Goal: Transaction & Acquisition: Purchase product/service

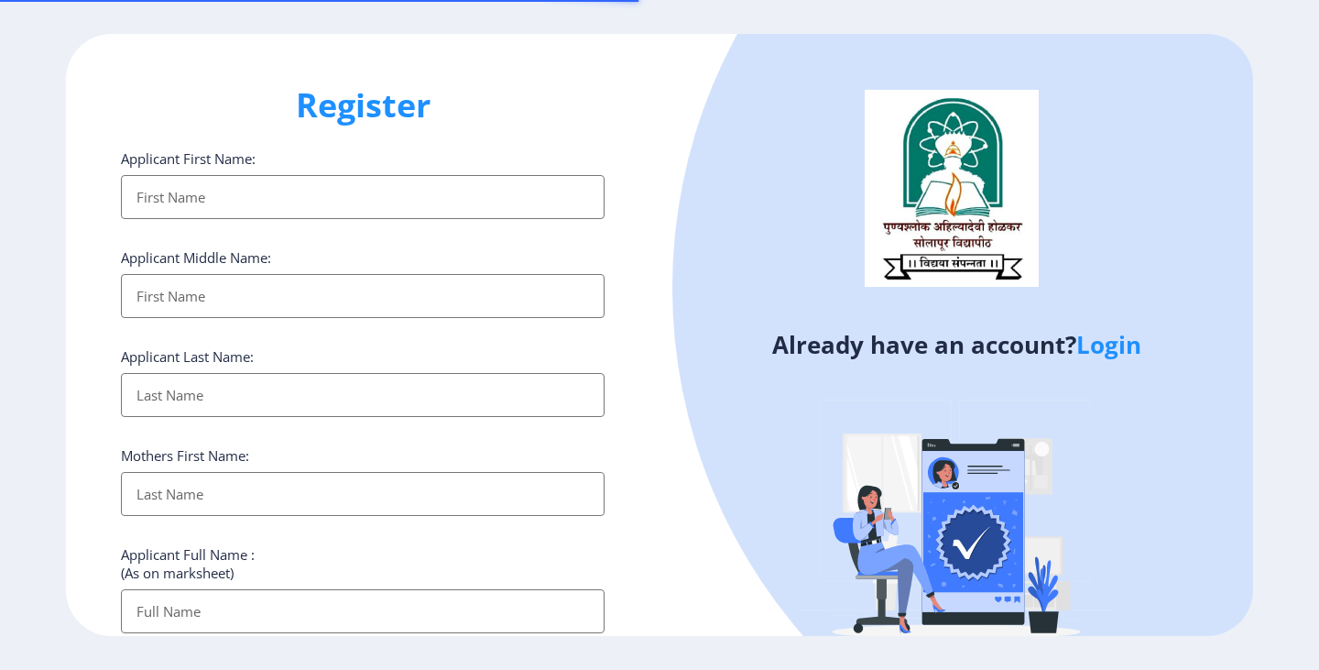
select select
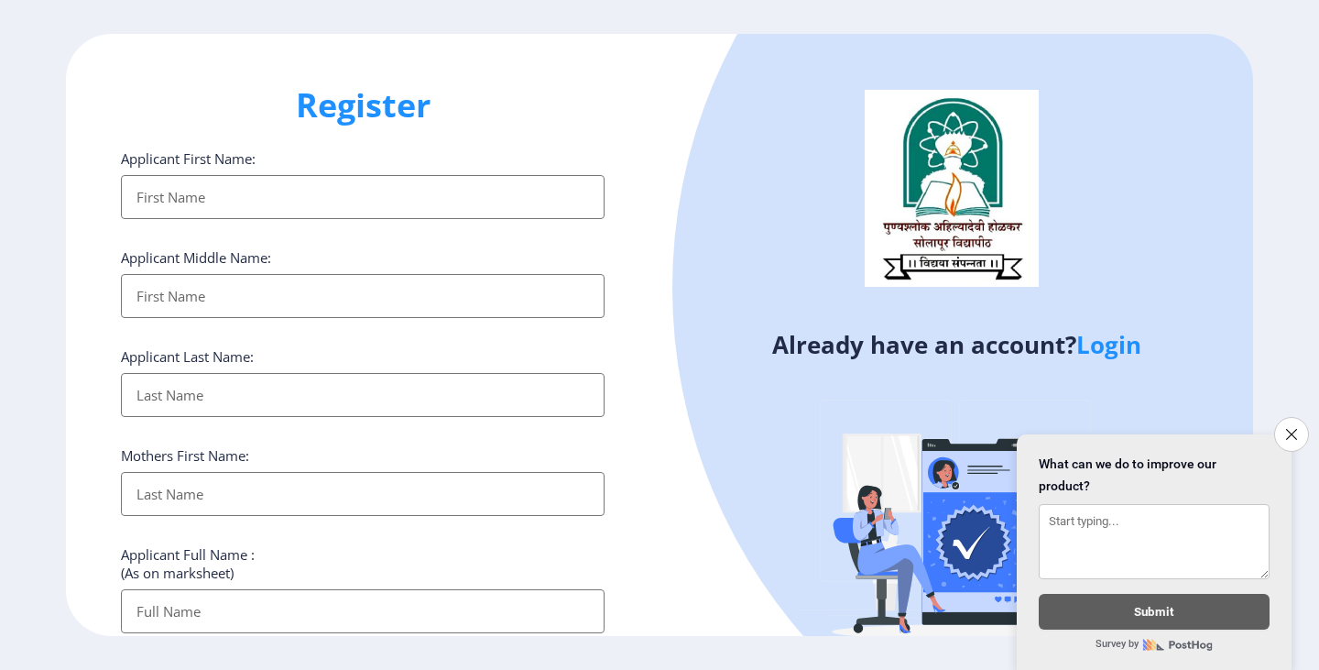
click at [296, 191] on input "Applicant First Name:" at bounding box center [363, 197] width 484 height 44
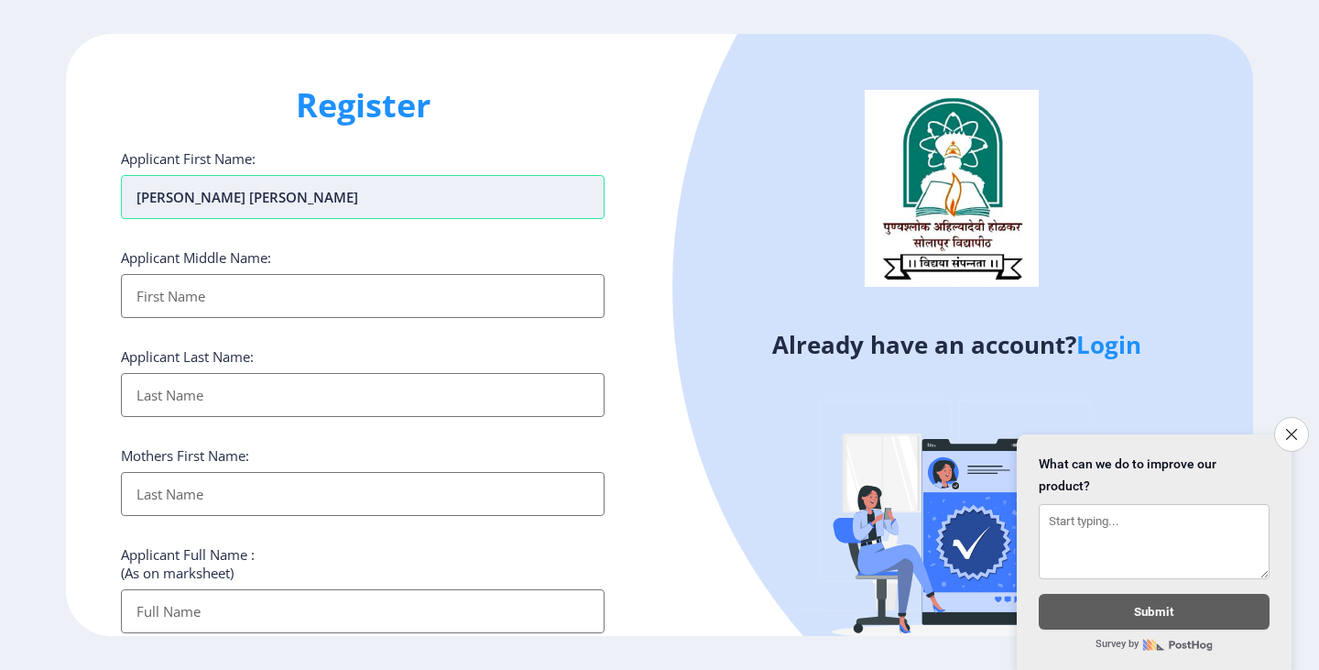
click at [223, 194] on input "[PERSON_NAME] [PERSON_NAME]" at bounding box center [363, 197] width 484 height 44
drag, startPoint x: 224, startPoint y: 201, endPoint x: 281, endPoint y: 202, distance: 57.7
click at [281, 202] on input "SUJITKUMARHA [PERSON_NAME]" at bounding box center [363, 197] width 484 height 44
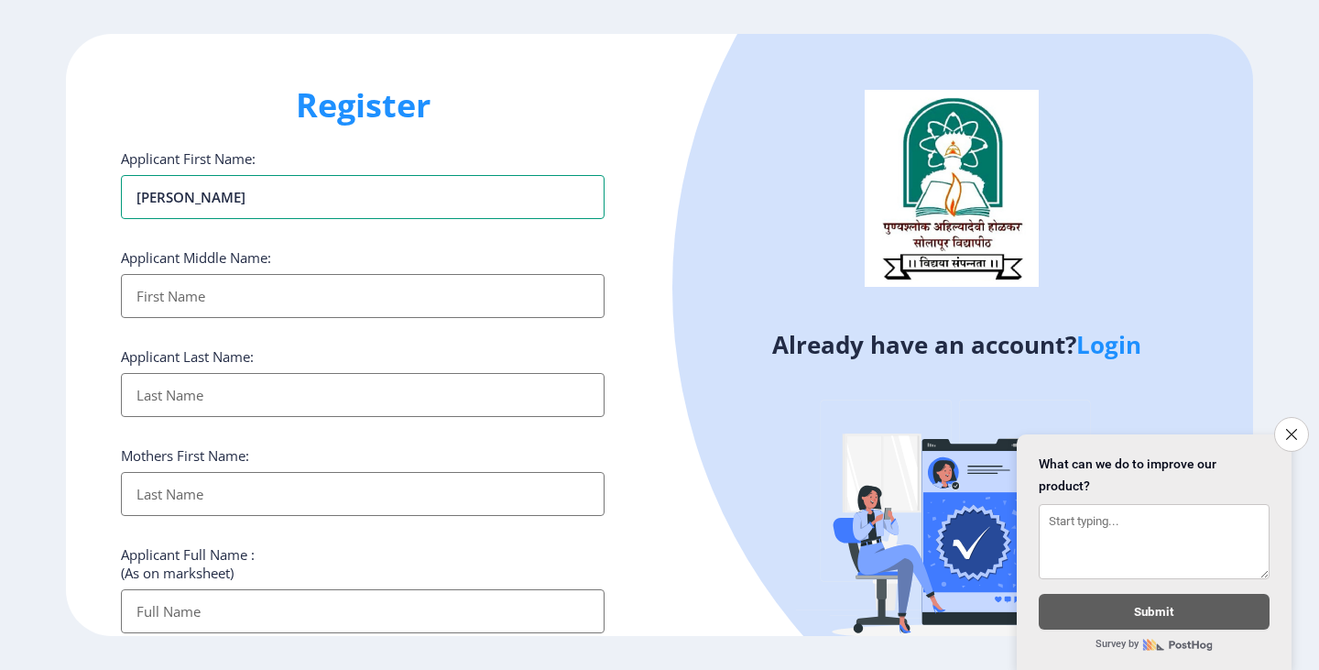
type input "[PERSON_NAME]"
click at [216, 297] on input "Applicant First Name:" at bounding box center [363, 296] width 484 height 44
paste input "HA RIDAS"
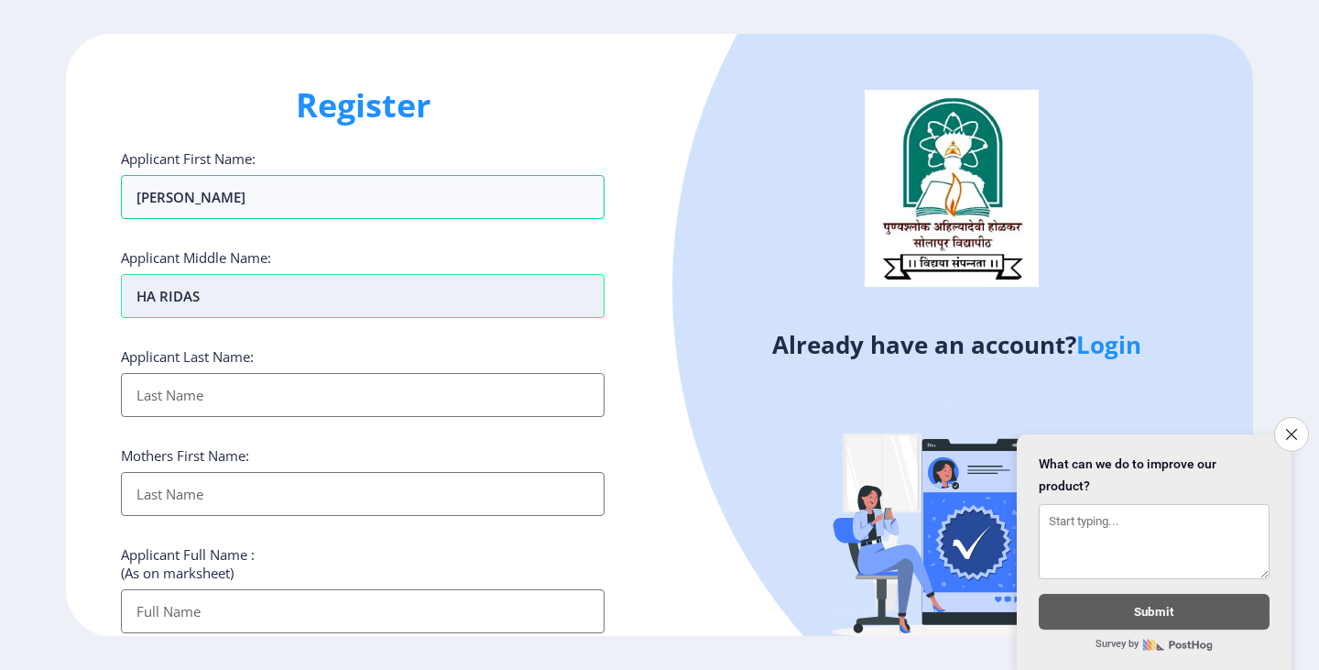
click at [159, 292] on input "HA RIDAS" at bounding box center [363, 296] width 484 height 44
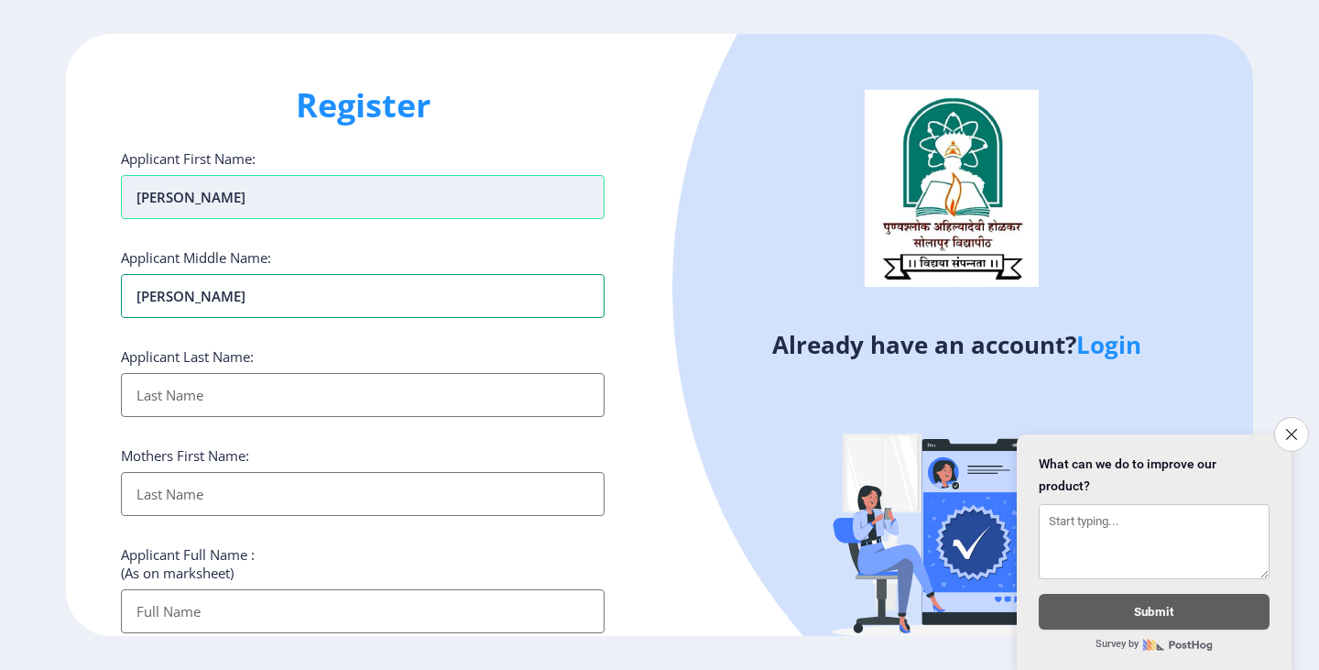
type input "[PERSON_NAME]"
drag, startPoint x: 281, startPoint y: 192, endPoint x: 225, endPoint y: 205, distance: 57.3
click at [225, 205] on input "[PERSON_NAME]" at bounding box center [363, 197] width 484 height 44
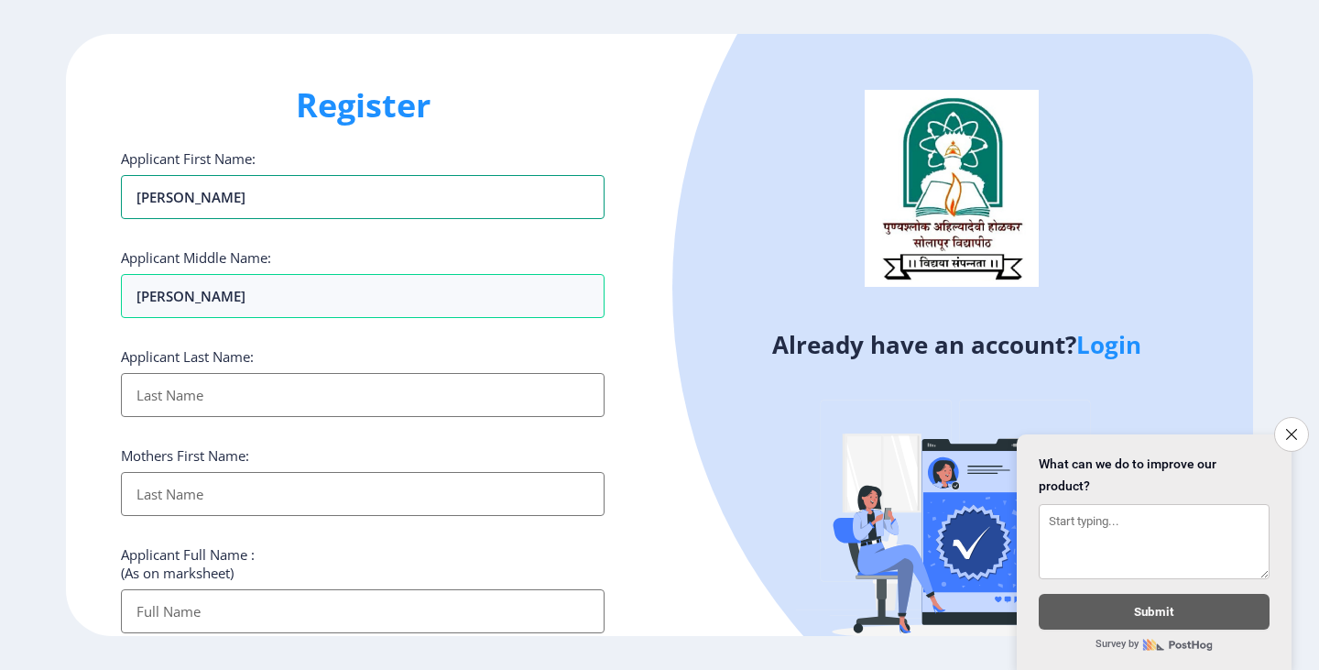
type input "[PERSON_NAME]"
click at [189, 402] on input "Applicant First Name:" at bounding box center [363, 395] width 484 height 44
paste input "[PERSON_NAME]"
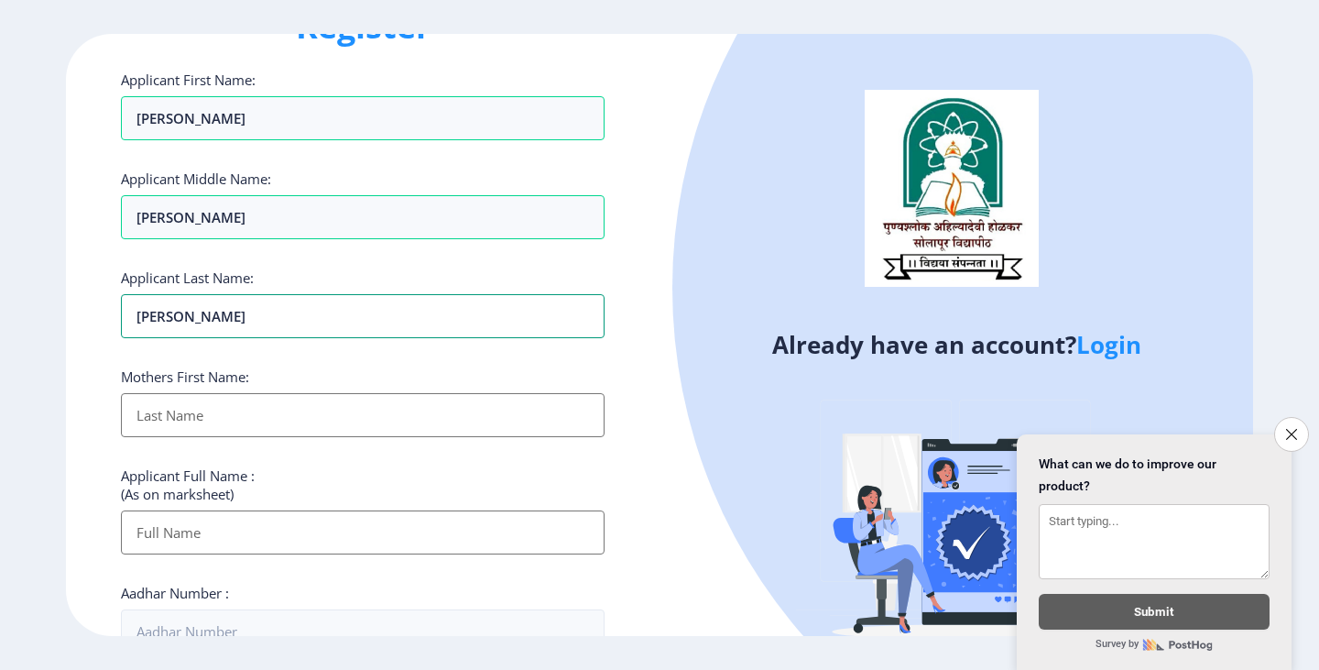
scroll to position [183, 0]
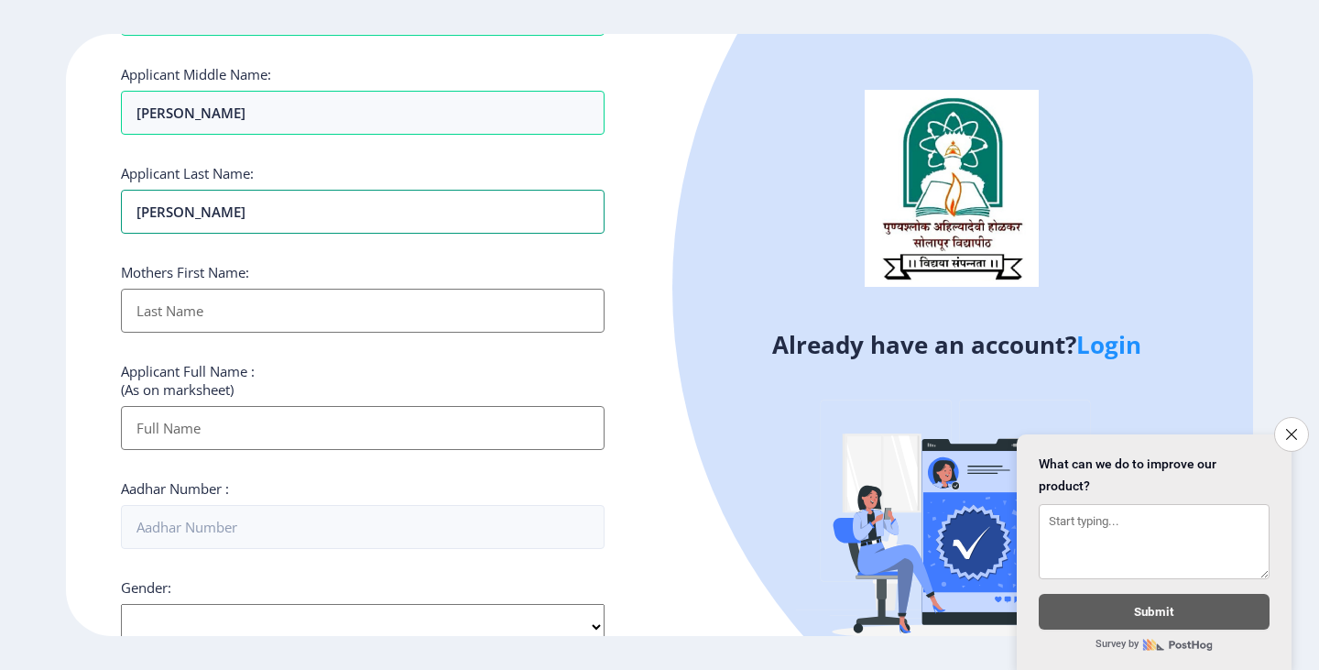
type input "KARANDE"
click at [248, 315] on input "Applicant First Name:" at bounding box center [363, 311] width 484 height 44
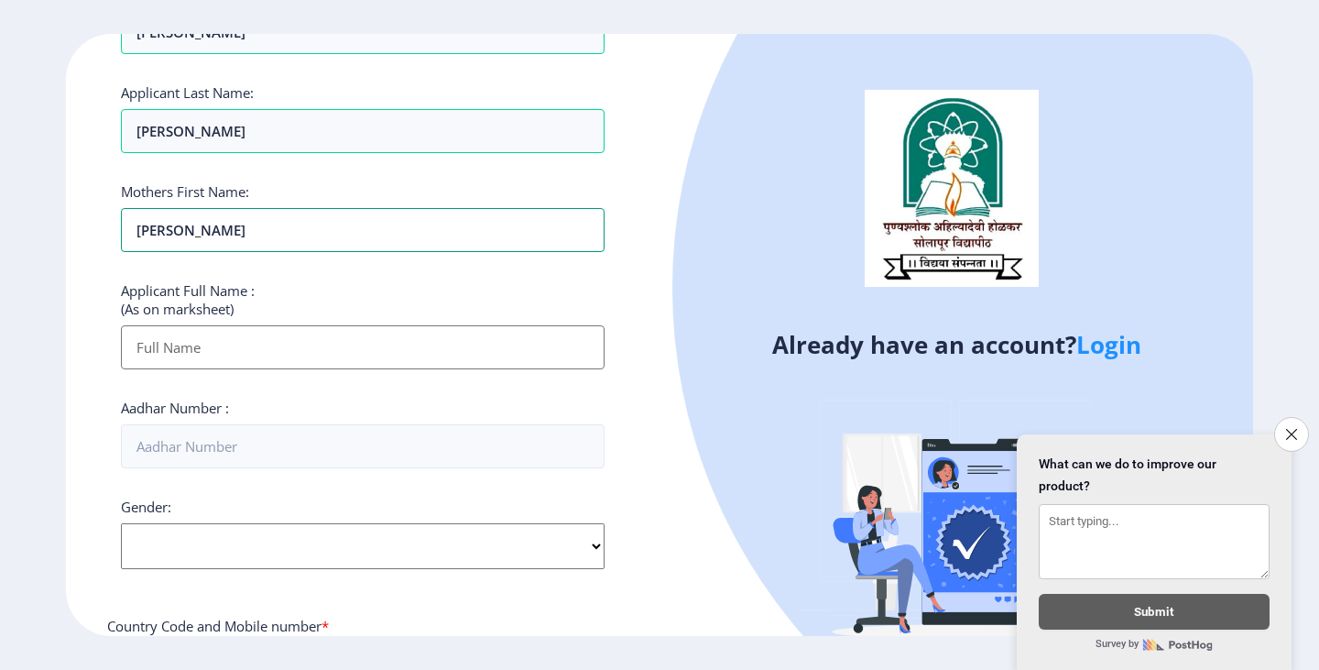
scroll to position [275, 0]
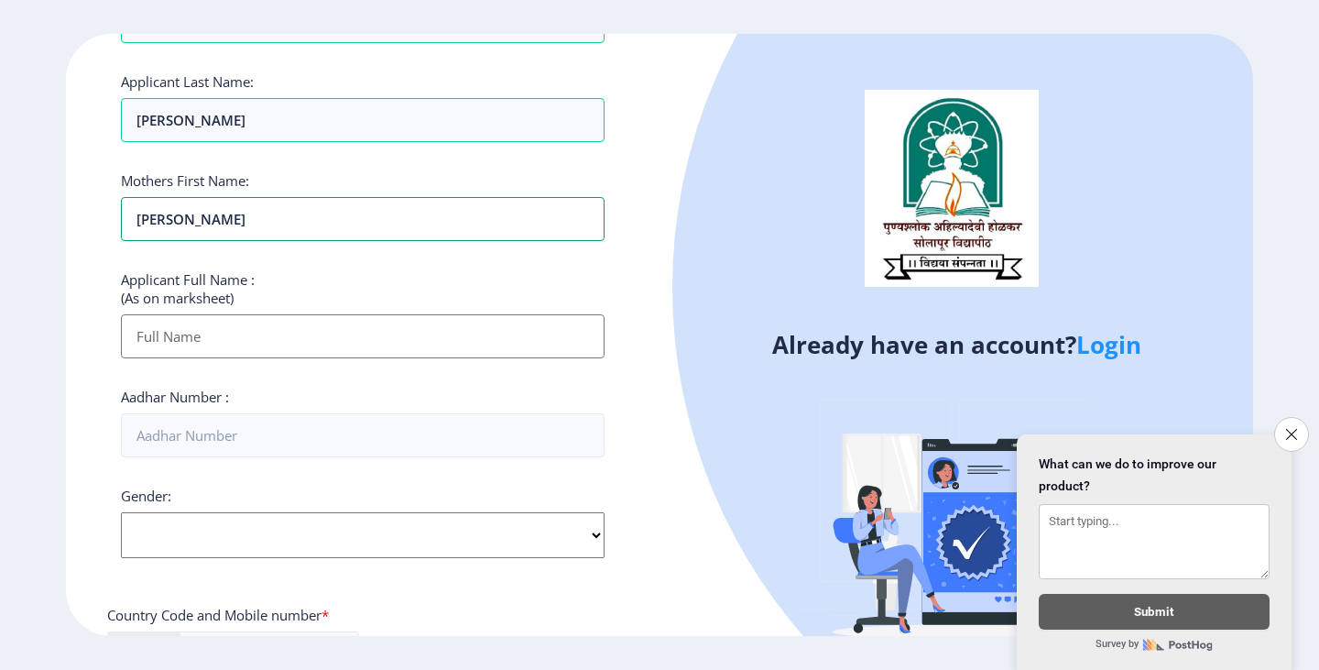
type input "SARASWATI"
click at [246, 328] on input "Applicant First Name:" at bounding box center [363, 336] width 484 height 44
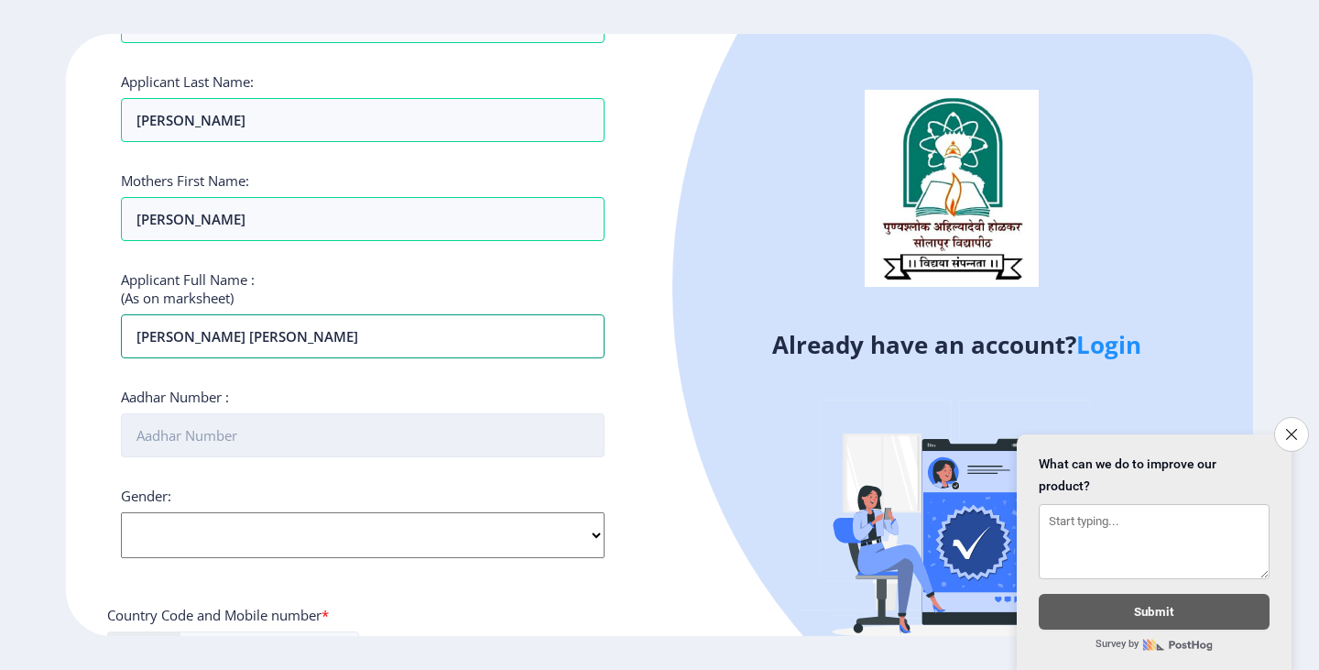
type input "Karande Sujitkumar Haridas"
click at [347, 439] on input "Aadhar Number :" at bounding box center [363, 435] width 484 height 44
type input "857402534021"
click at [266, 536] on select "Select Gender Male Female Other" at bounding box center [363, 535] width 484 height 46
select select "Male"
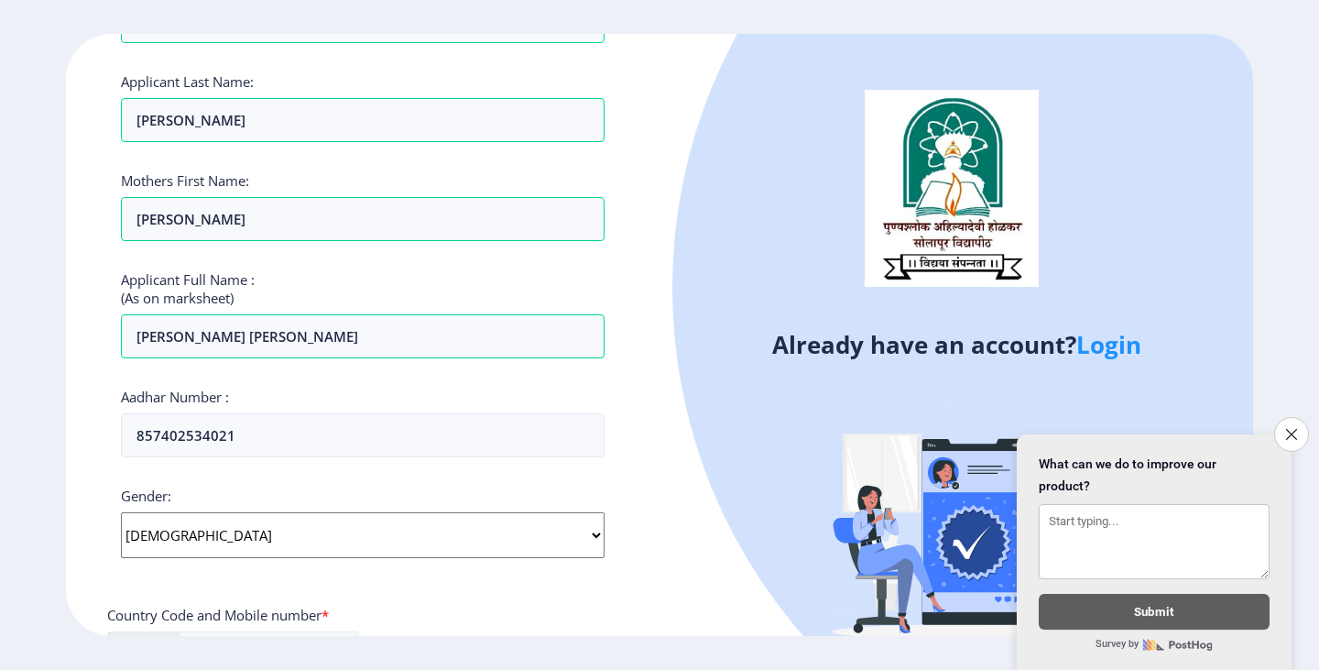
click at [121, 512] on select "Select Gender Male Female Other" at bounding box center [363, 535] width 484 height 46
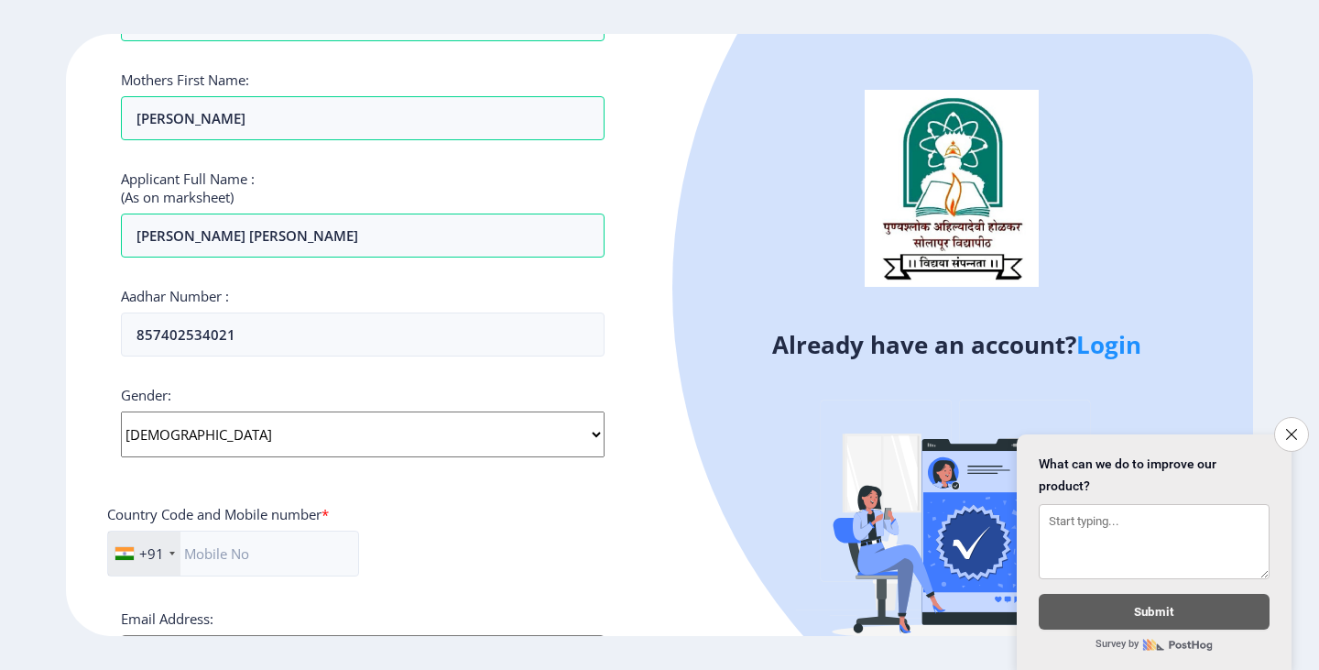
scroll to position [550, 0]
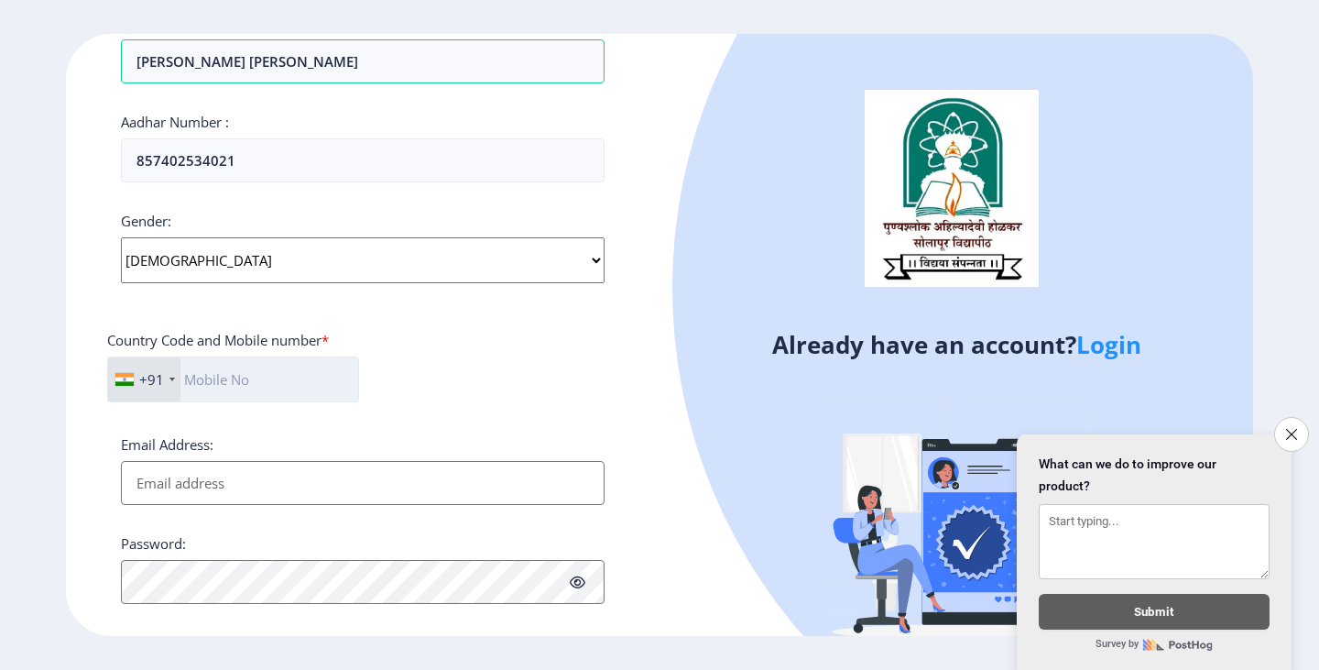
click at [284, 370] on input "text" at bounding box center [233, 379] width 252 height 46
type input "7798110403"
click at [334, 479] on input "Email Address:" at bounding box center [363, 483] width 484 height 44
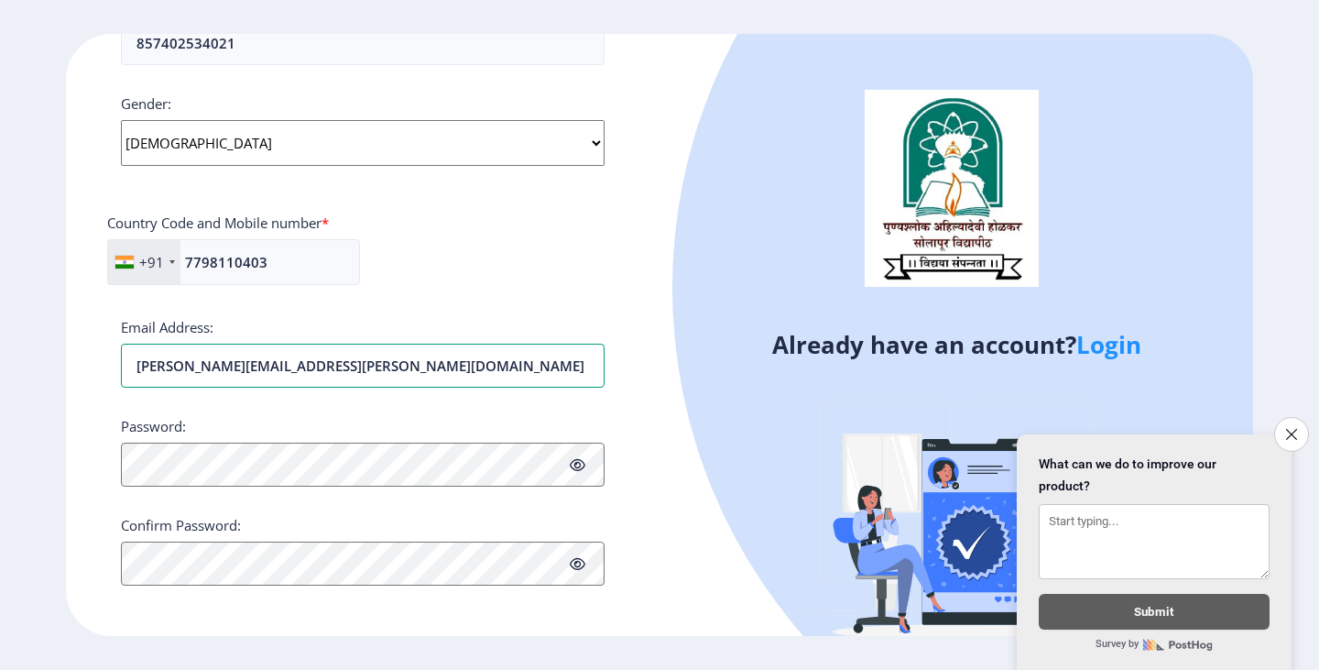
scroll to position [672, 0]
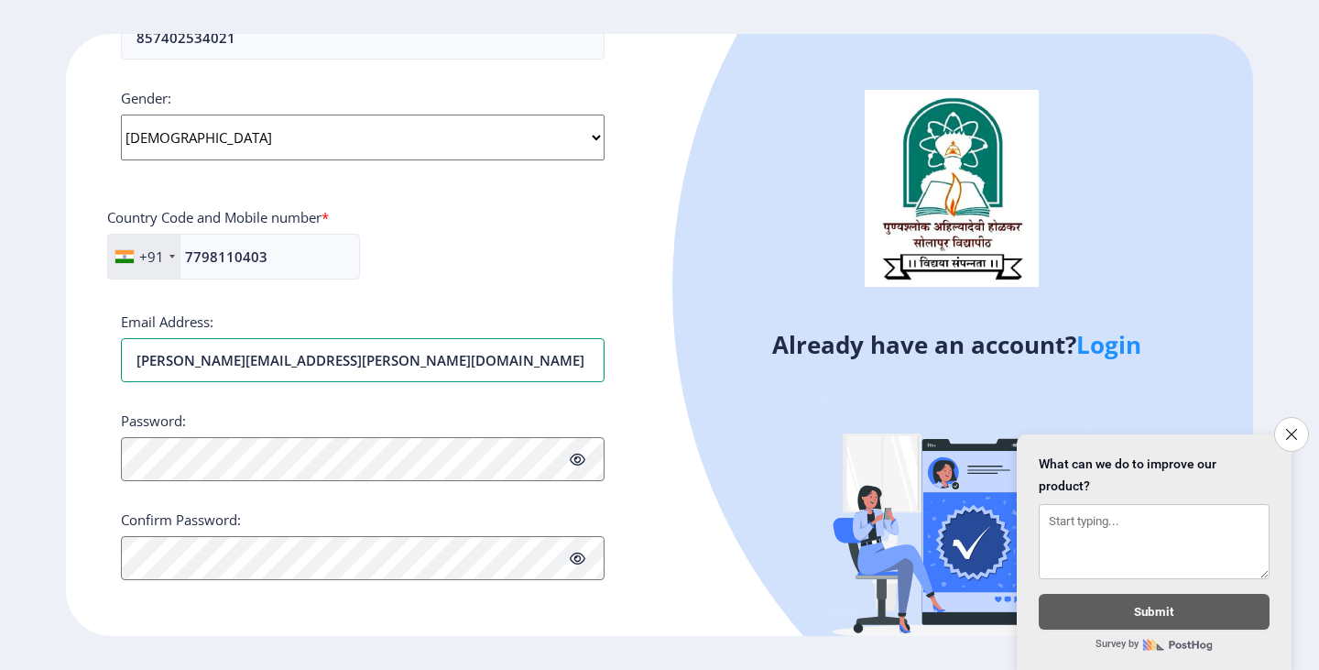
type input "sujit.karande@gmail.com"
click at [578, 461] on icon at bounding box center [578, 460] width 16 height 14
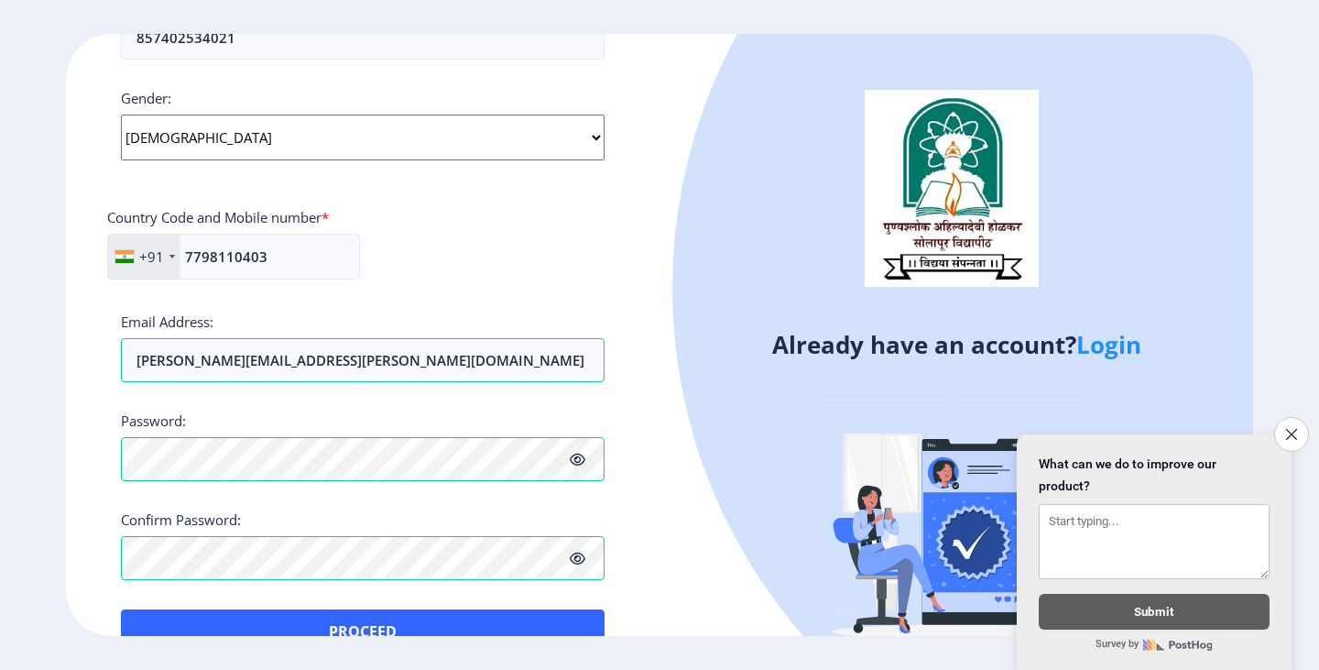
click at [578, 461] on icon at bounding box center [578, 460] width 16 height 14
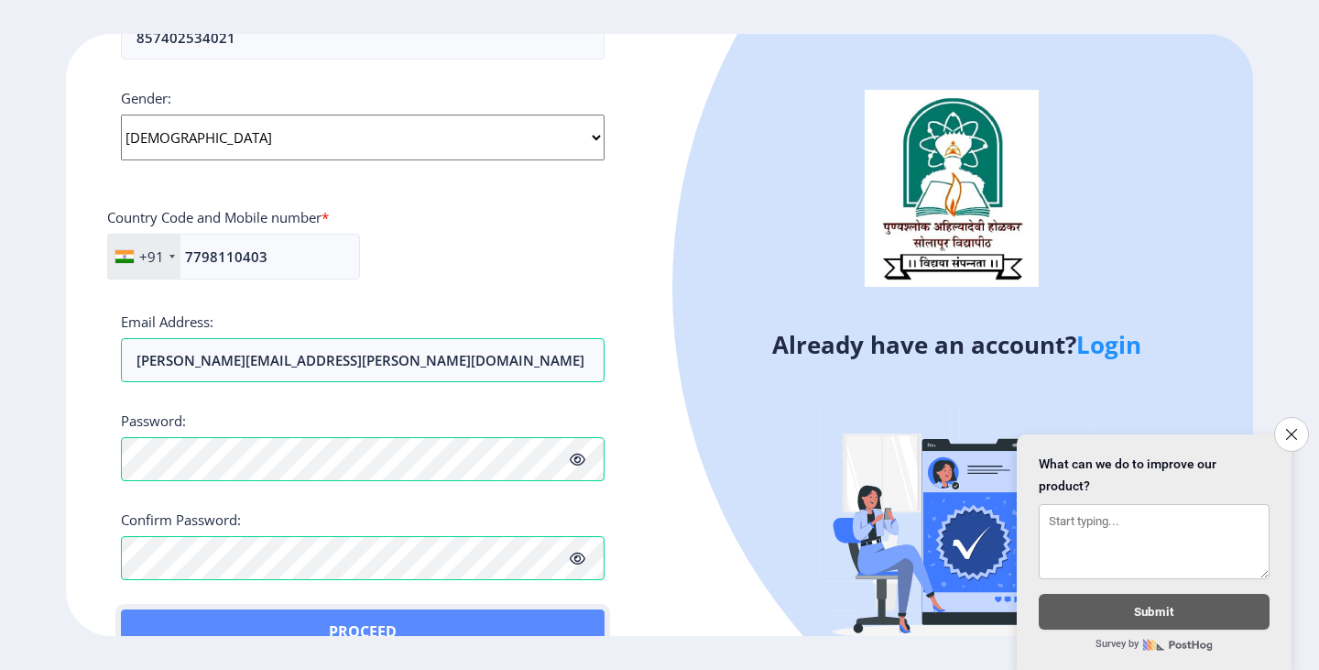
click at [490, 624] on button "Proceed" at bounding box center [363, 631] width 484 height 44
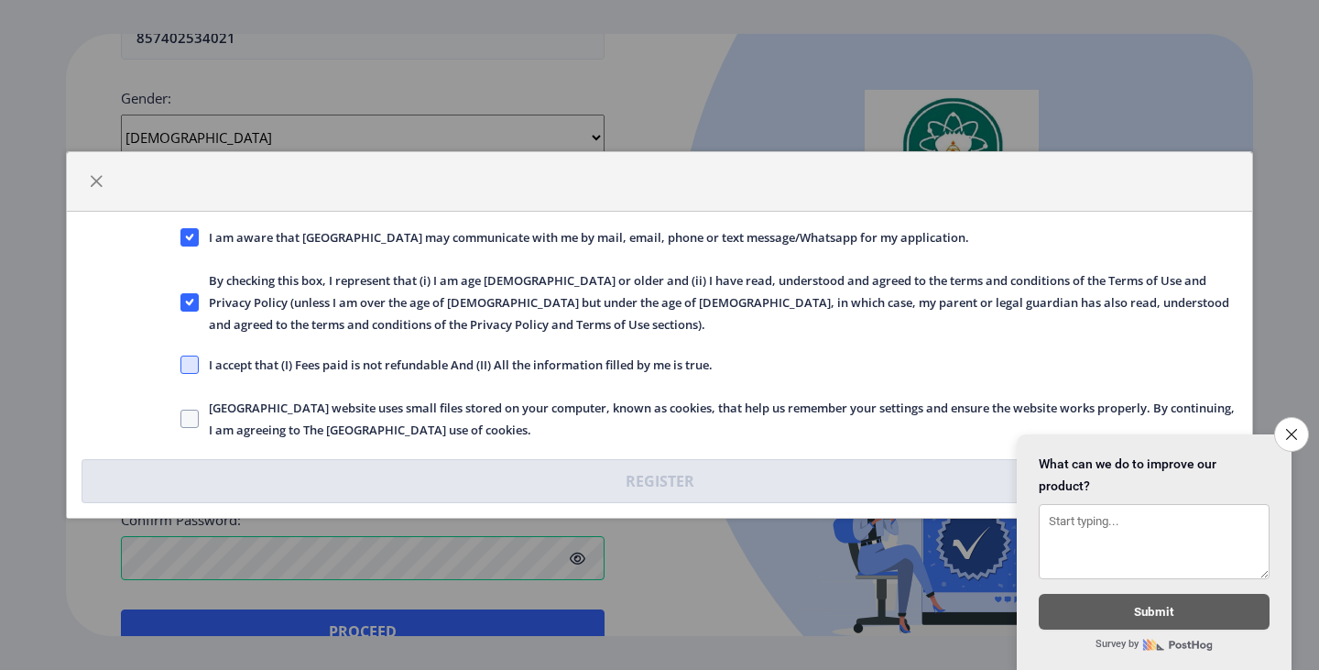
click at [195, 368] on span at bounding box center [189, 364] width 18 height 18
click at [181, 366] on input "I accept that (I) Fees paid is not refundable And (II) All the information fill…" at bounding box center [180, 365] width 1 height 1
checkbox input "true"
click at [192, 414] on span at bounding box center [189, 418] width 18 height 18
click at [181, 419] on input "Solapur University website uses small files stored on your computer, known as c…" at bounding box center [180, 419] width 1 height 1
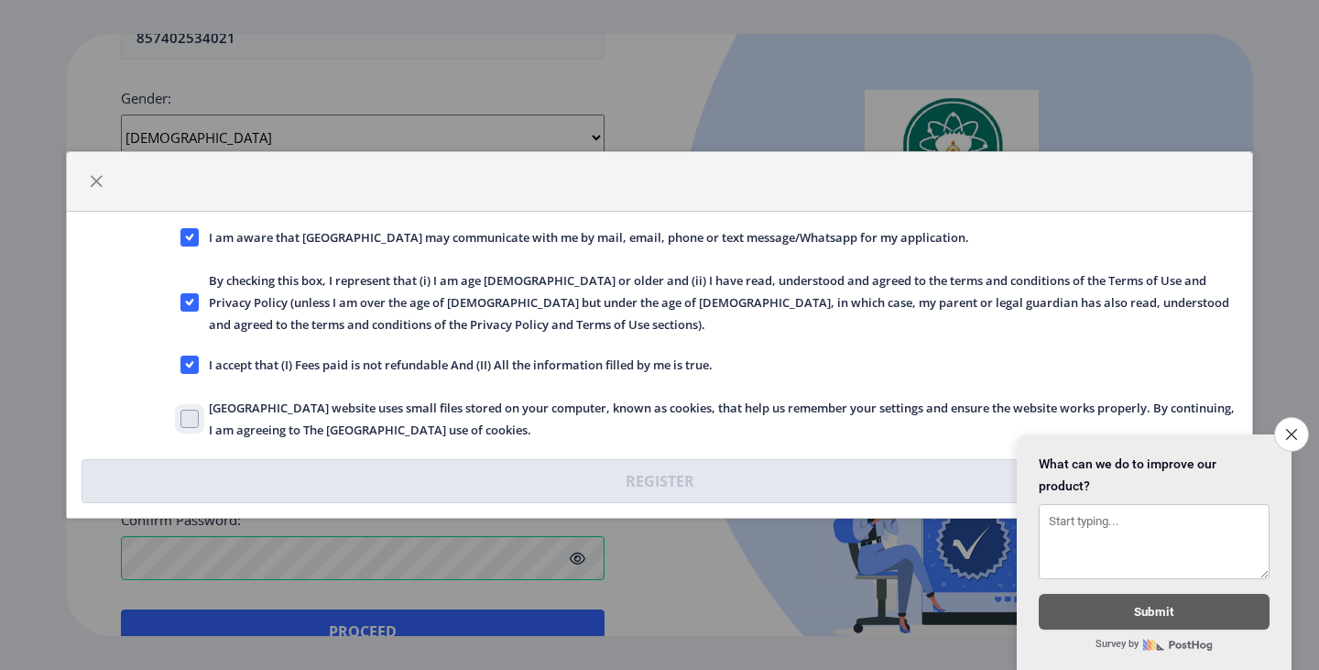
checkbox input "true"
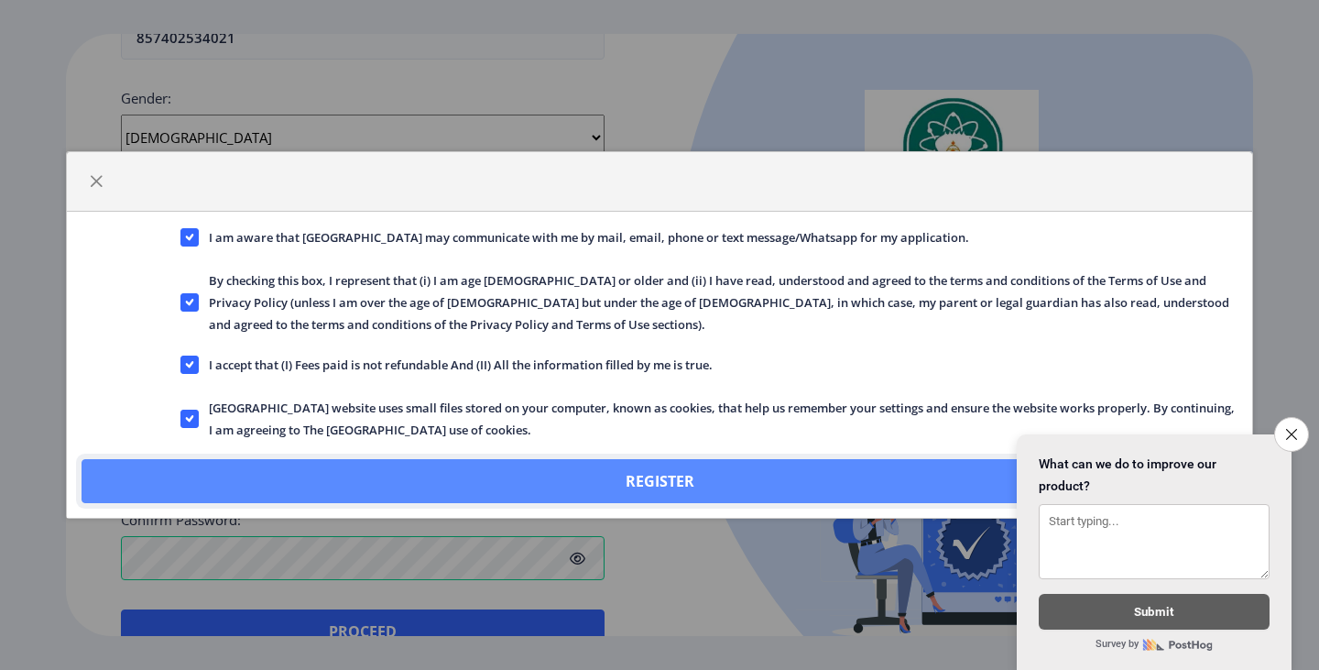
click at [663, 480] on button "Register" at bounding box center [660, 481] width 1156 height 44
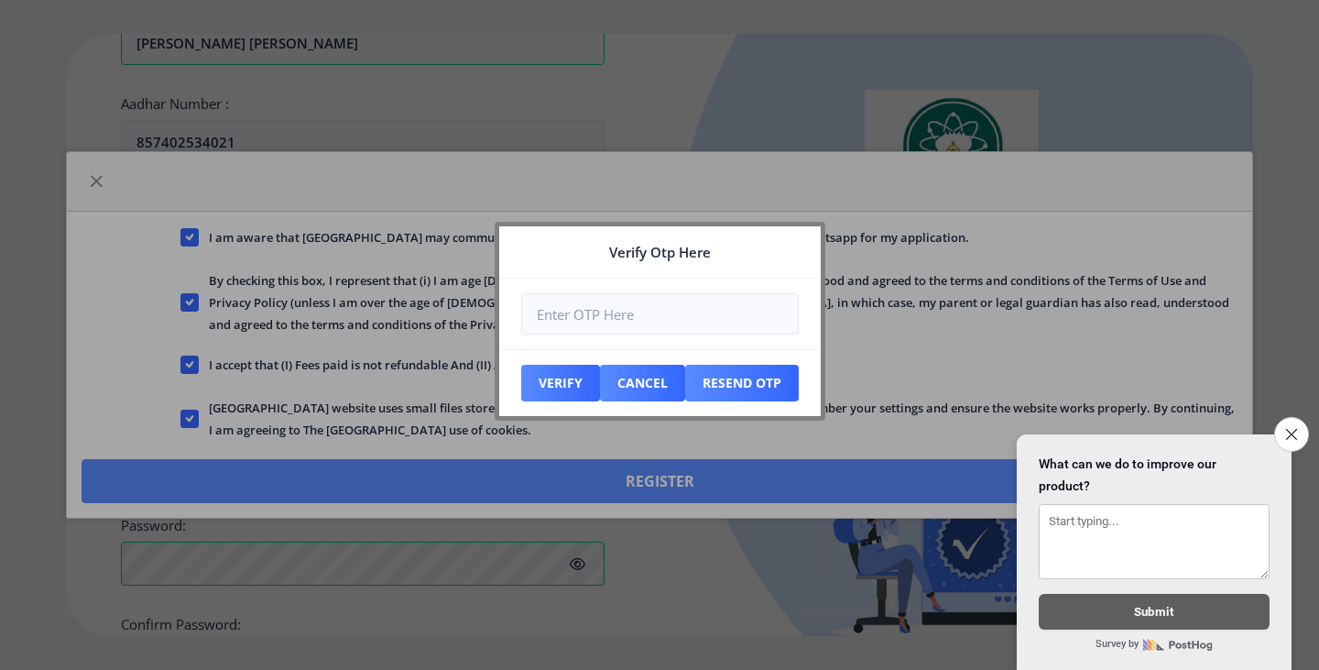
scroll to position [777, 0]
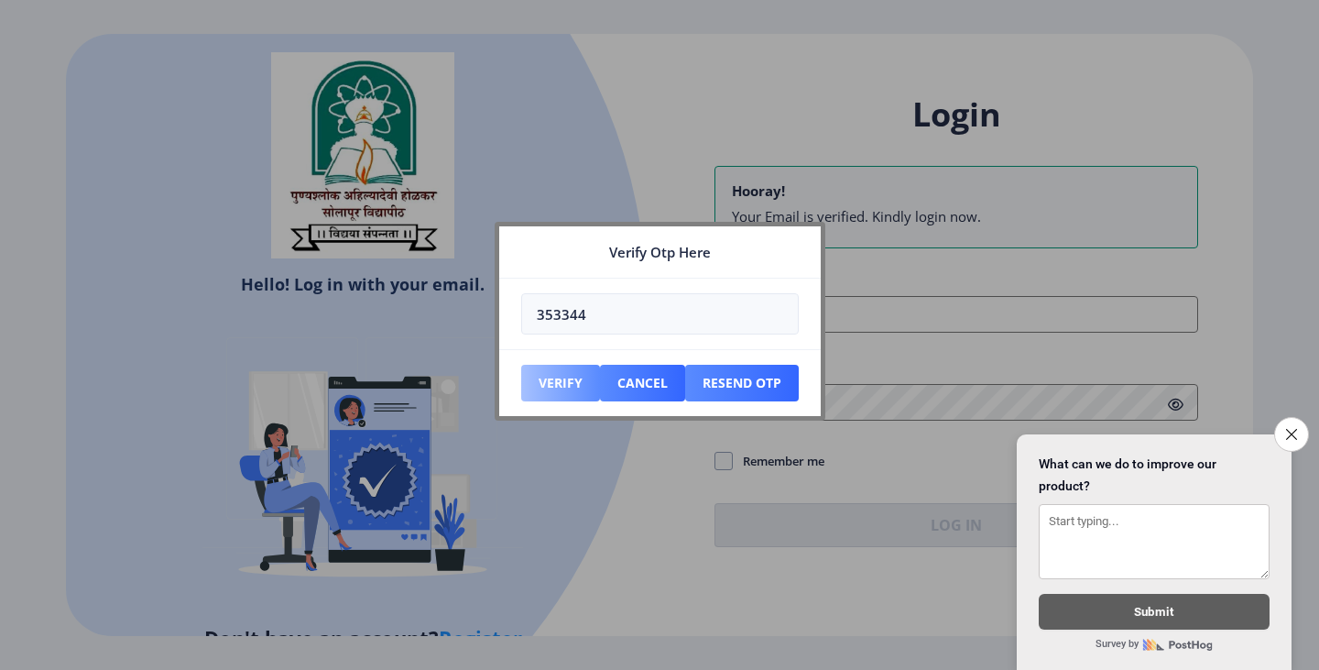
type input "353344"
click at [566, 382] on button "Verify" at bounding box center [560, 383] width 79 height 37
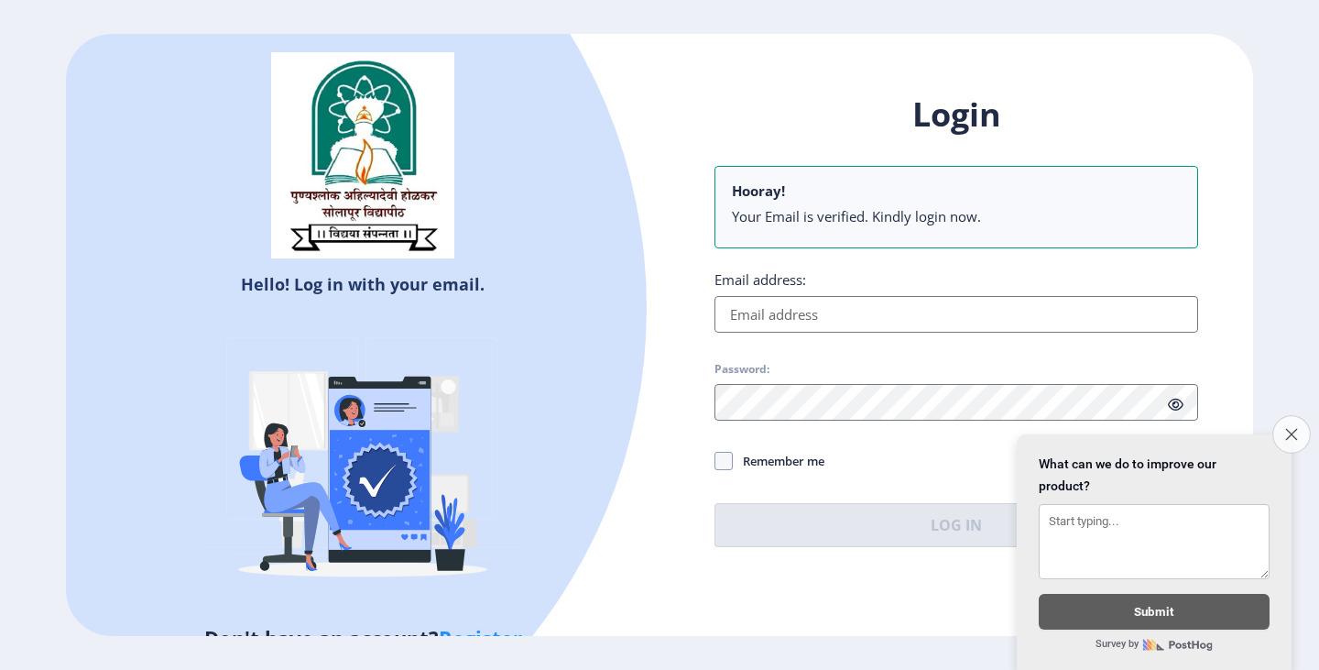
click at [1290, 428] on icon "Close survey" at bounding box center [1291, 434] width 12 height 12
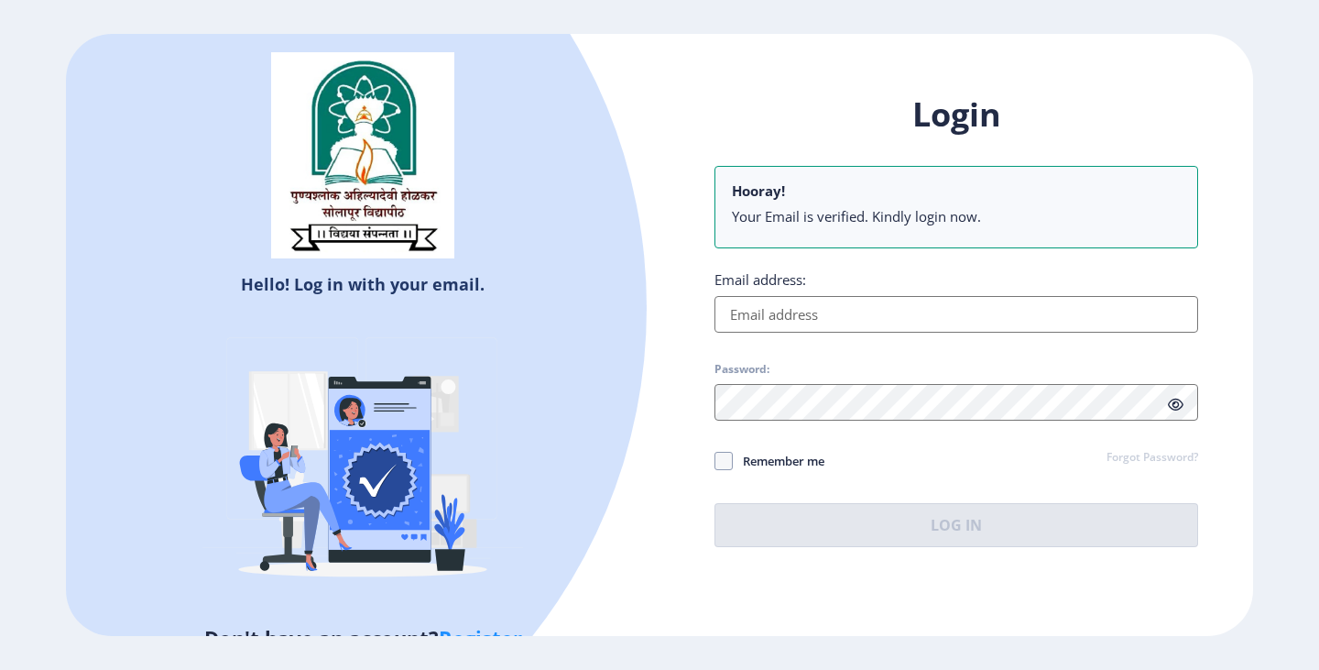
click at [978, 320] on input "Email address:" at bounding box center [957, 314] width 484 height 37
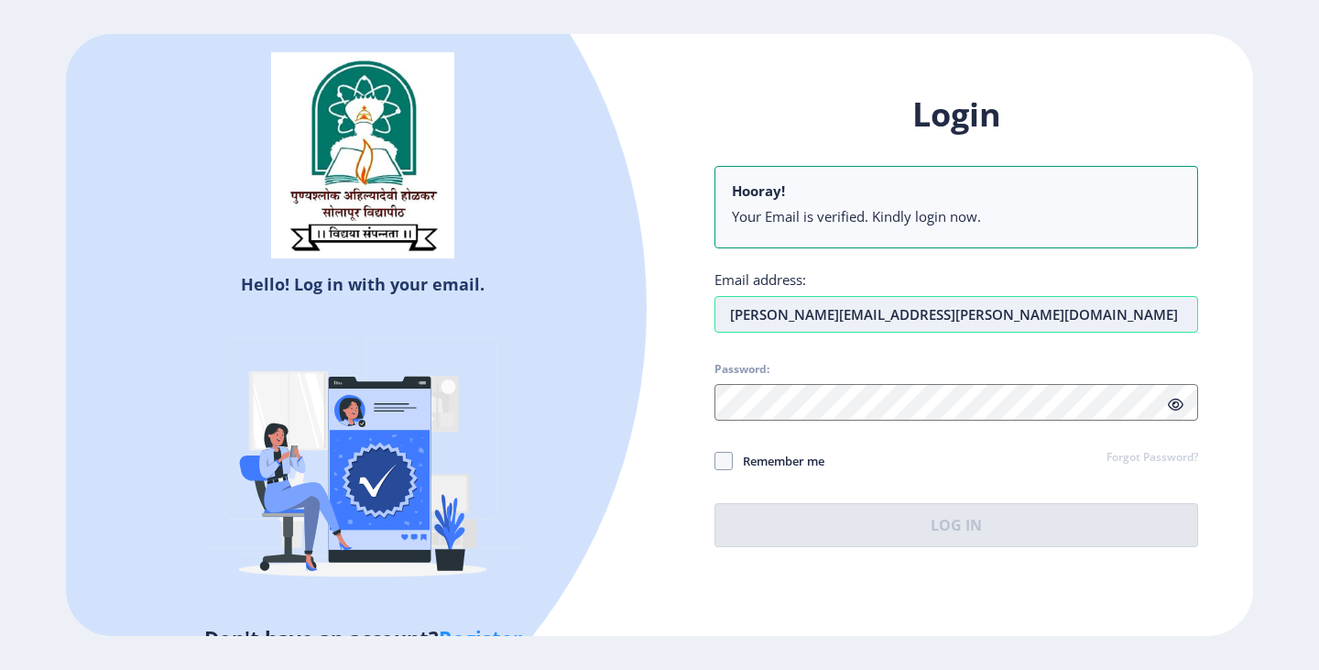
type input "sujit.karande@gmail.com"
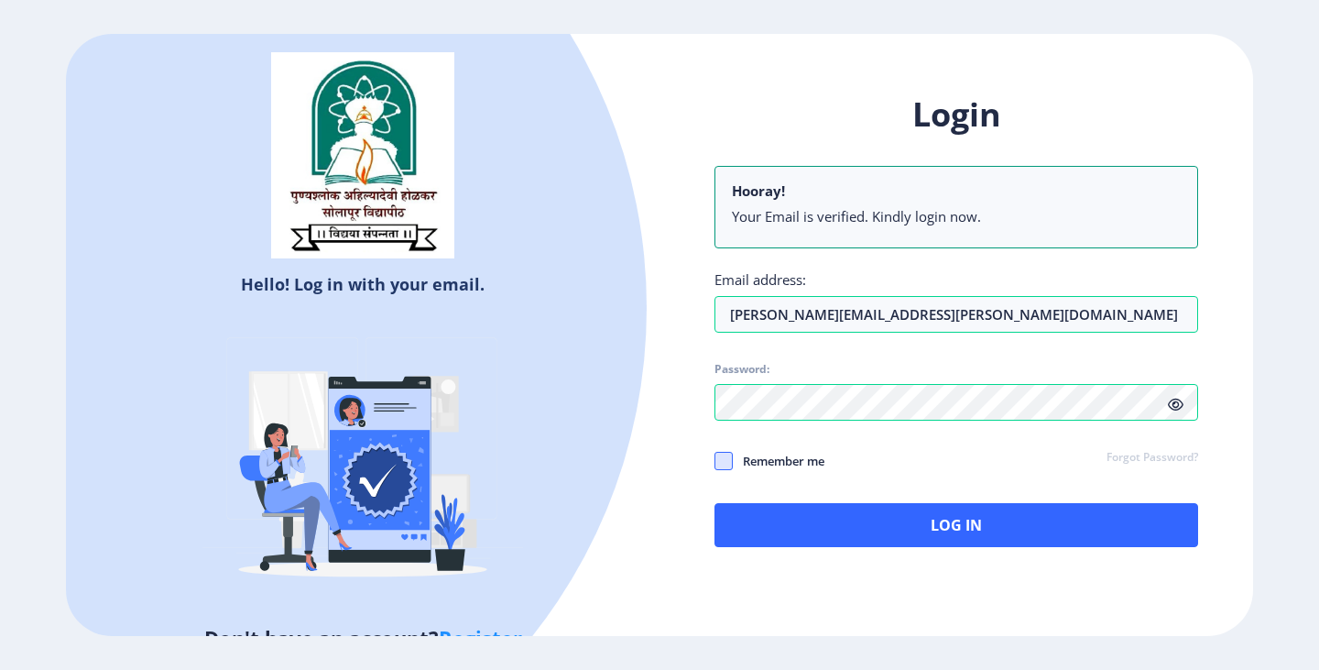
click at [719, 459] on span at bounding box center [724, 461] width 18 height 18
click at [715, 461] on input "Remember me" at bounding box center [715, 461] width 1 height 1
checkbox input "true"
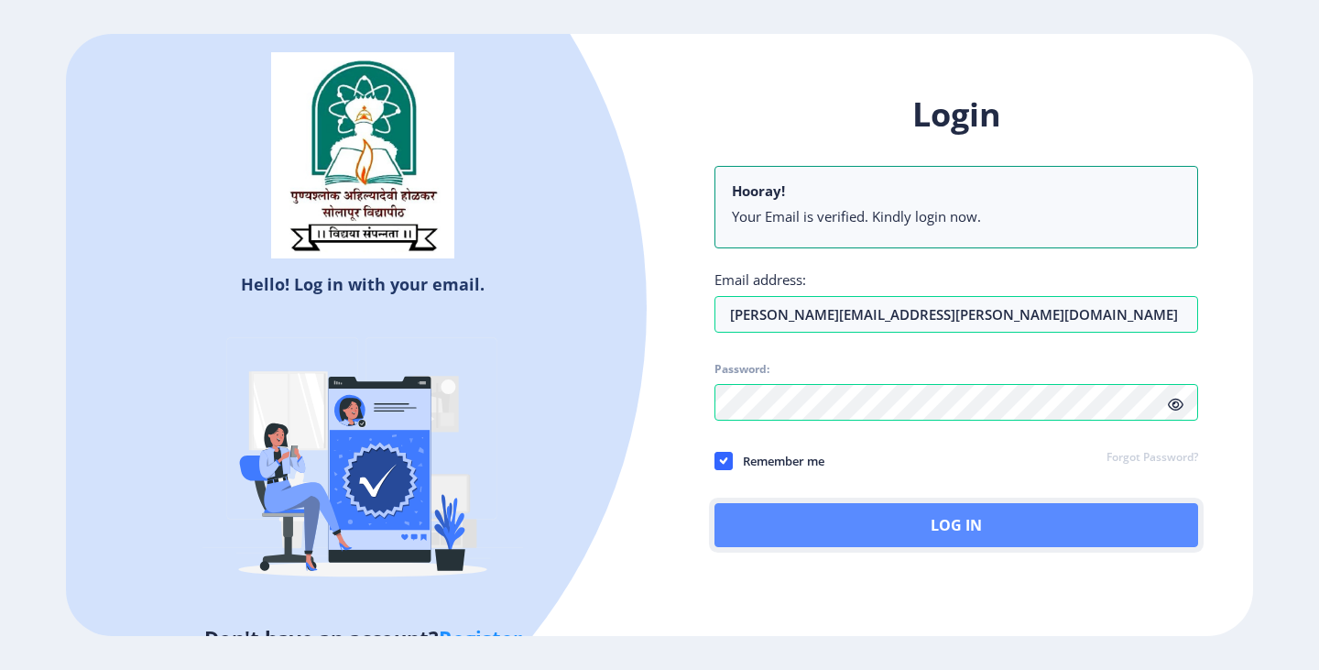
click at [923, 526] on button "Log In" at bounding box center [957, 525] width 484 height 44
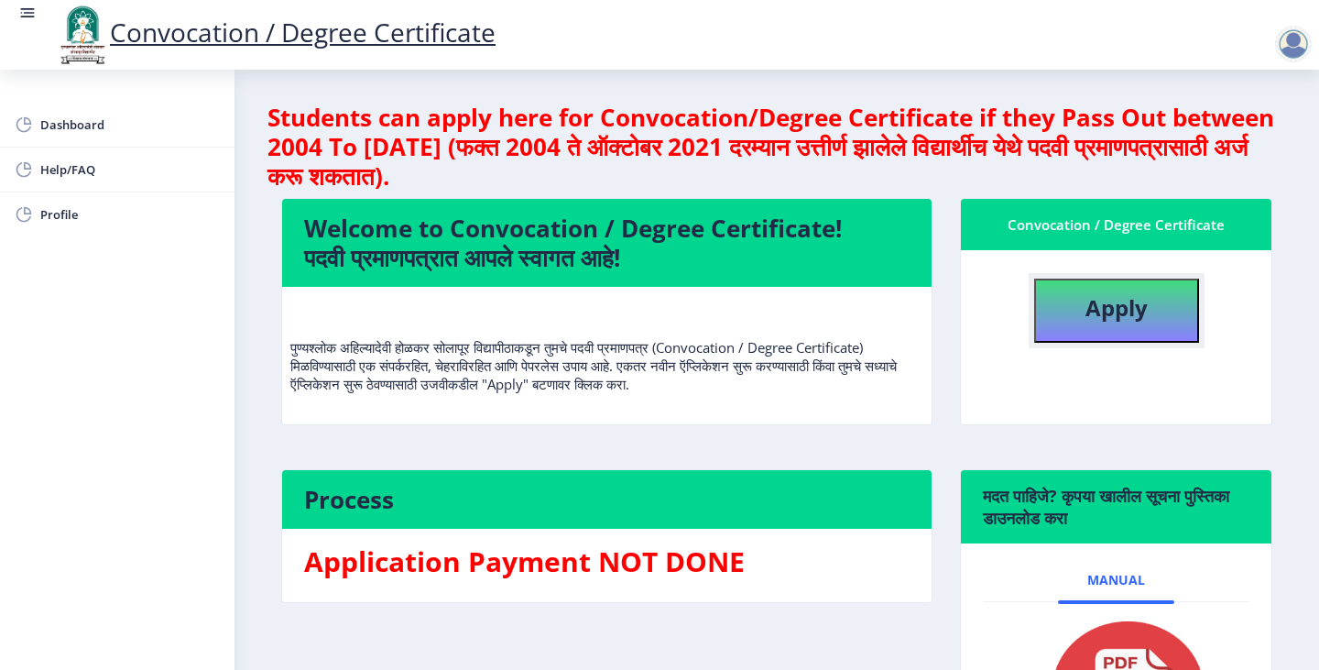
click at [1077, 321] on button "Apply" at bounding box center [1116, 310] width 165 height 64
select select
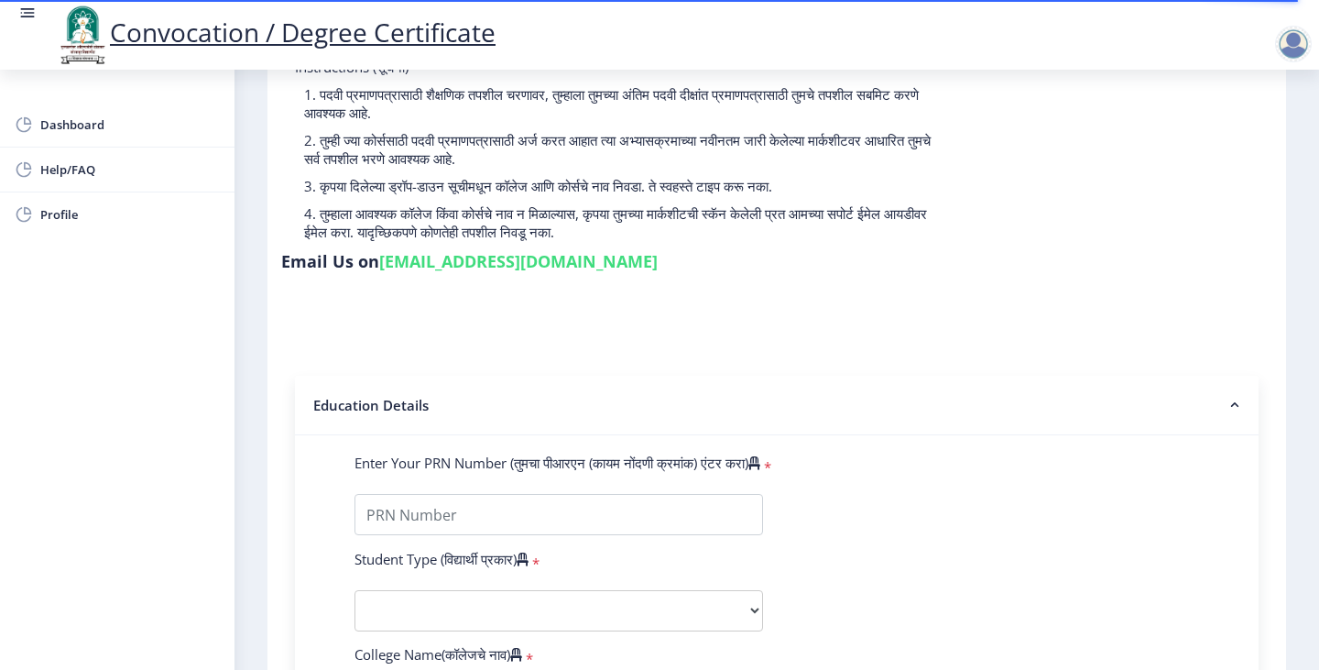
scroll to position [183, 0]
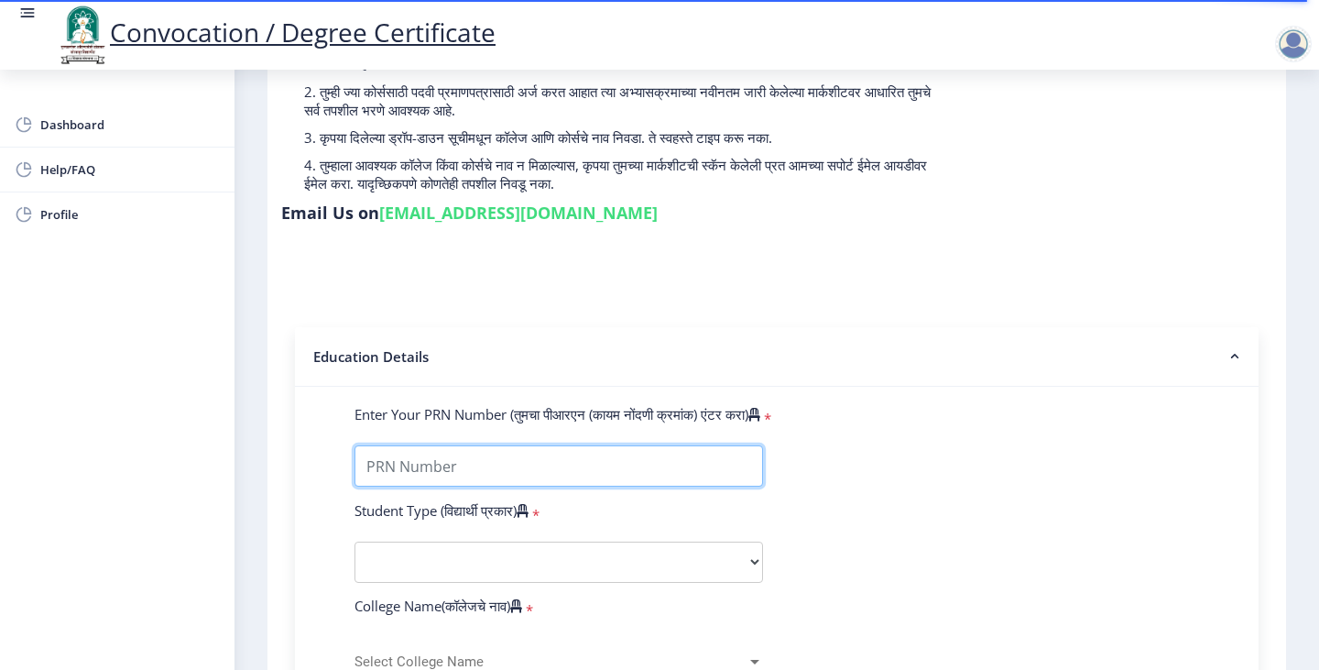
click at [641, 445] on input "Enter Your PRN Number (तुमचा पीआरएन (कायम नोंदणी क्रमांक) एंटर करा)" at bounding box center [559, 465] width 409 height 41
type input "AVLPK8510F"
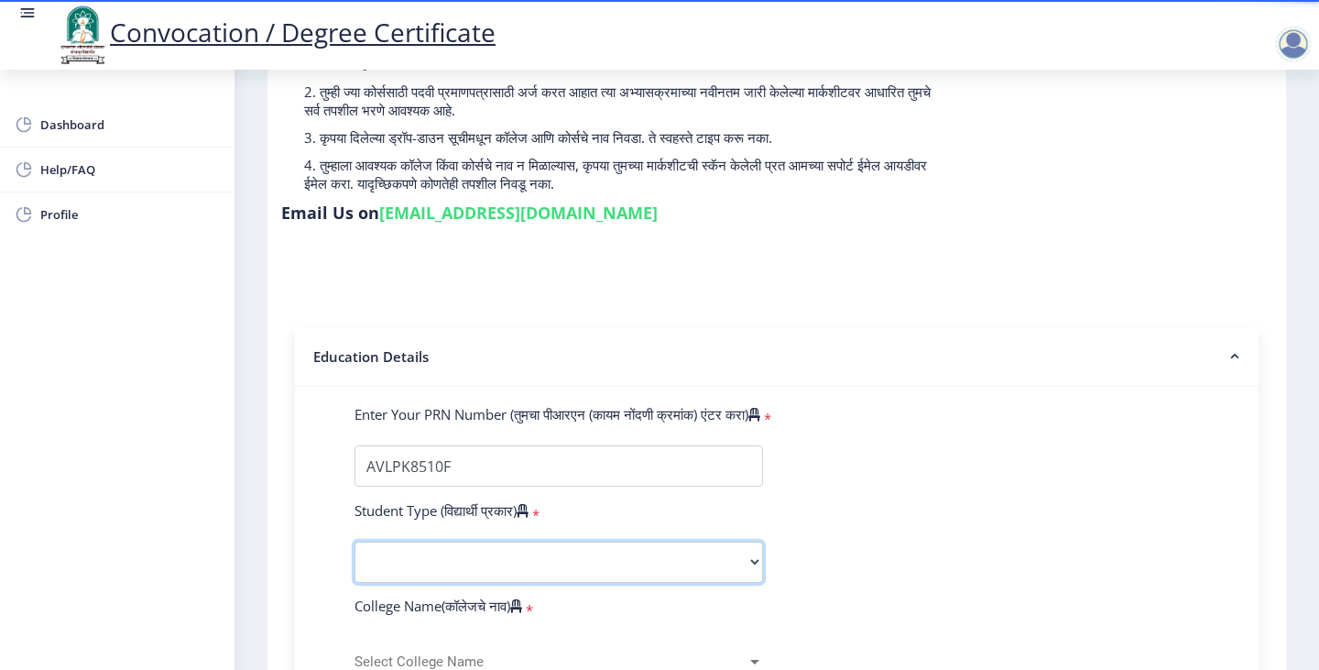
click at [541, 541] on select "Select Student Type Regular External" at bounding box center [559, 561] width 409 height 41
select select "Regular"
click at [355, 541] on select "Select Student Type Regular External" at bounding box center [559, 561] width 409 height 41
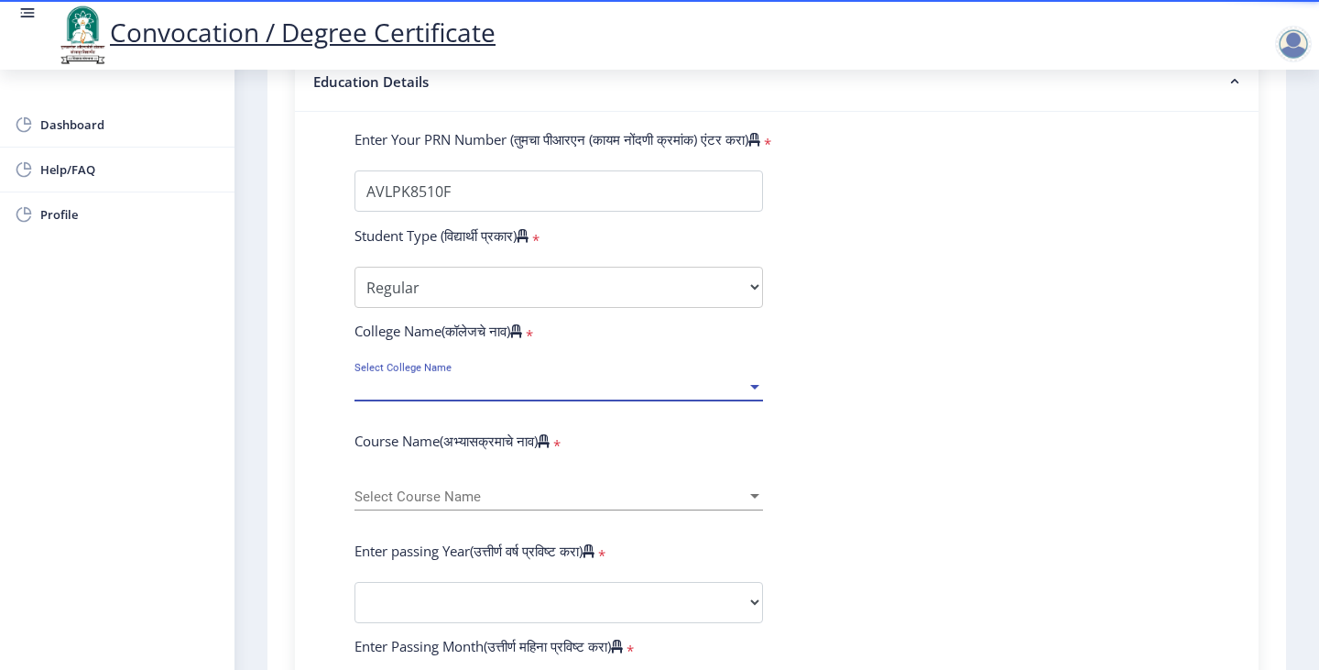
click at [563, 379] on span "Select College Name" at bounding box center [551, 387] width 392 height 16
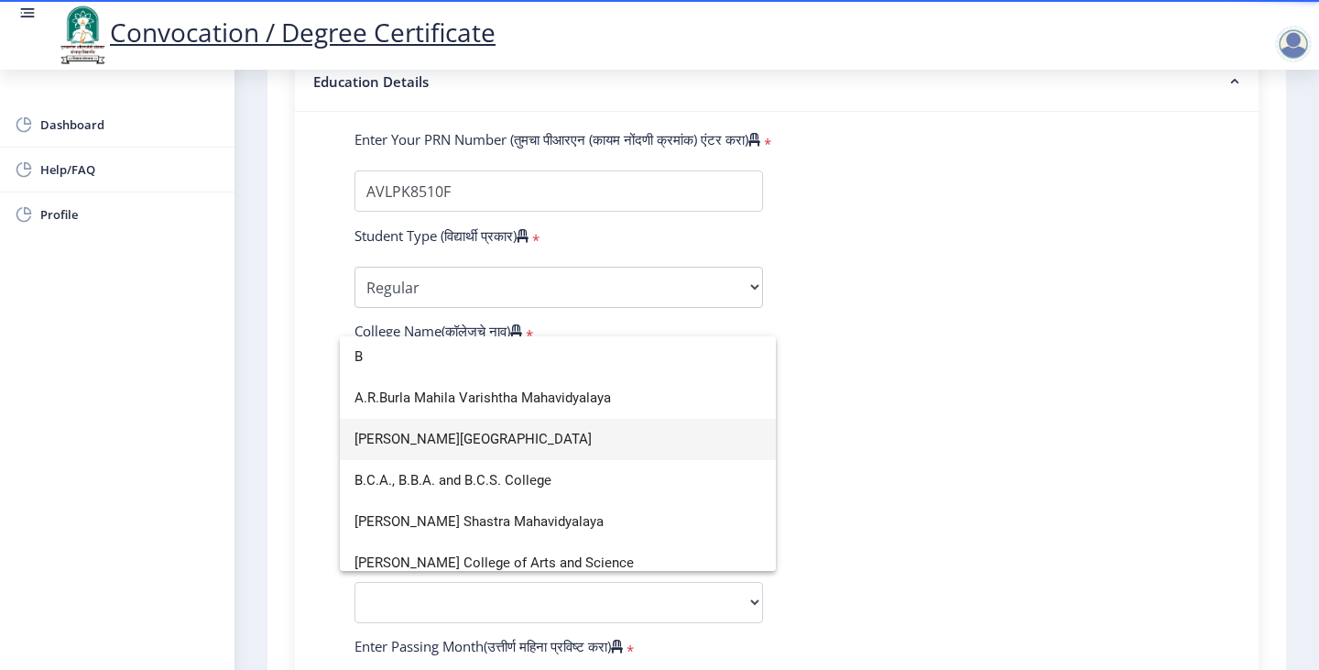
type input "B"
click at [563, 435] on span "B. P. Sulakhe Commerce College" at bounding box center [558, 439] width 407 height 41
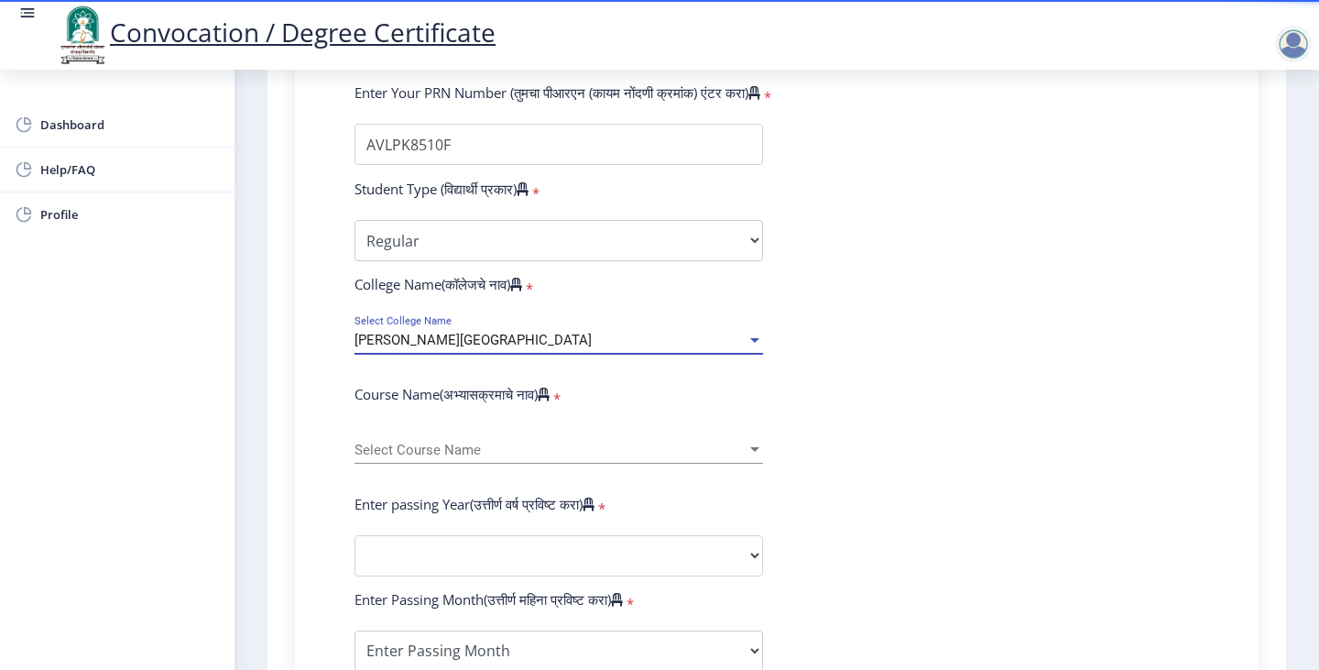
scroll to position [641, 0]
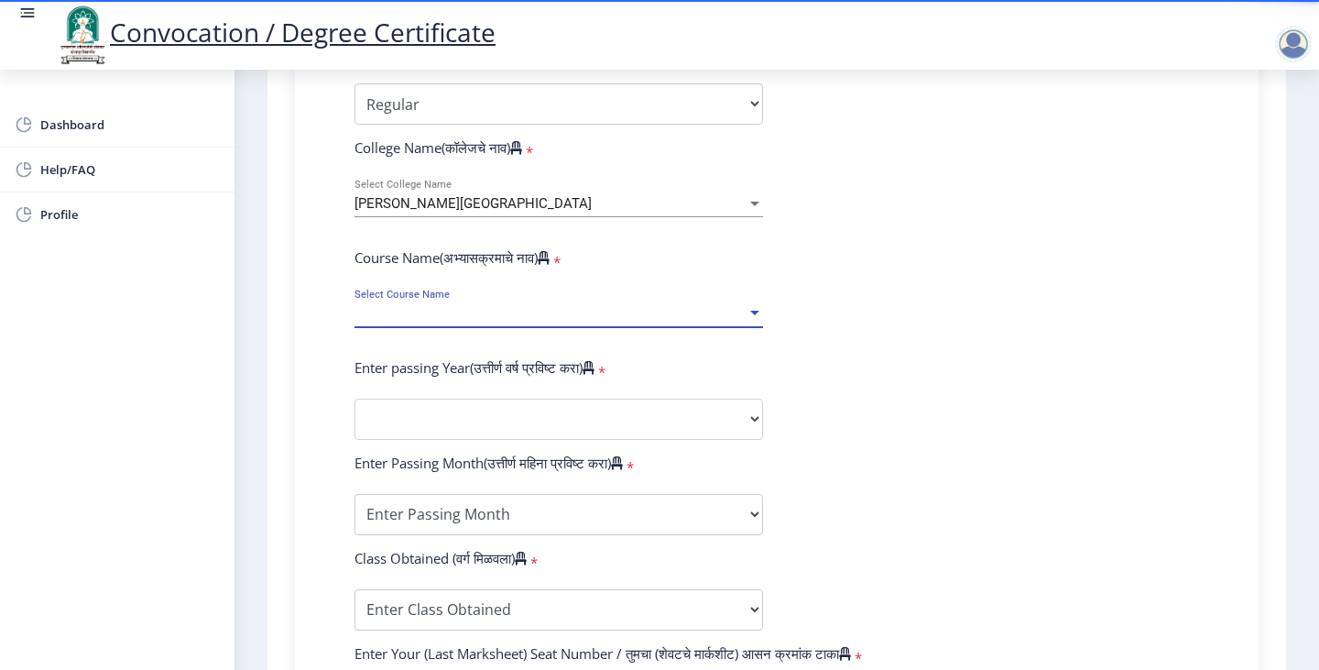
click at [593, 306] on span "Select Course Name" at bounding box center [551, 314] width 392 height 16
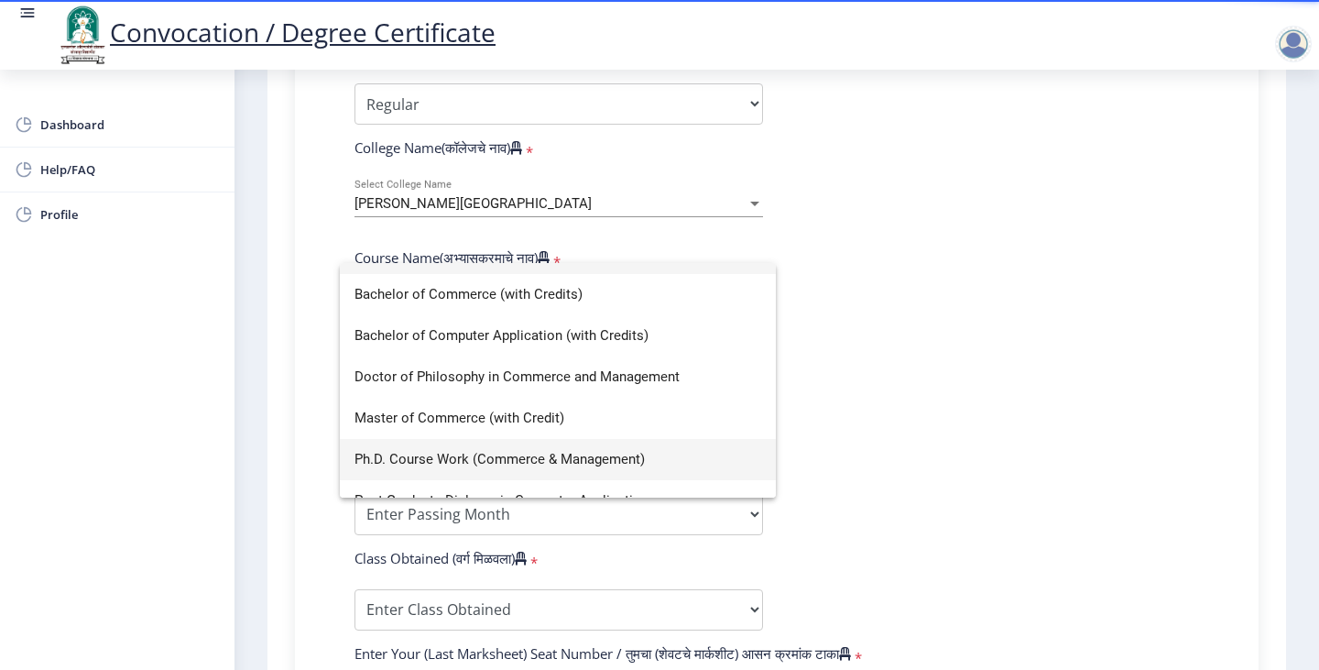
scroll to position [54, 0]
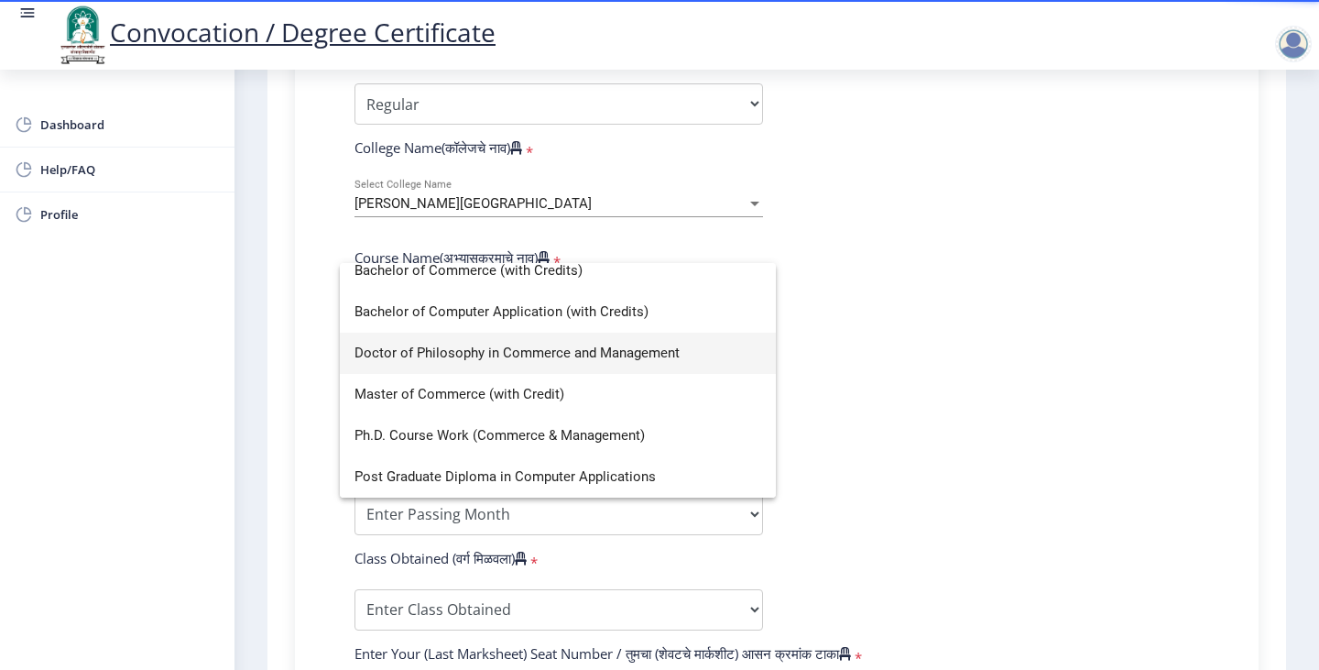
click at [635, 352] on span "Doctor of Philosophy in Commerce and Management" at bounding box center [558, 353] width 407 height 41
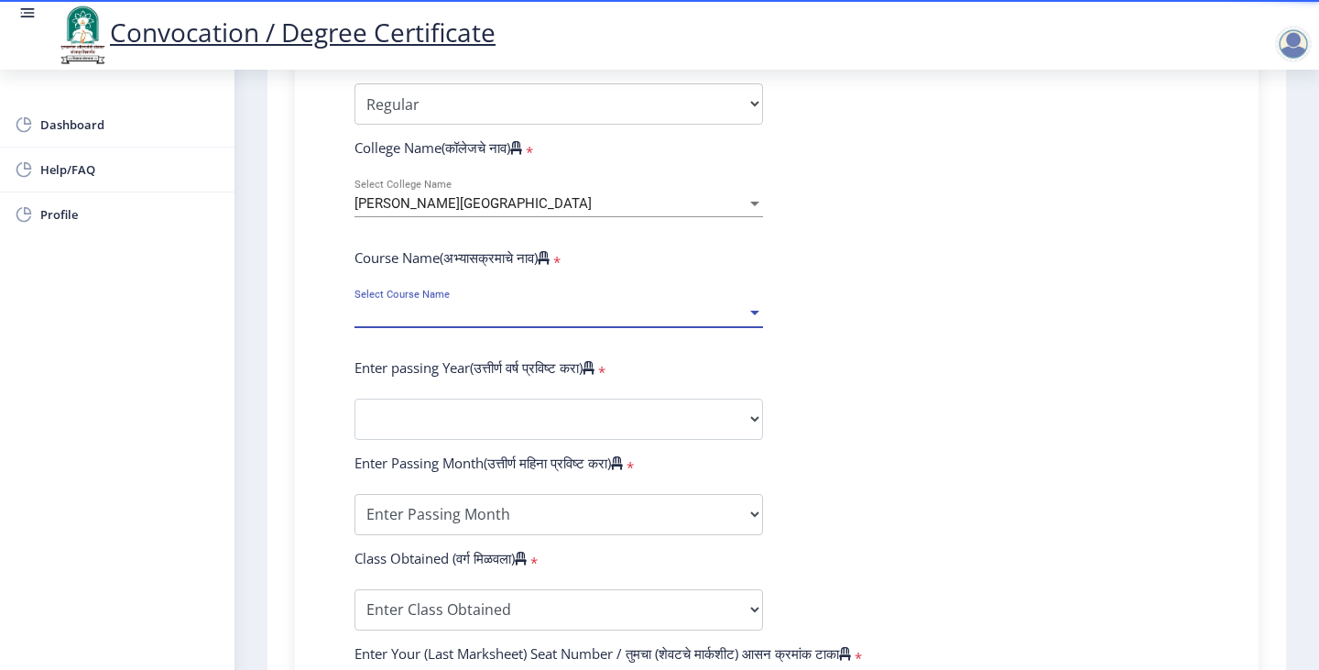
select select "January"
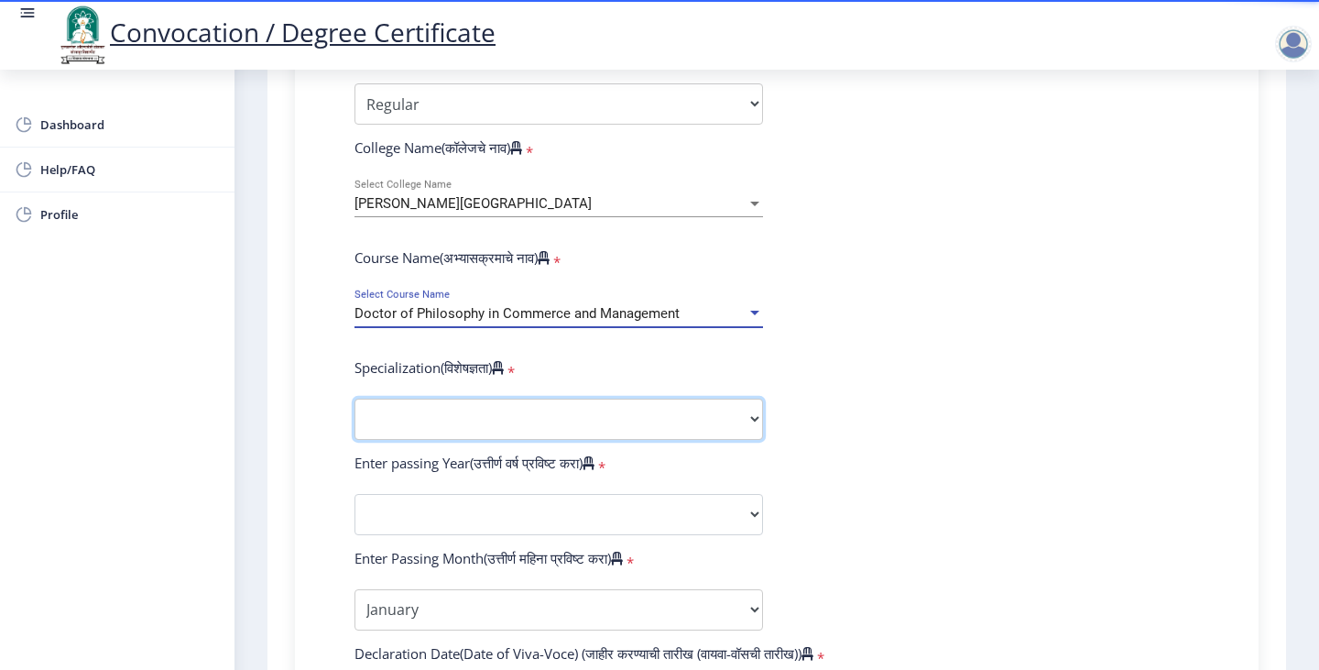
click at [630, 399] on select "Specialization Accountancy Commerce Management Other" at bounding box center [559, 419] width 409 height 41
select select "Commerce"
click at [355, 399] on select "Specialization Accountancy Commerce Management Other" at bounding box center [559, 419] width 409 height 41
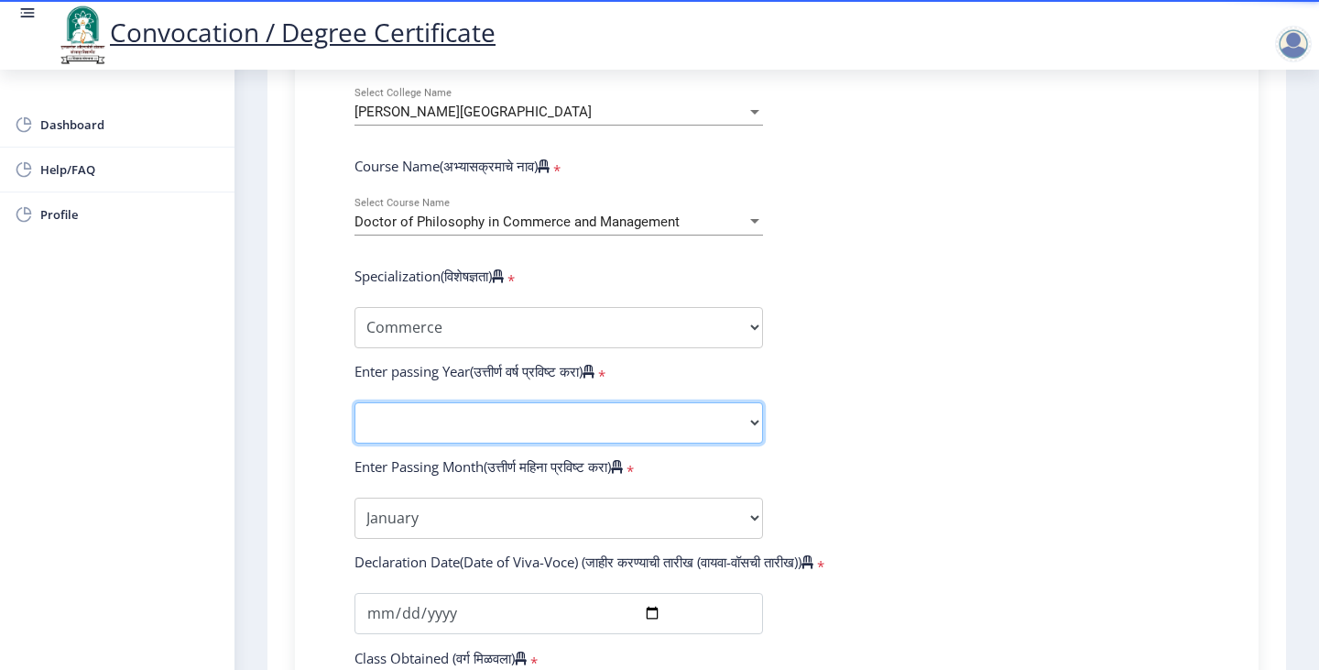
click at [660, 402] on select "2025 2024 2023 2022 2021 2020 2019 2018 2017 2016 2015 2014 2013 2012 2011 2010…" at bounding box center [559, 422] width 409 height 41
select select "2025"
click at [355, 402] on select "2025 2024 2023 2022 2021 2020 2019 2018 2017 2016 2015 2014 2013 2012 2011 2010…" at bounding box center [559, 422] width 409 height 41
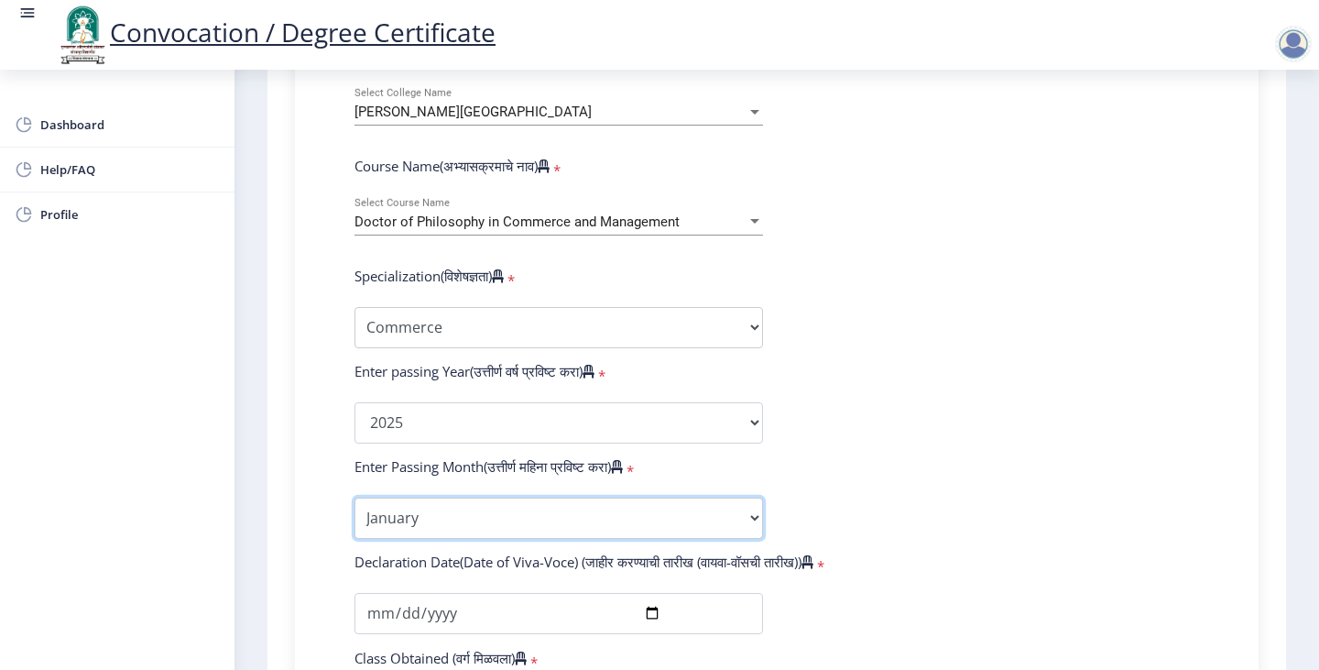
click at [729, 497] on select "Enter Passing Month January February March April May June July August September…" at bounding box center [559, 517] width 409 height 41
click at [607, 497] on select "Enter Passing Month January February March April May June July August September…" at bounding box center [559, 517] width 409 height 41
select select "August"
click at [355, 497] on select "Enter Passing Month January February March April May June July August September…" at bounding box center [559, 517] width 409 height 41
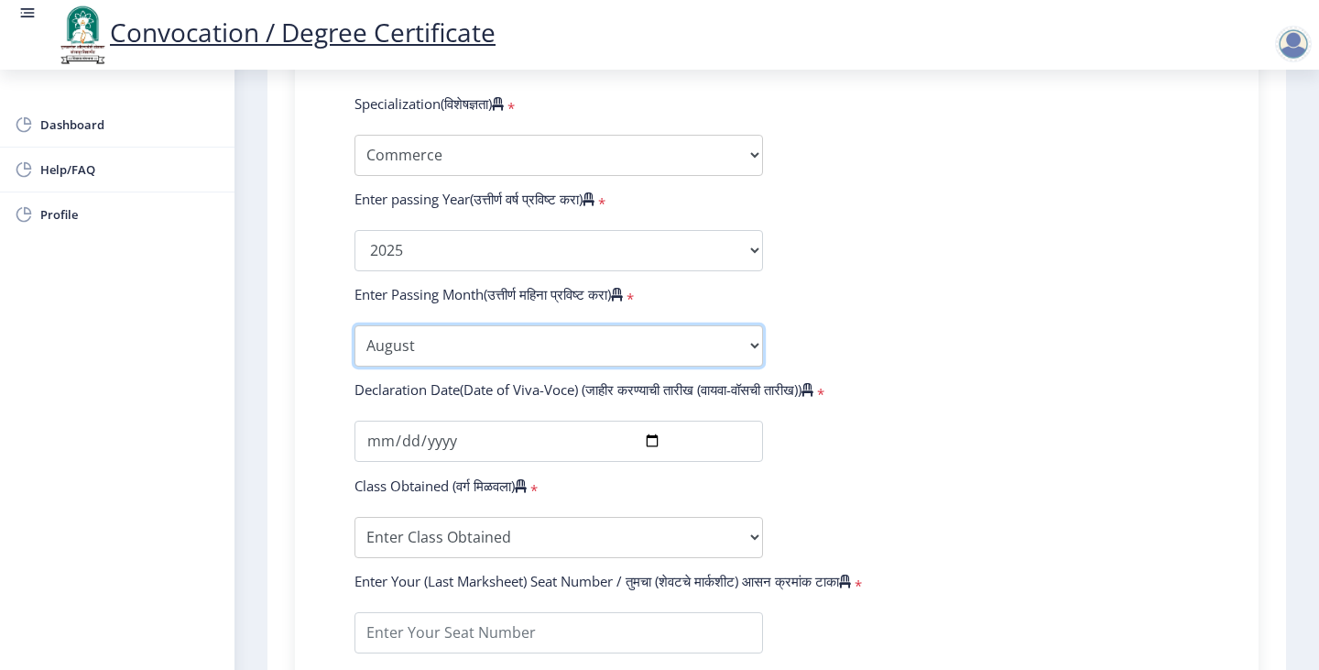
scroll to position [916, 0]
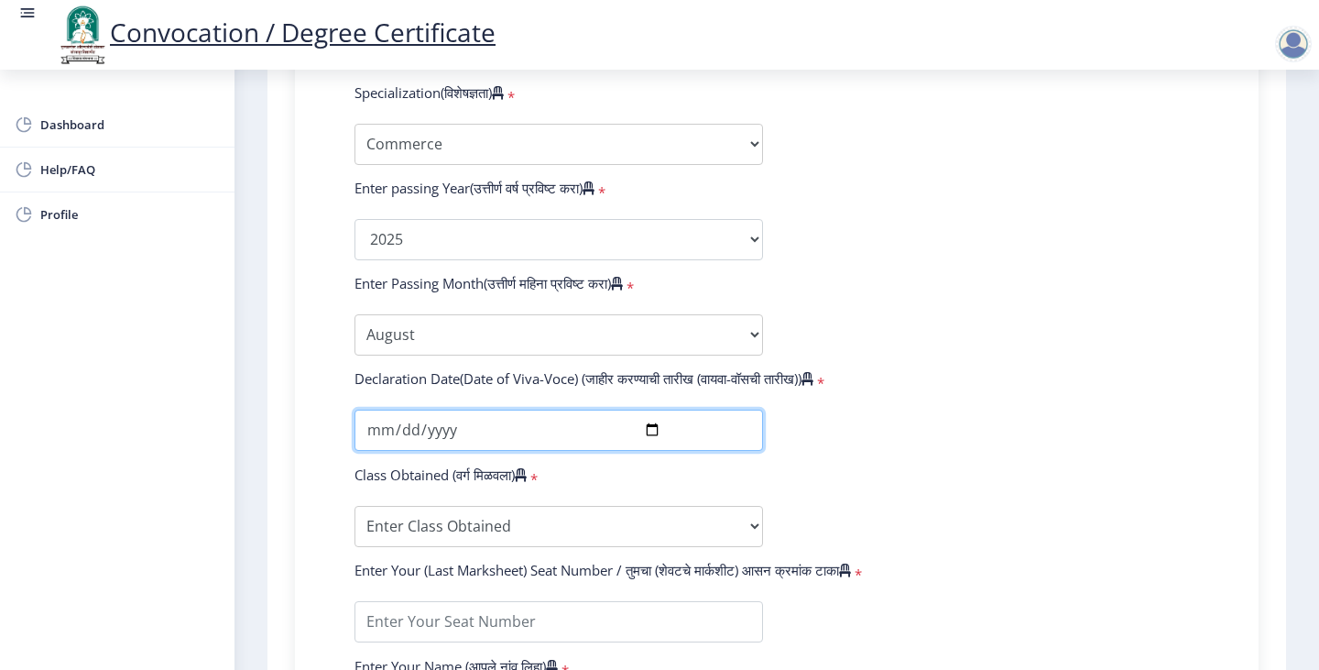
click at [650, 409] on input "date" at bounding box center [559, 429] width 409 height 41
type input "2025-07-25"
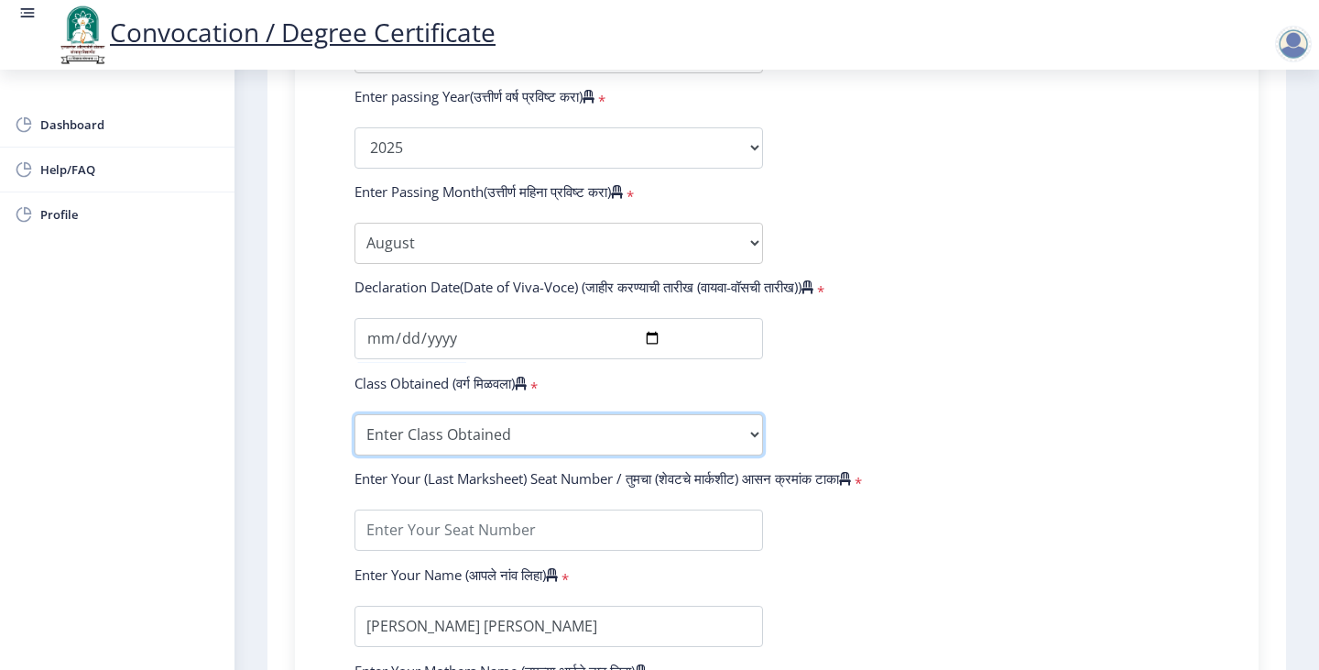
click at [624, 414] on select "Enter Class Obtained FIRST CLASS WITH DISTINCTION FIRST CLASS HIGHER SECOND CLA…" at bounding box center [559, 434] width 409 height 41
select select "FIRST CLASS WITH DISTINCTION"
click at [355, 414] on select "Enter Class Obtained FIRST CLASS WITH DISTINCTION FIRST CLASS HIGHER SECOND CLA…" at bounding box center [559, 434] width 409 height 41
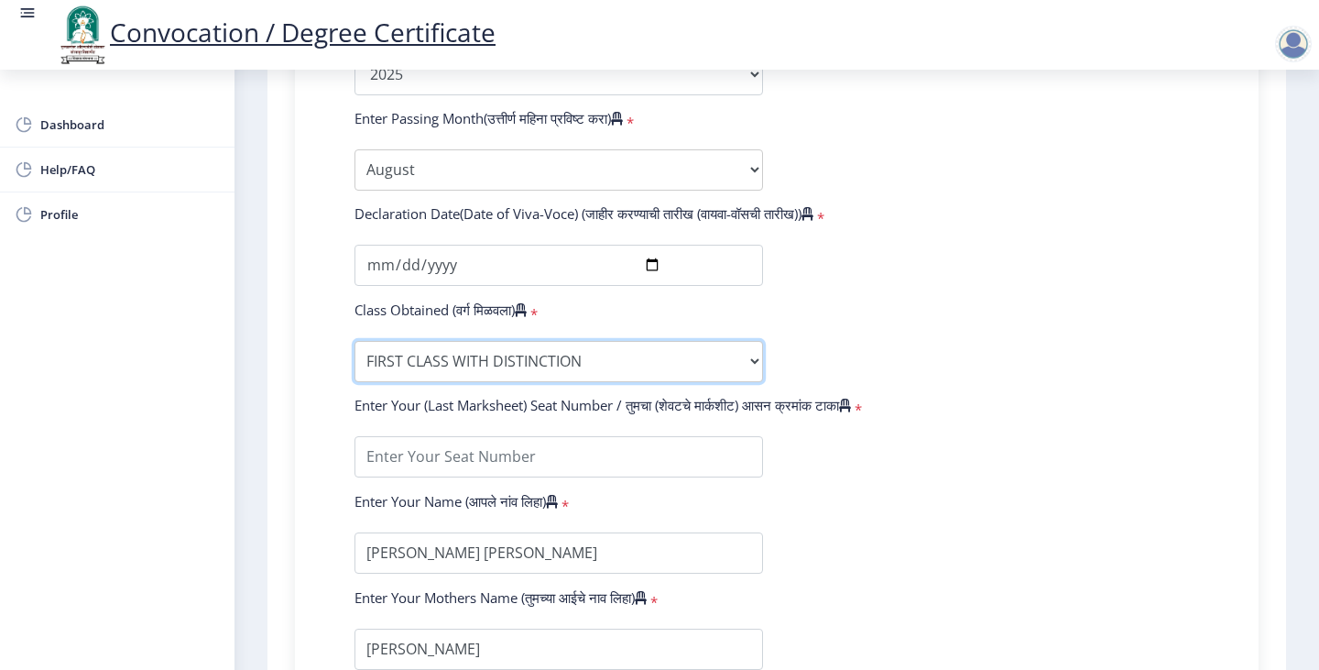
scroll to position [1191, 0]
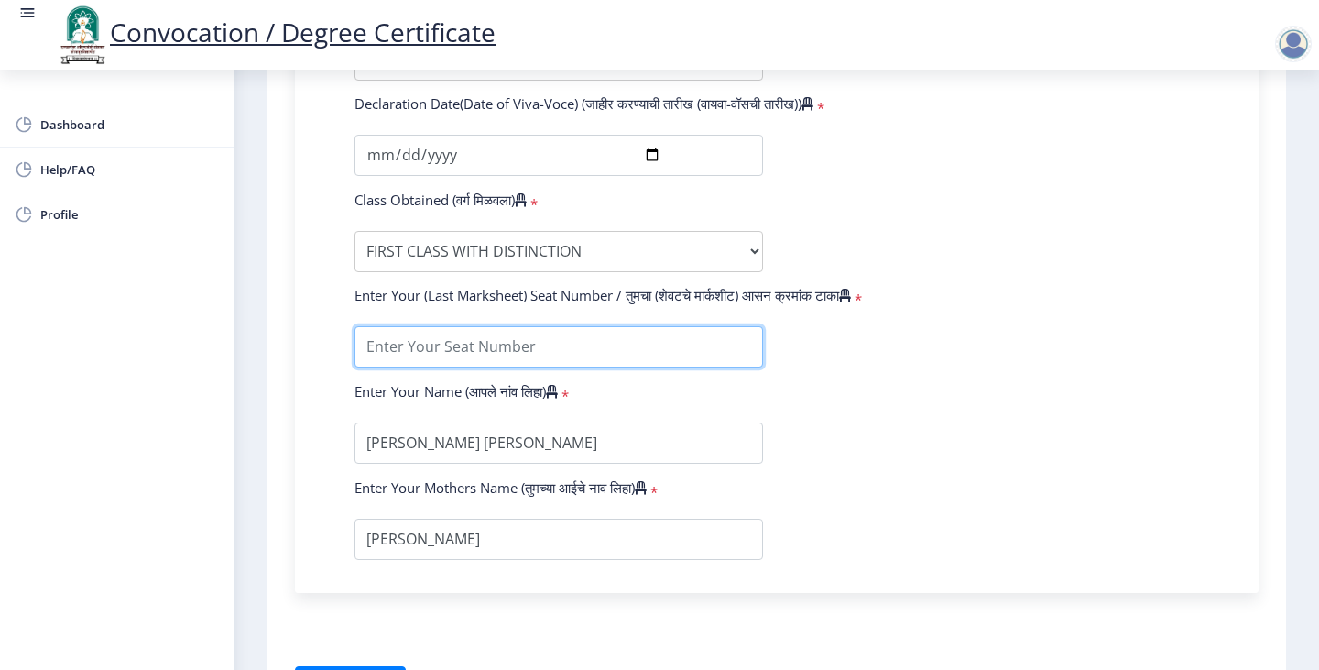
click at [666, 326] on input "textarea" at bounding box center [559, 346] width 409 height 41
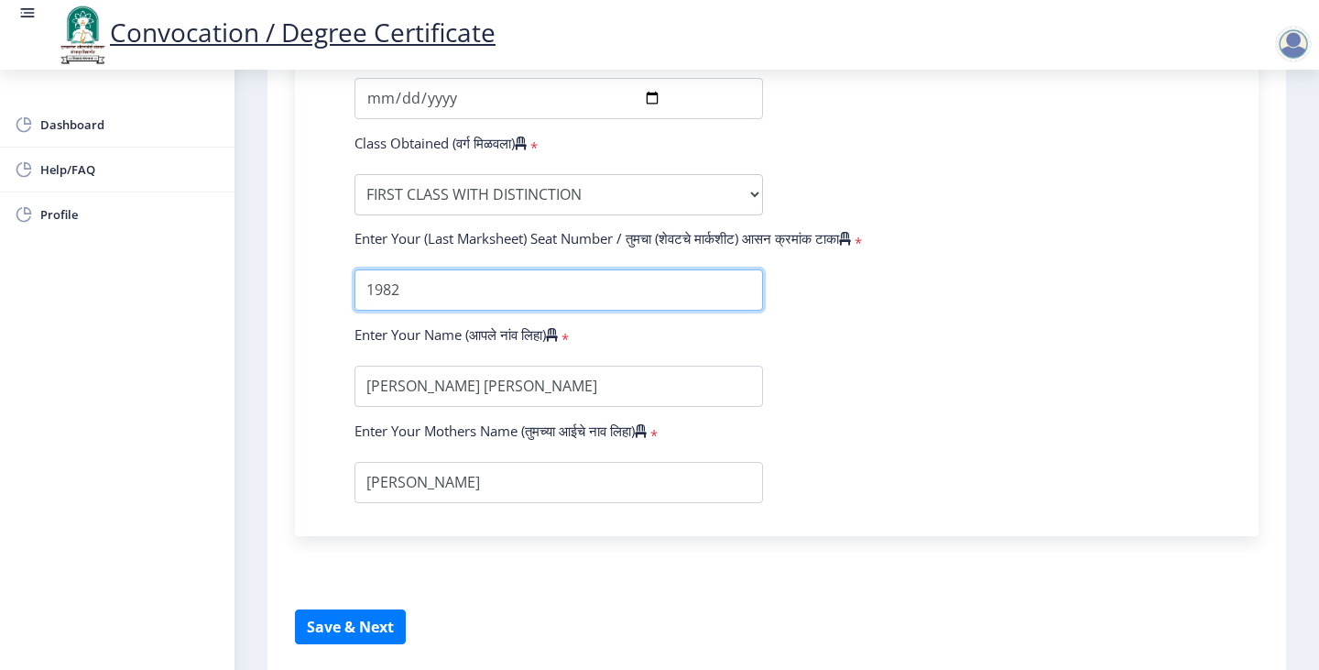
scroll to position [1286, 0]
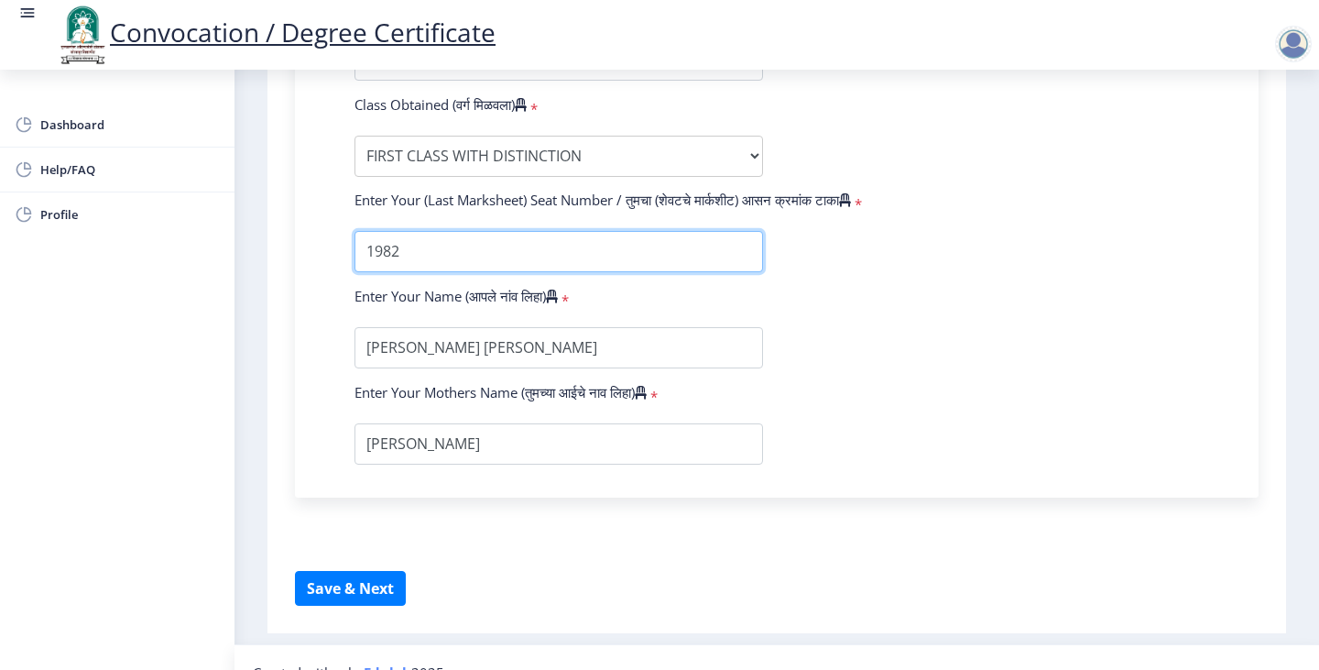
click at [366, 231] on input "textarea" at bounding box center [559, 251] width 409 height 41
type input "P1982"
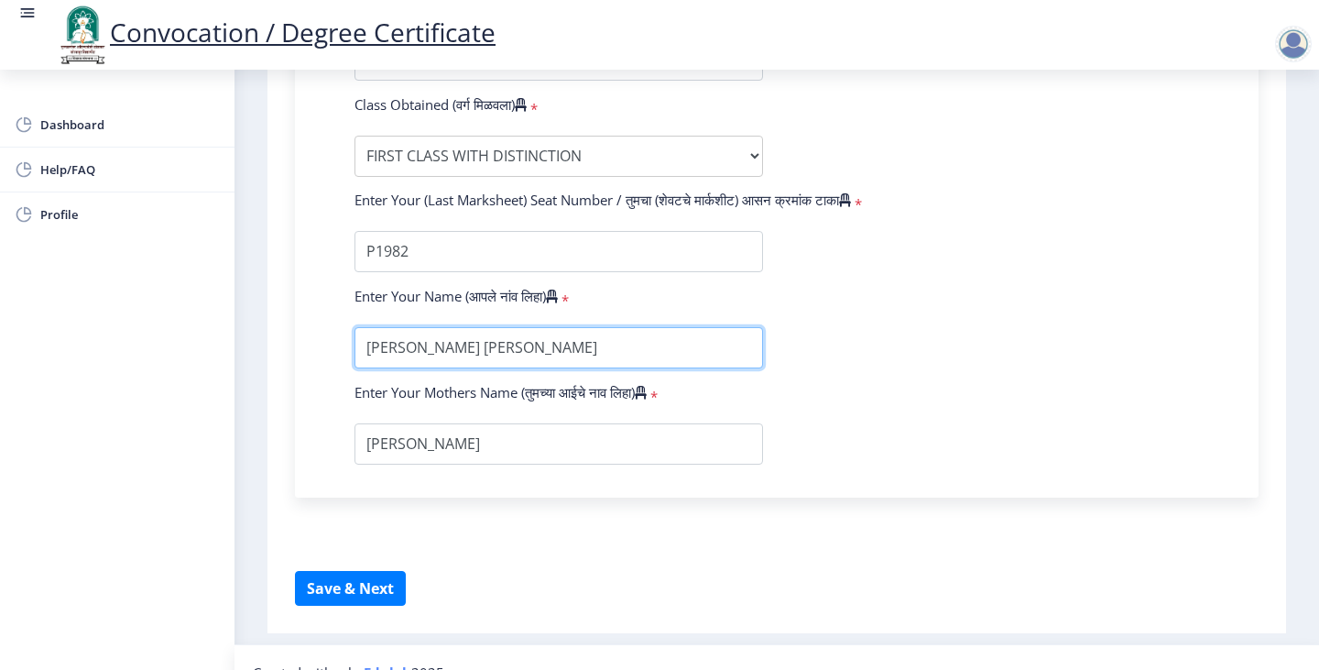
click at [542, 327] on input "textarea" at bounding box center [559, 347] width 409 height 41
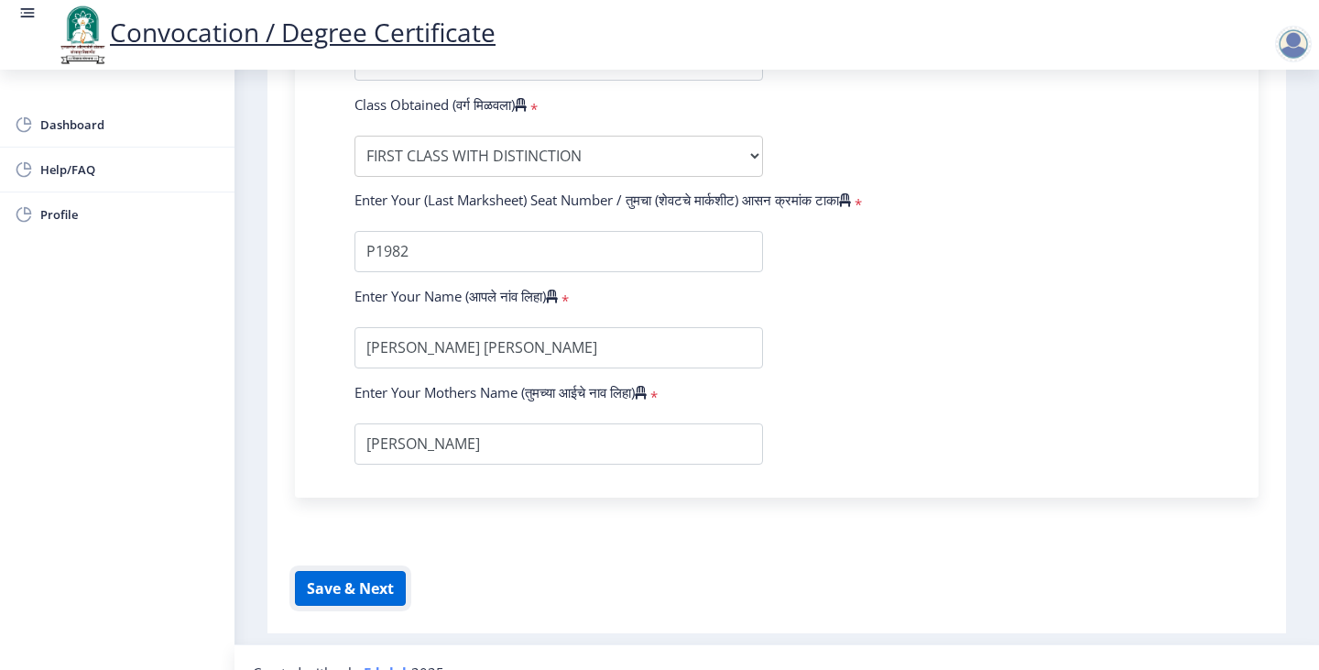
click at [360, 571] on button "Save & Next" at bounding box center [350, 588] width 111 height 35
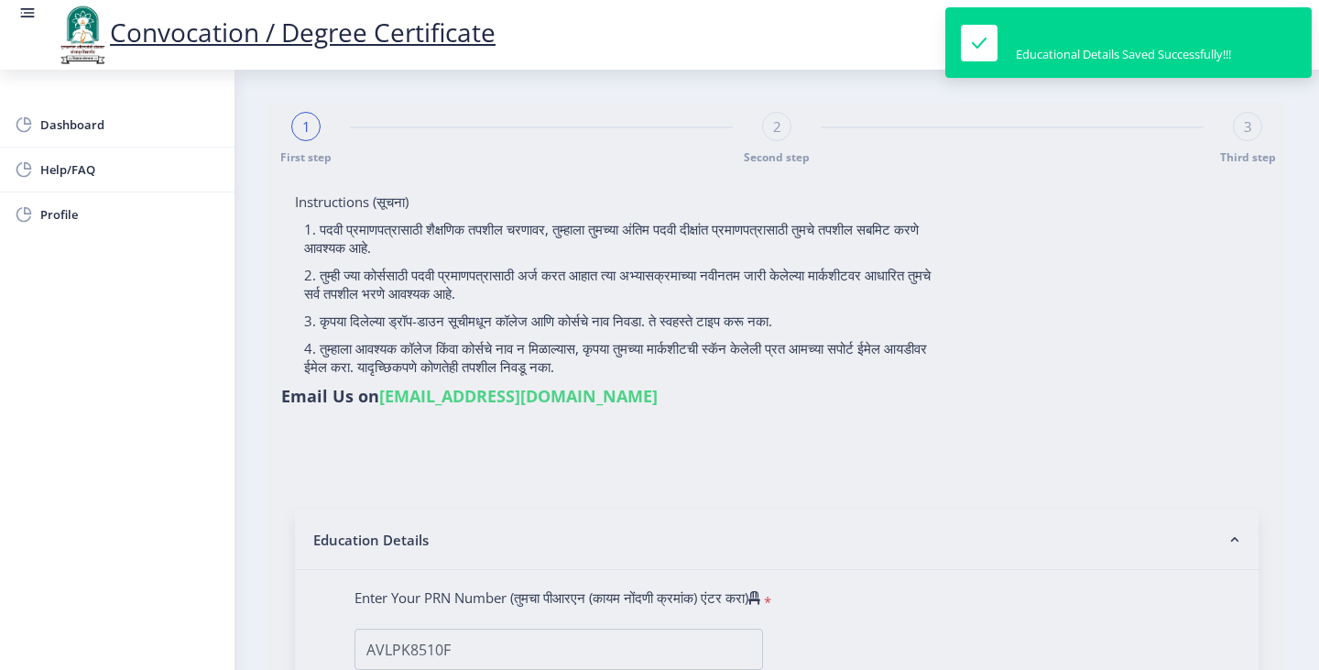
select select
type input "AVLPK8510F"
select select "Regular"
select select "2025"
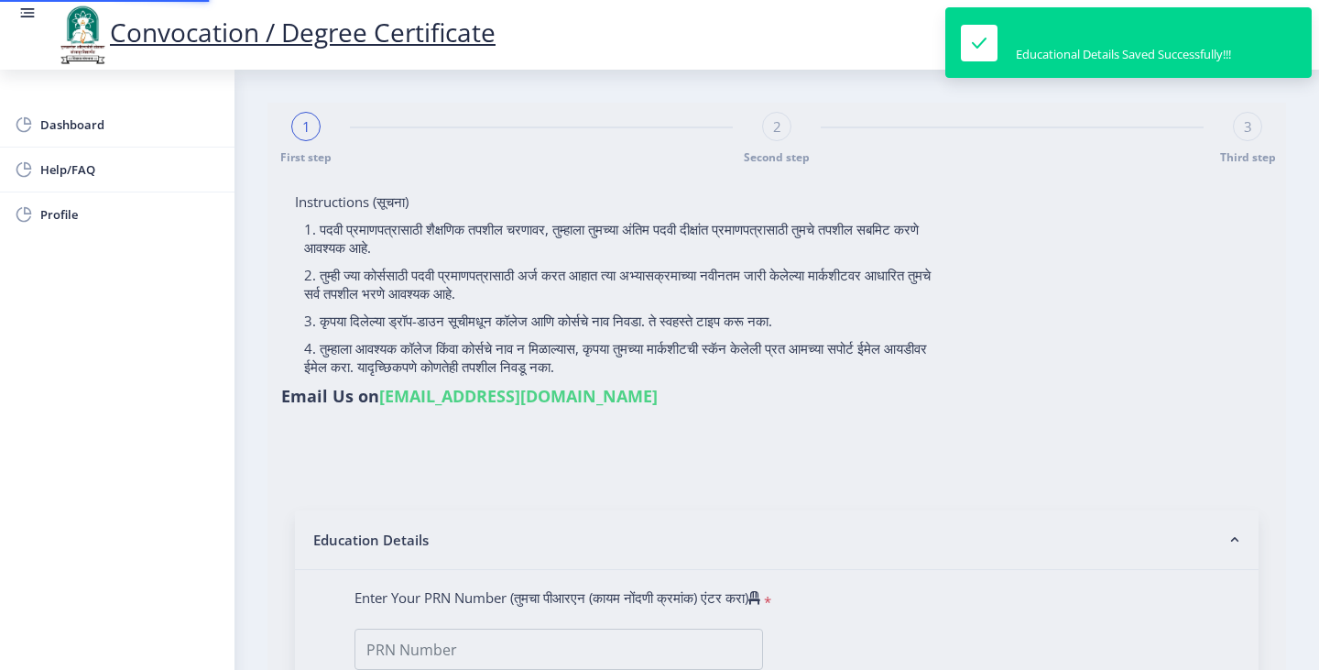
select select "FIRST CLASS WITH DISTINCTION"
type input "P1982"
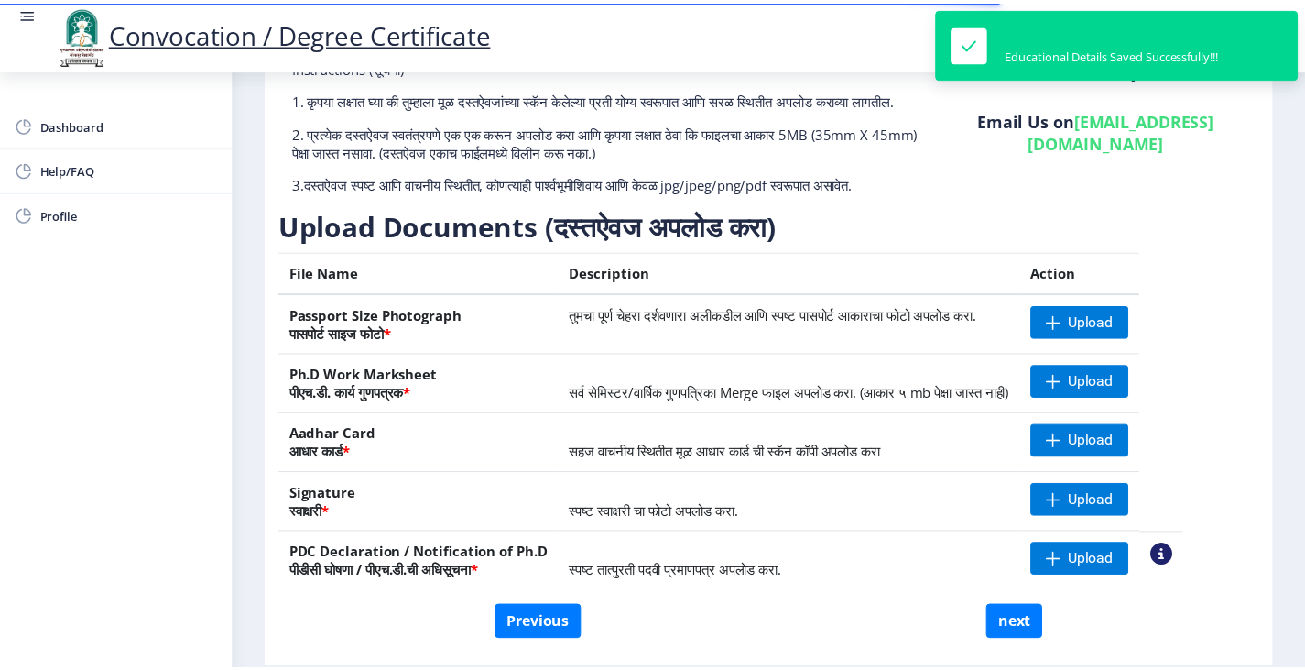
scroll to position [183, 0]
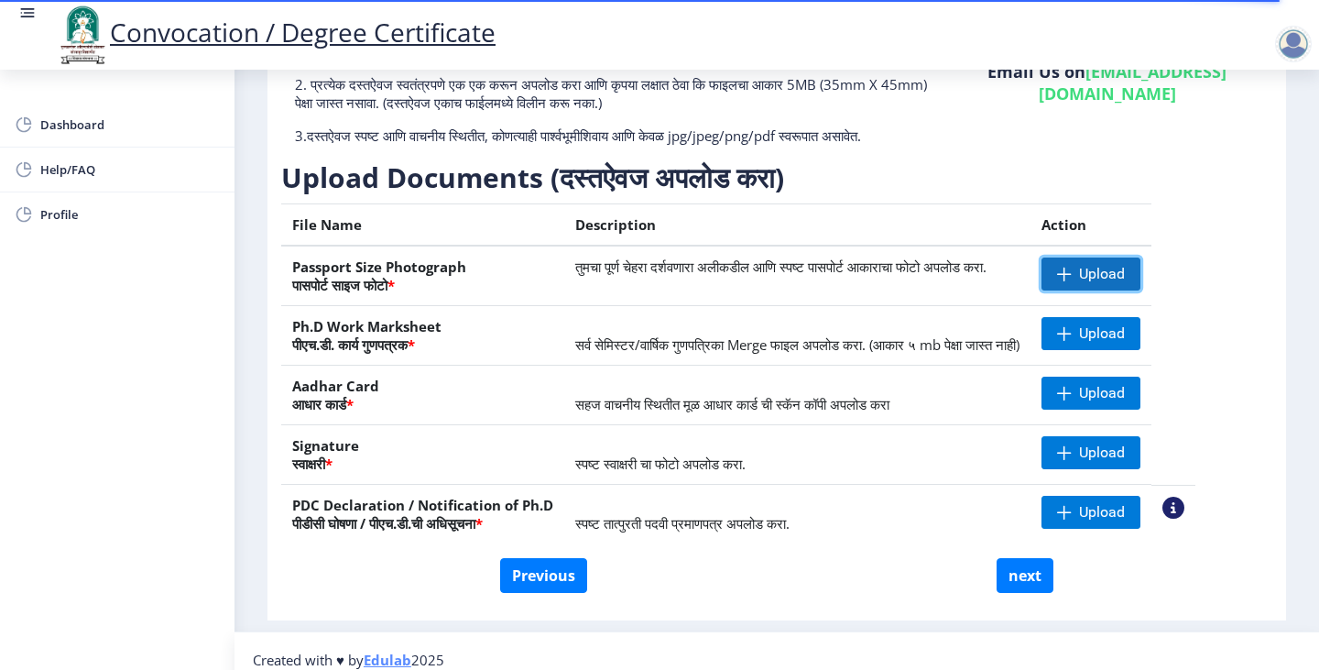
click at [1125, 283] on span "Upload" at bounding box center [1102, 274] width 46 height 18
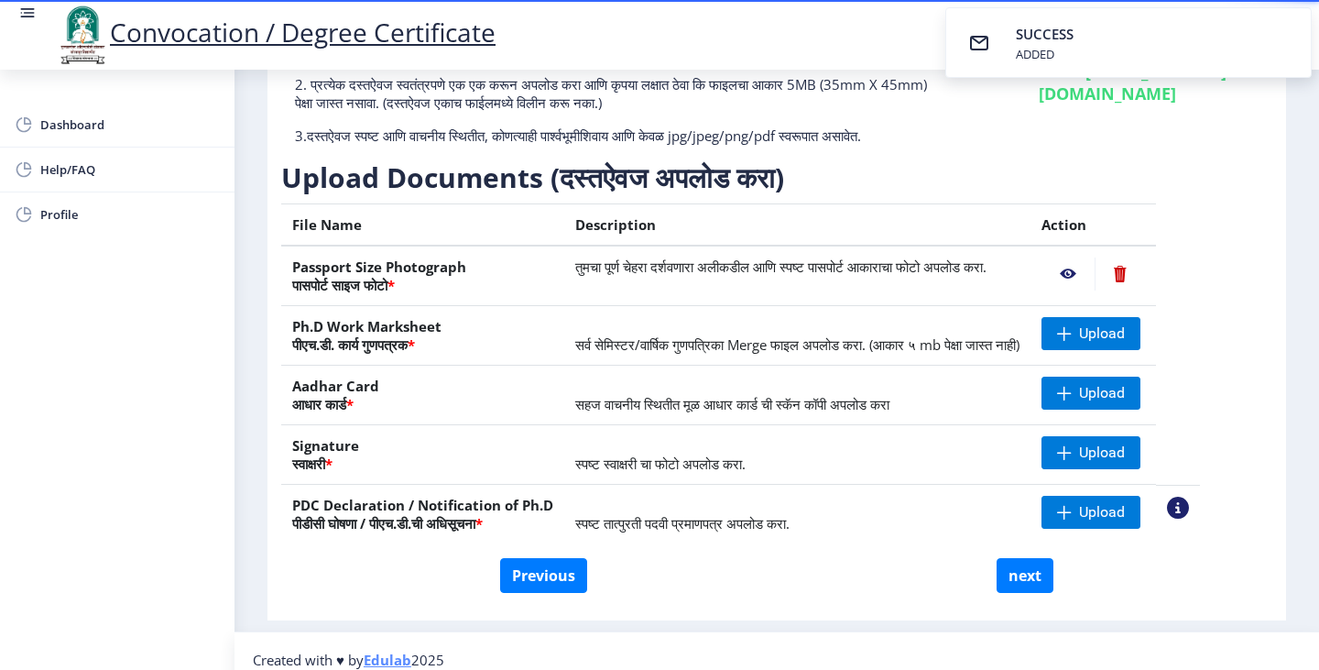
click at [1095, 290] on nb-action at bounding box center [1068, 273] width 53 height 33
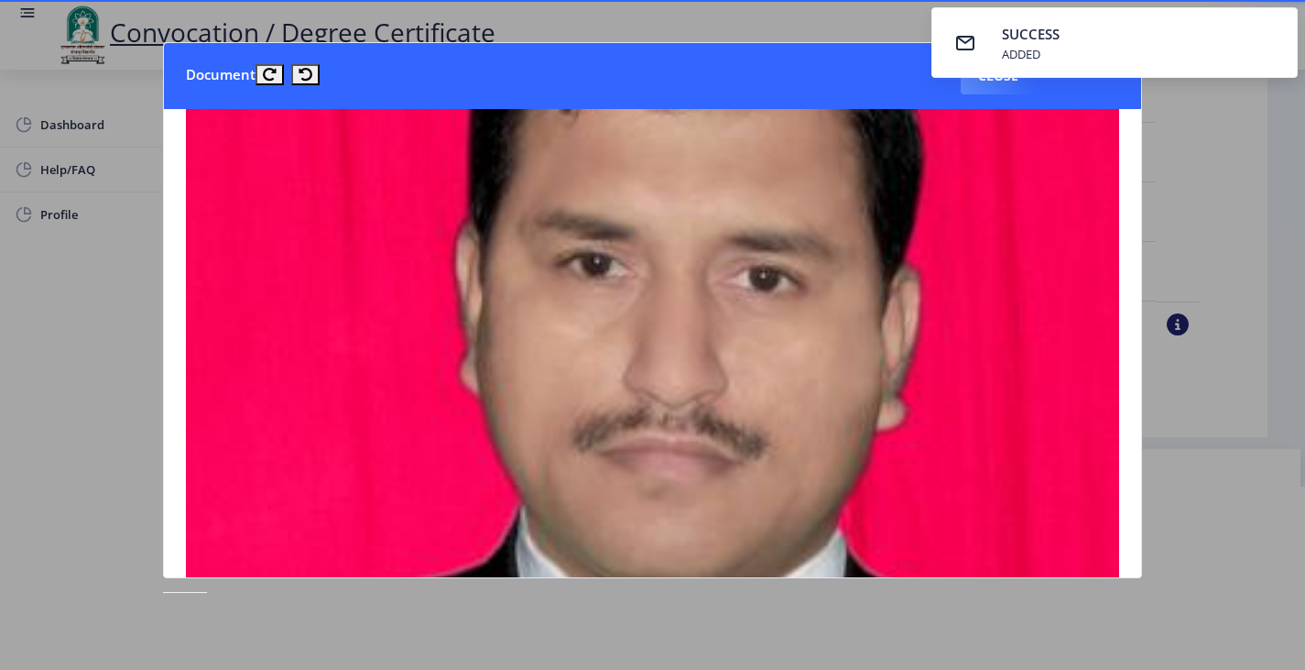
scroll to position [0, 0]
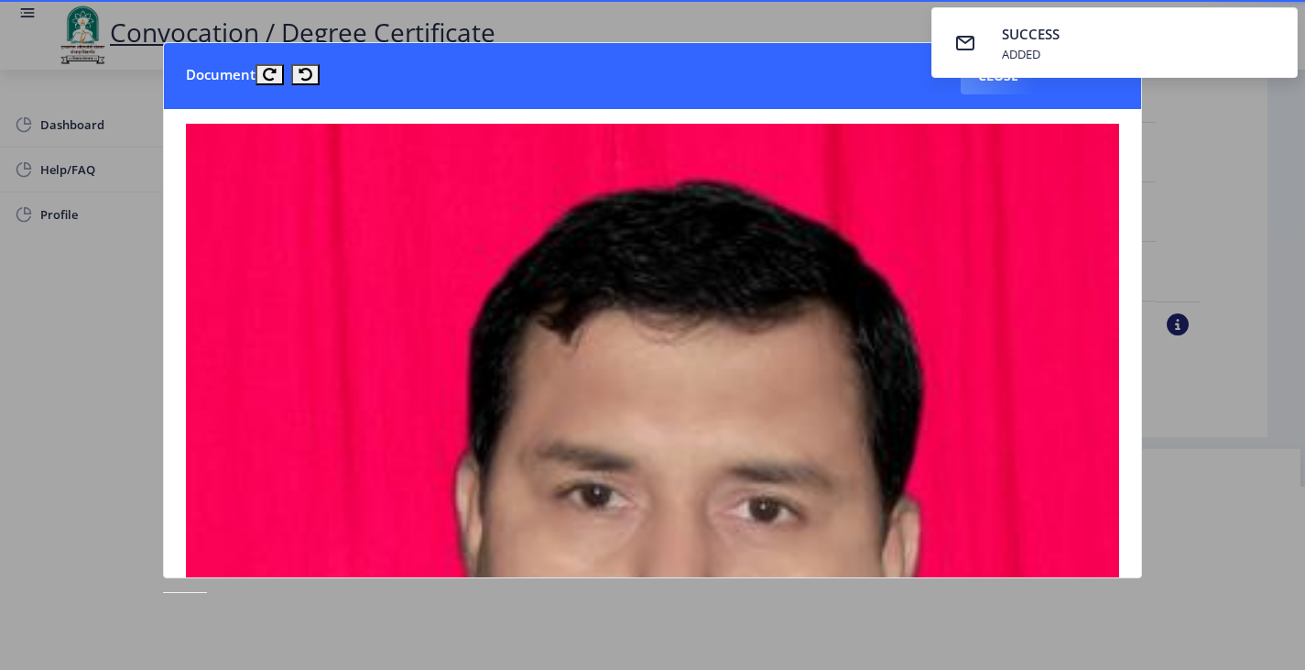
click at [1233, 96] on div at bounding box center [652, 335] width 1305 height 670
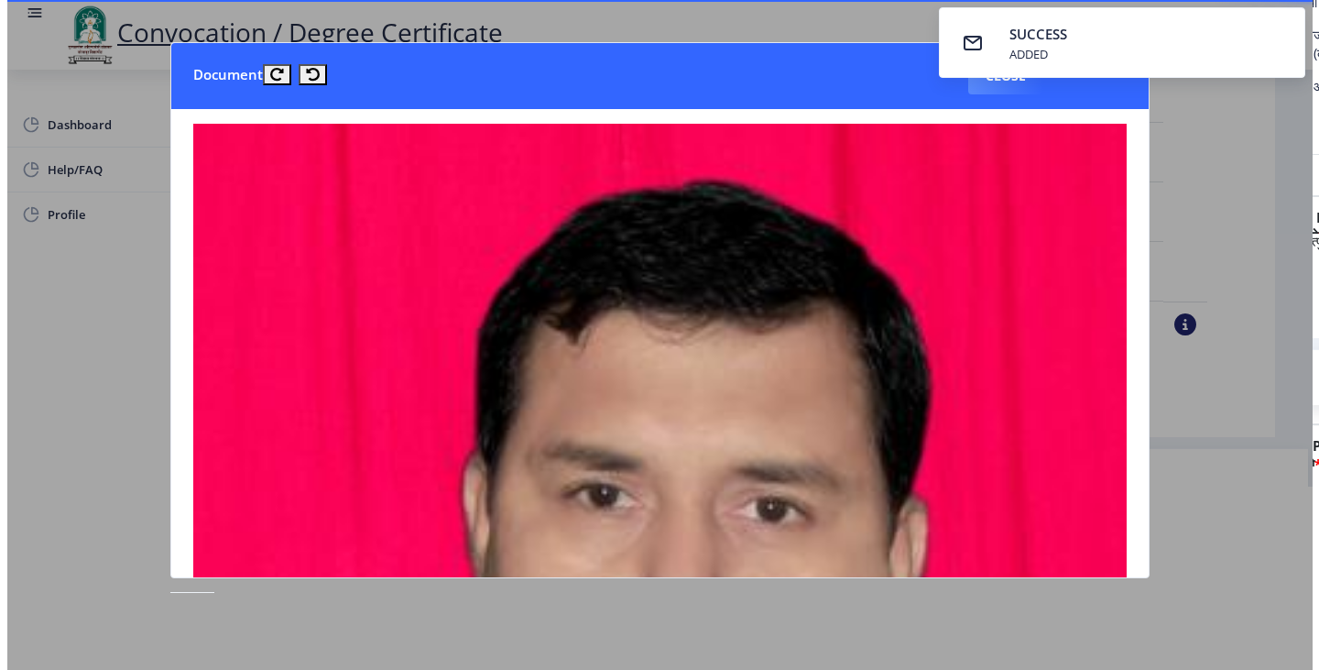
scroll to position [39, 0]
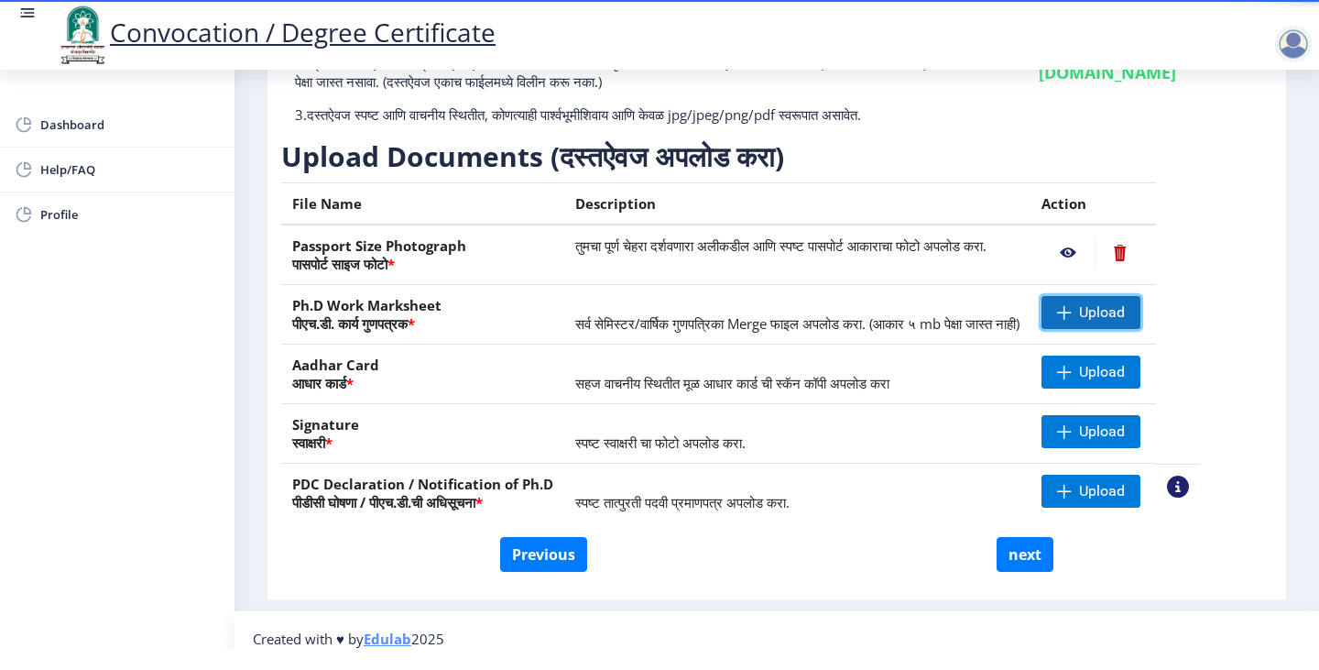
click at [1125, 315] on span "Upload" at bounding box center [1102, 312] width 46 height 18
click at [1125, 309] on span "Upload" at bounding box center [1102, 312] width 46 height 18
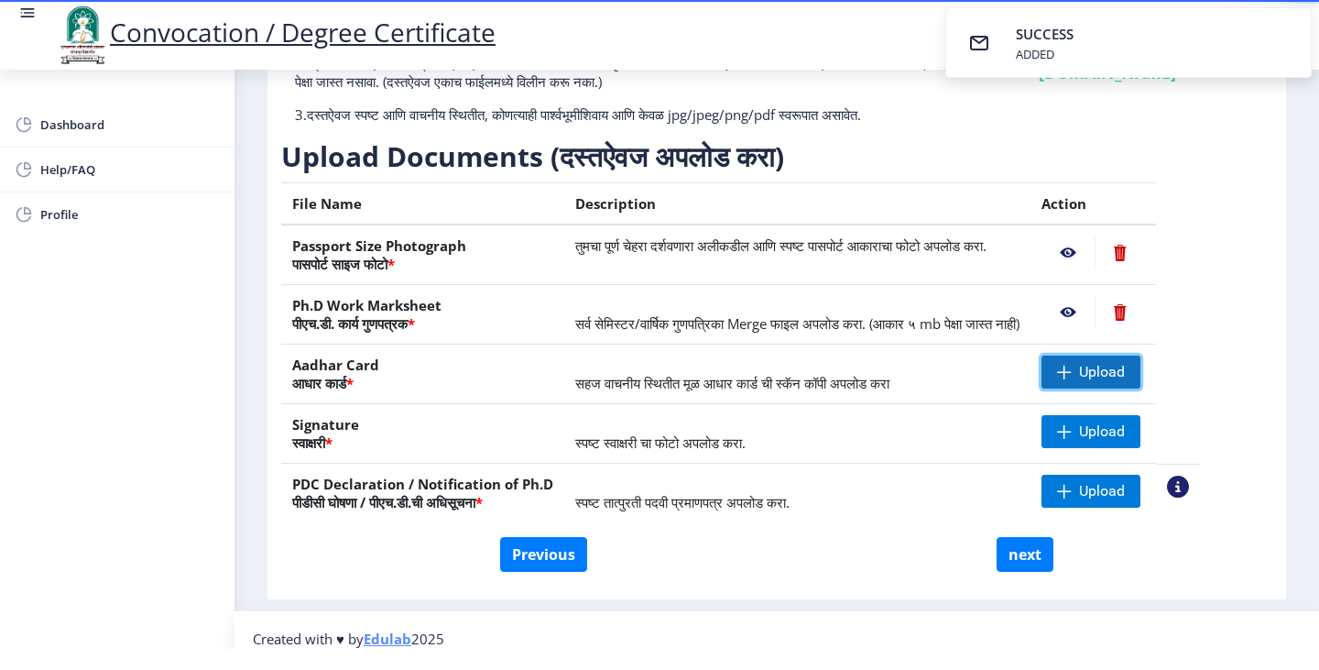
click at [1125, 371] on span "Upload" at bounding box center [1102, 372] width 46 height 18
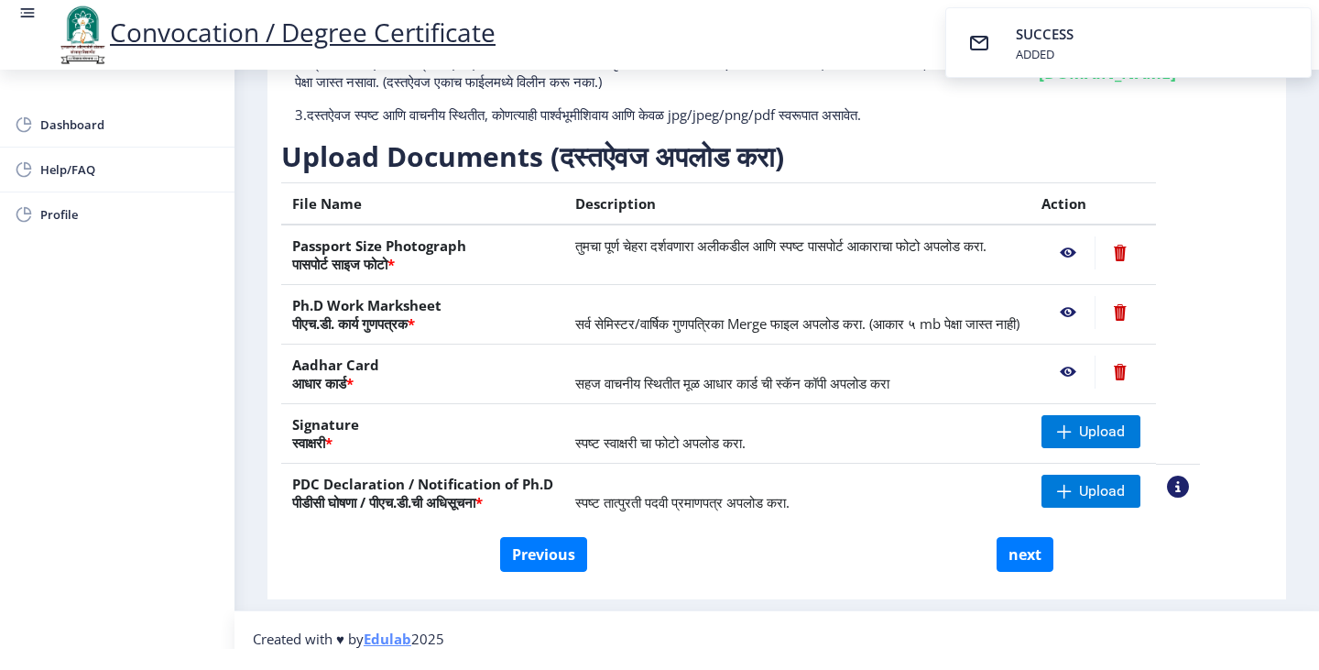
click at [1095, 367] on nb-action at bounding box center [1068, 371] width 53 height 33
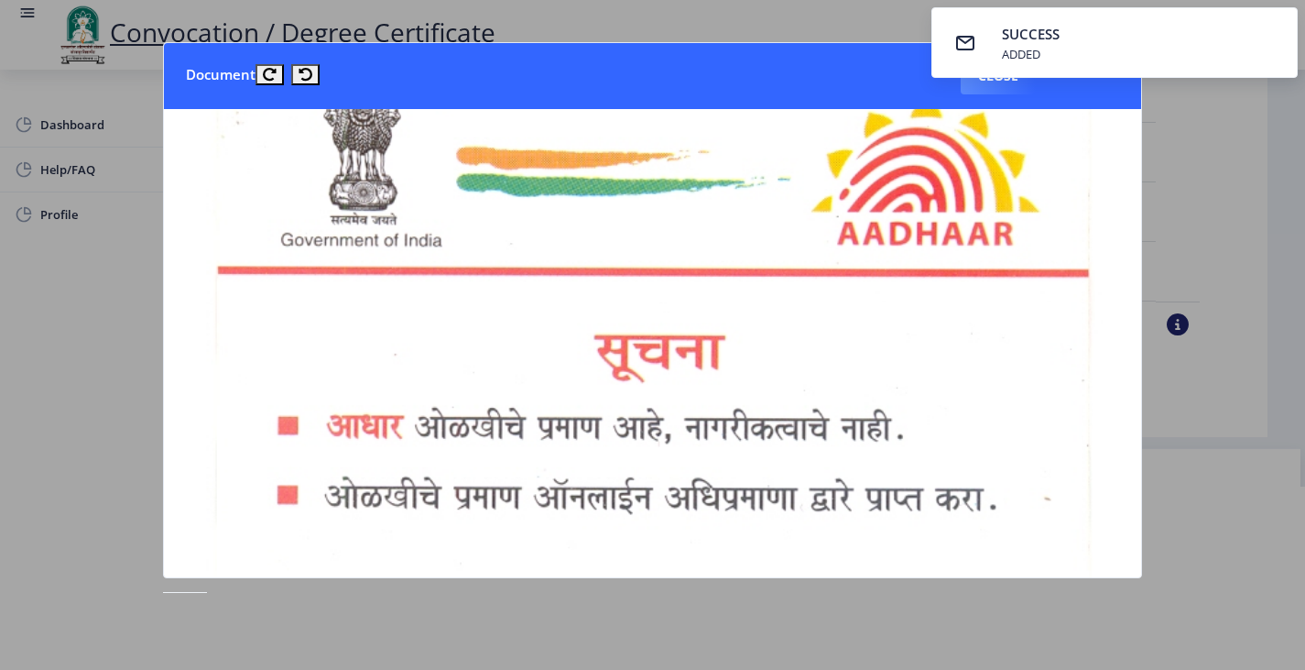
scroll to position [0, 0]
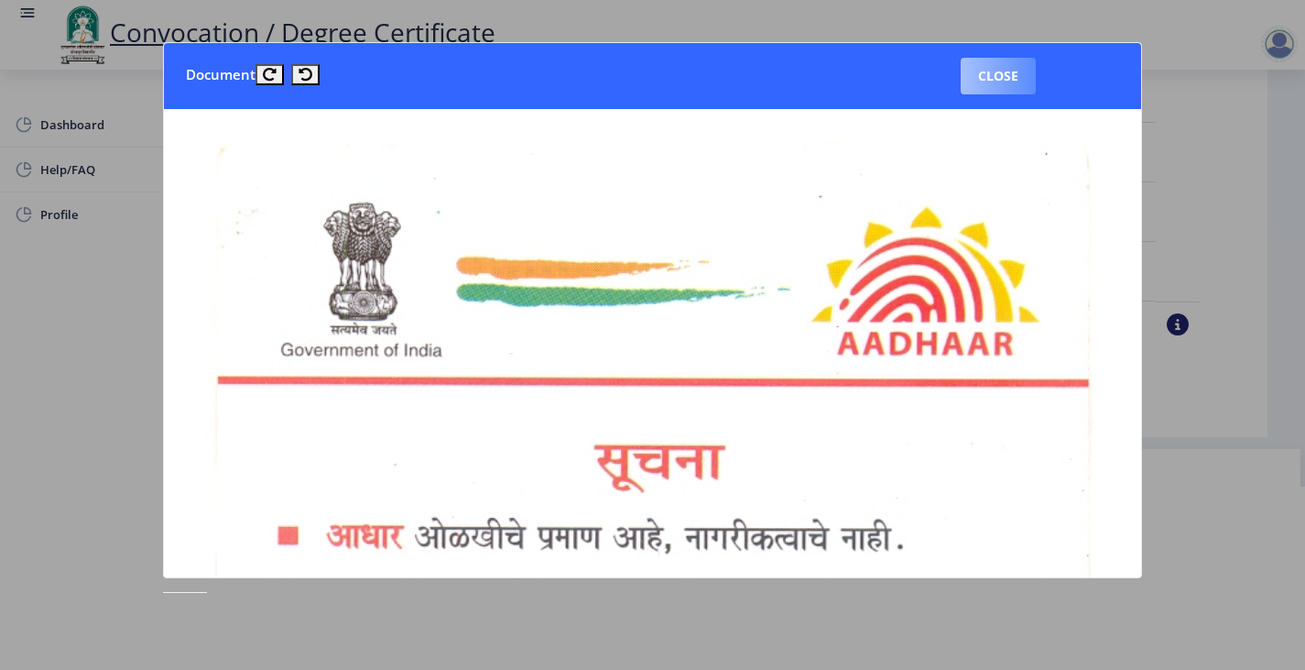
click at [993, 76] on button "Close" at bounding box center [998, 76] width 75 height 37
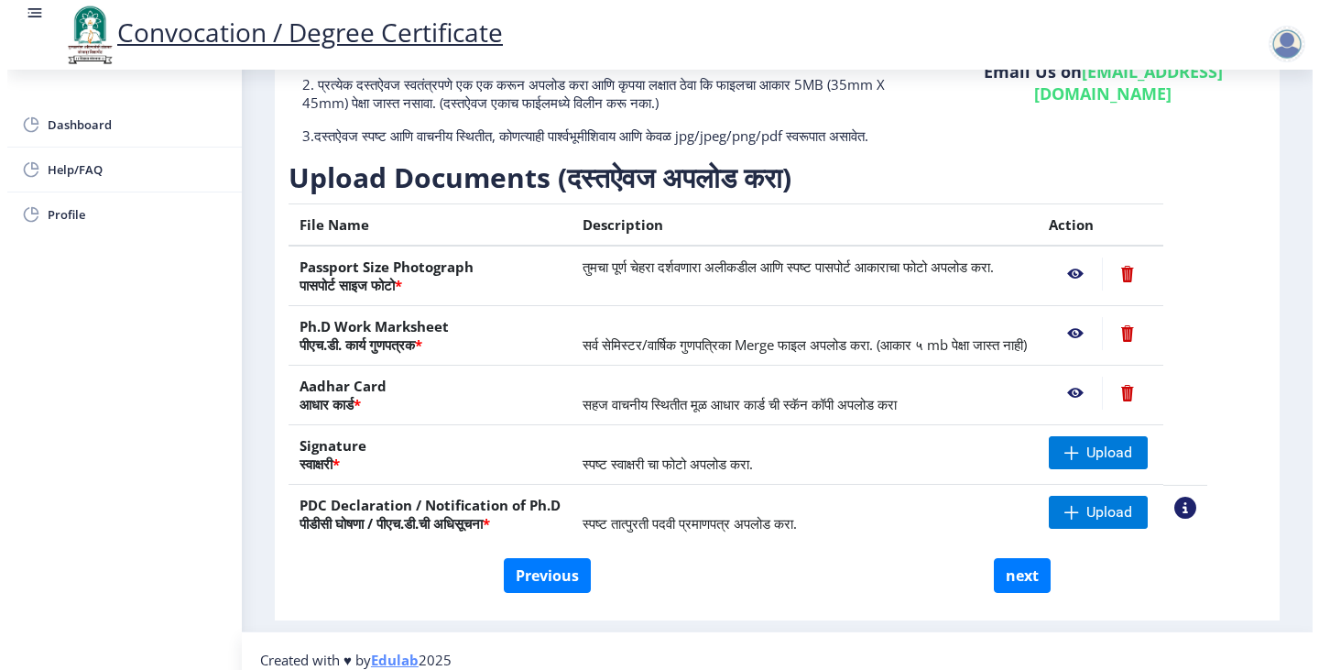
scroll to position [39, 0]
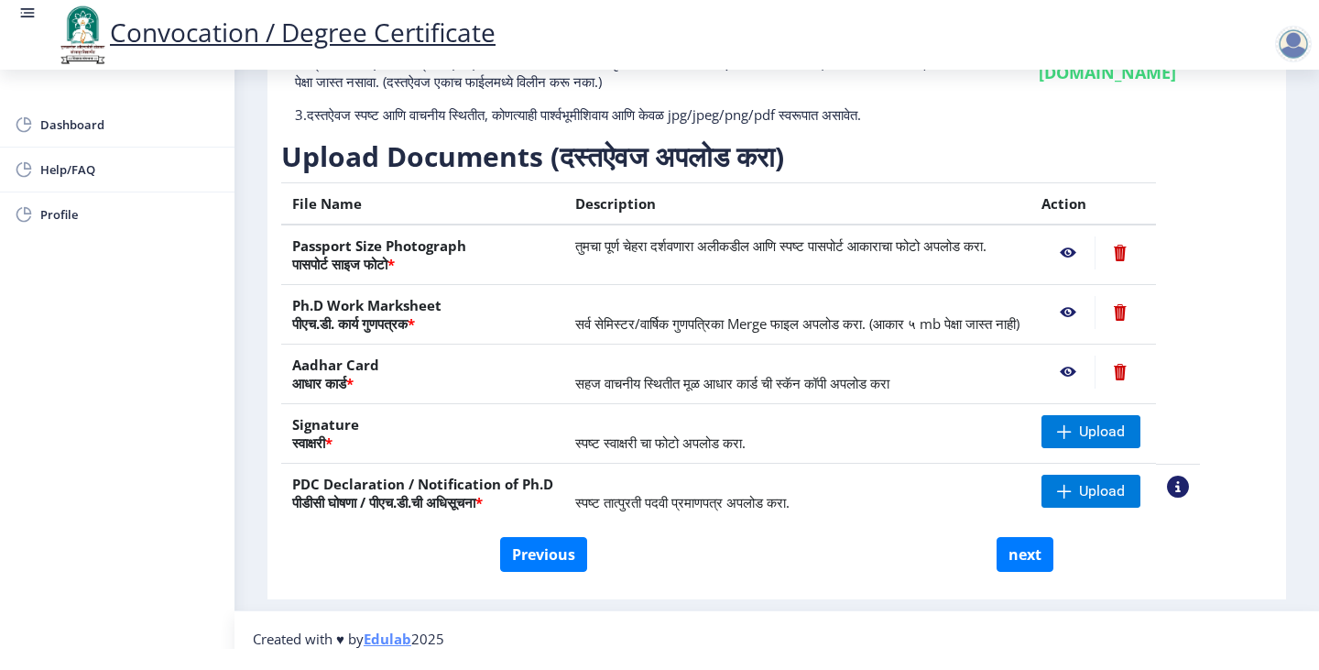
click at [1145, 371] on nb-action at bounding box center [1120, 371] width 50 height 33
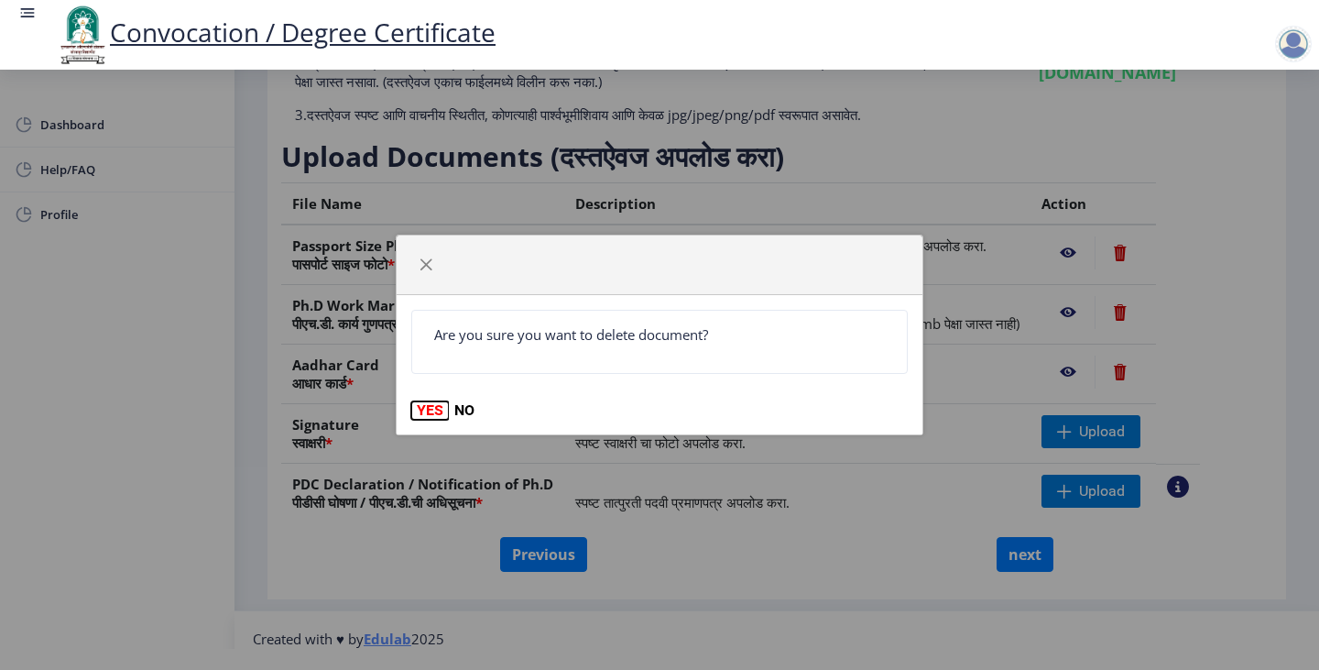
click at [426, 409] on button "YES" at bounding box center [430, 410] width 38 height 18
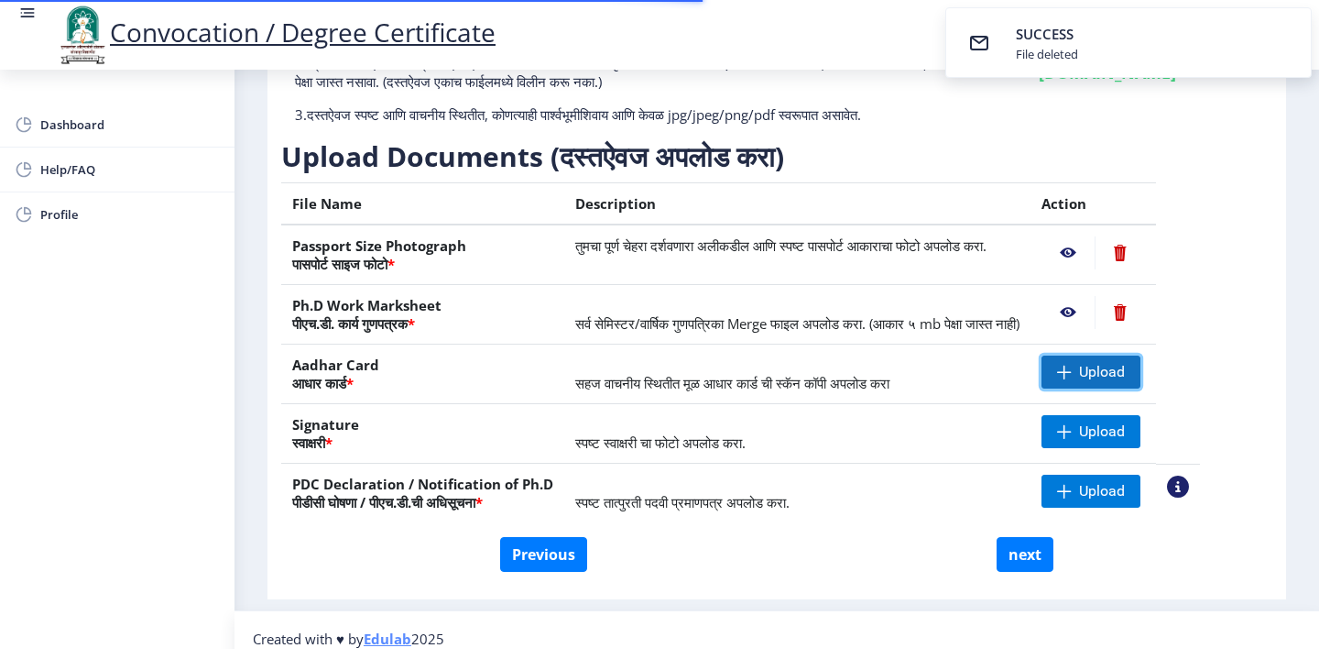
click at [1072, 366] on span at bounding box center [1064, 372] width 15 height 15
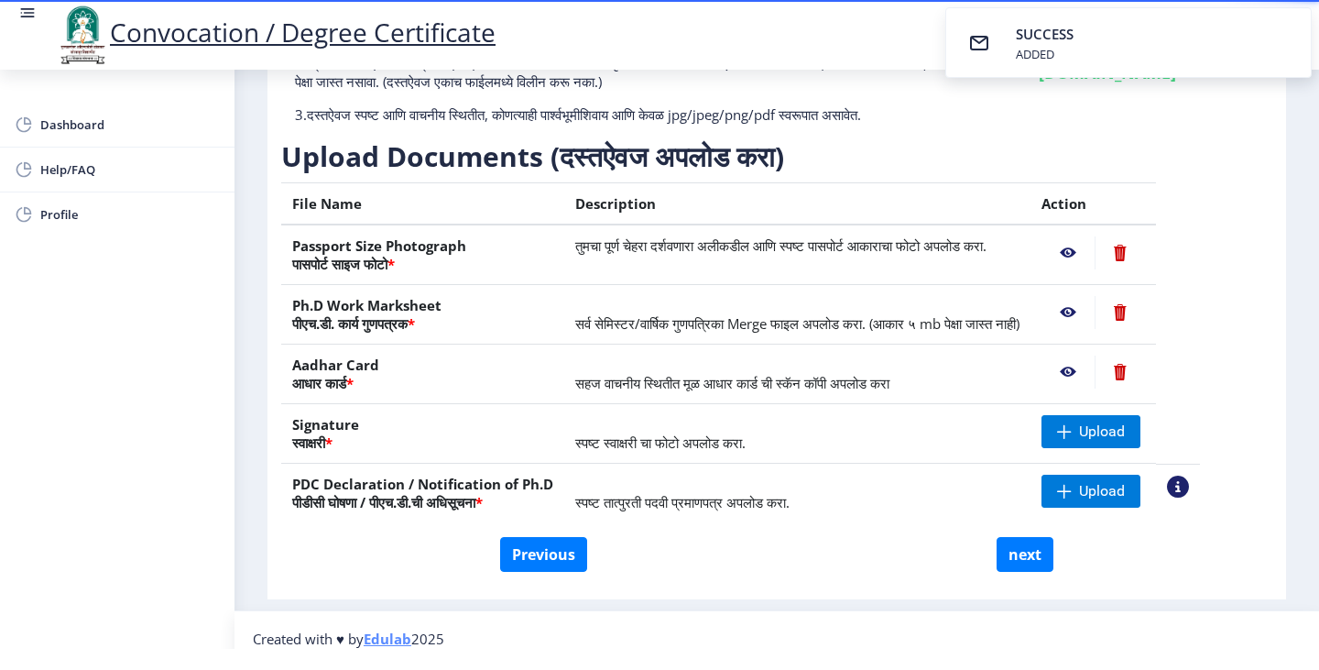
click at [1095, 374] on nb-action at bounding box center [1068, 371] width 53 height 33
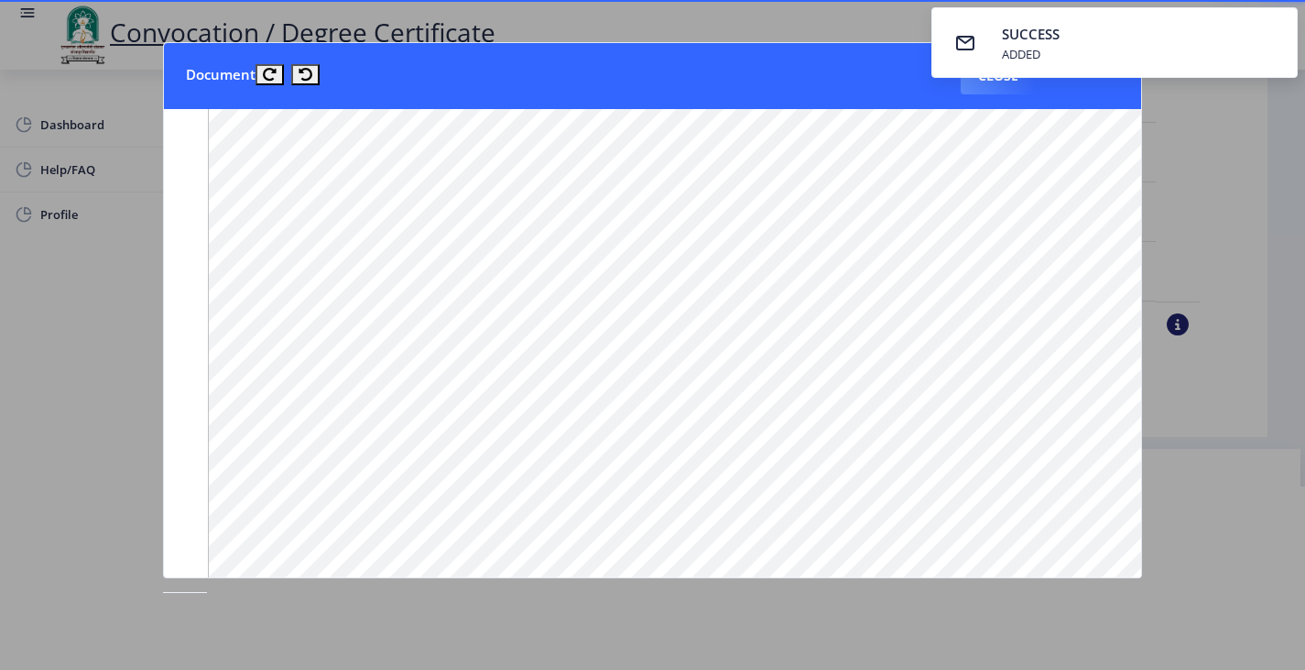
scroll to position [2290, 0]
click at [1252, 209] on div at bounding box center [652, 335] width 1305 height 670
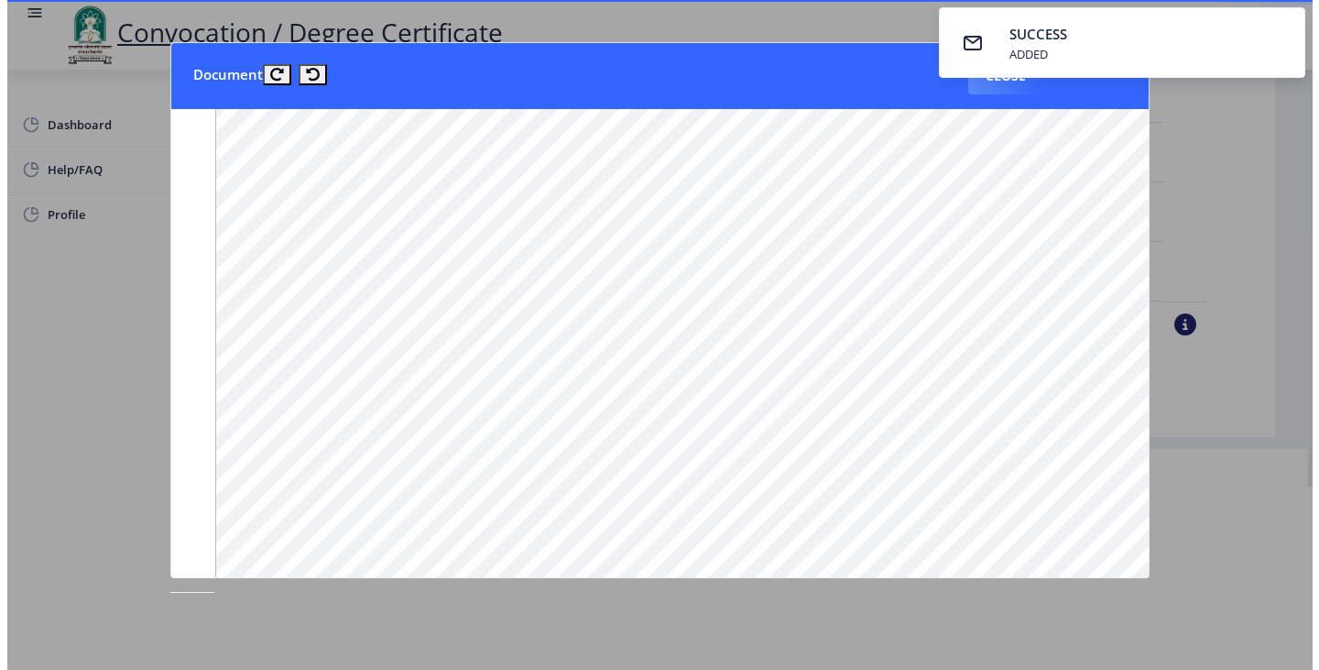
scroll to position [39, 0]
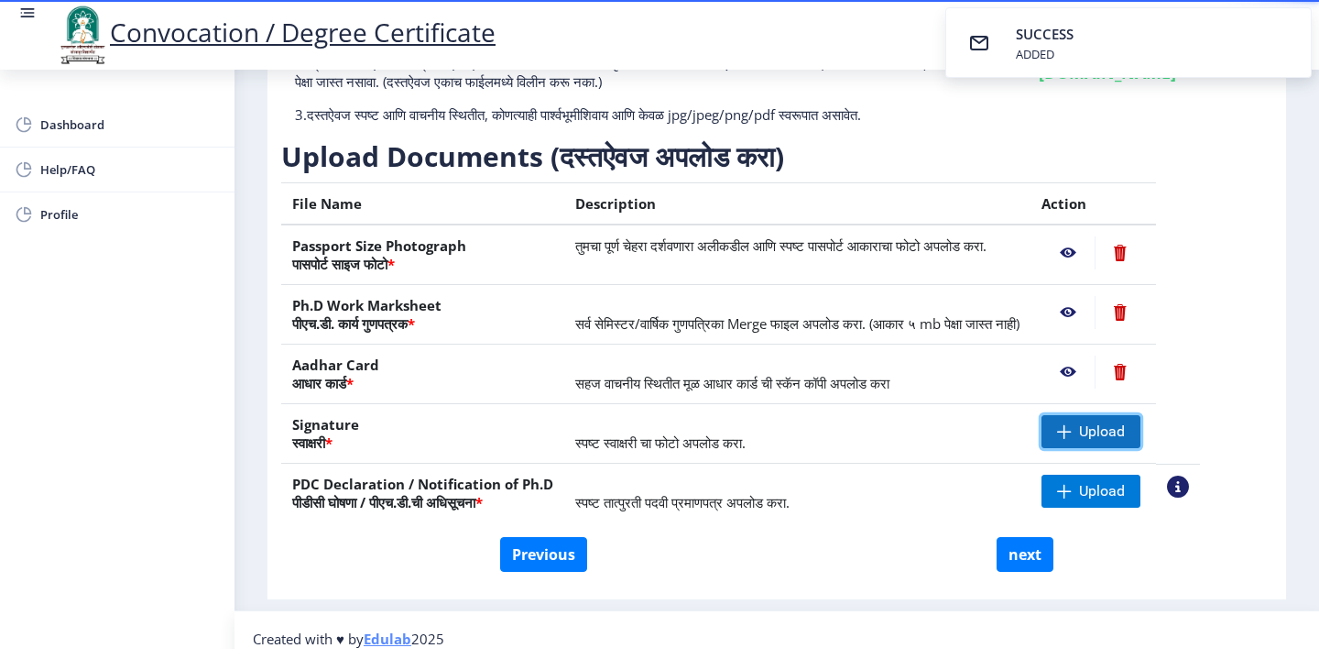
click at [1125, 425] on span "Upload" at bounding box center [1102, 431] width 46 height 18
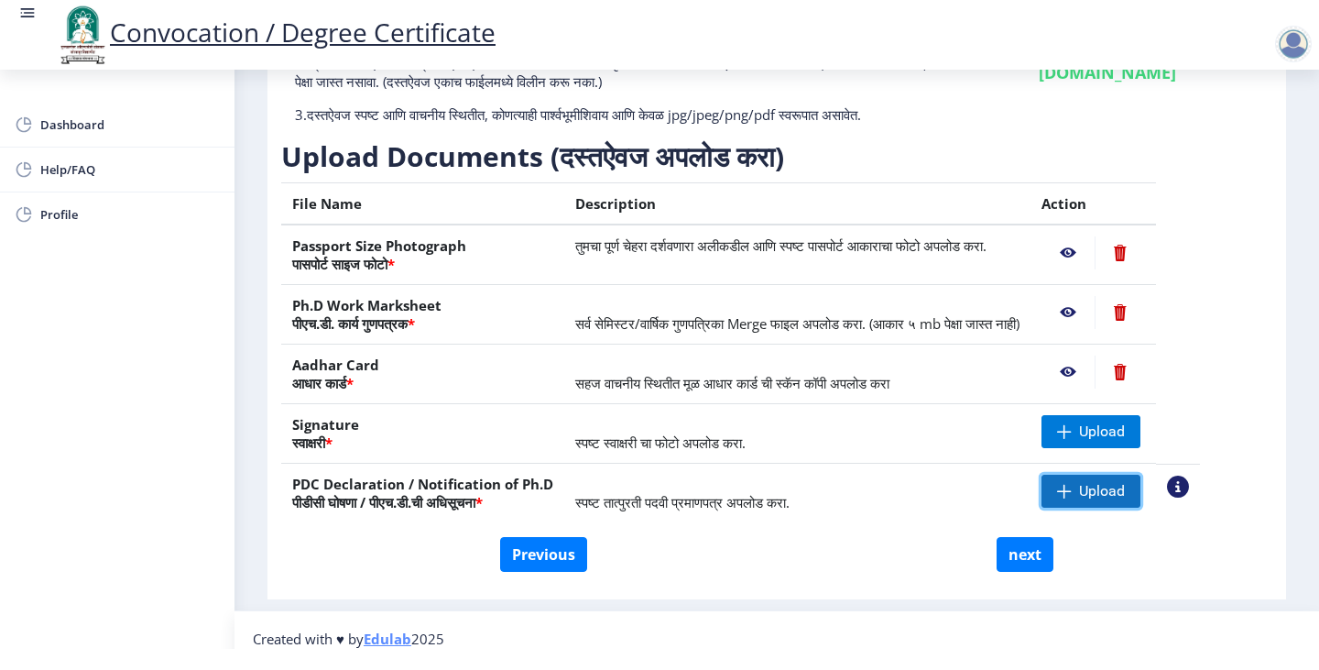
click at [1125, 486] on span "Upload" at bounding box center [1102, 491] width 46 height 18
click at [1145, 310] on nb-action at bounding box center [1120, 312] width 50 height 33
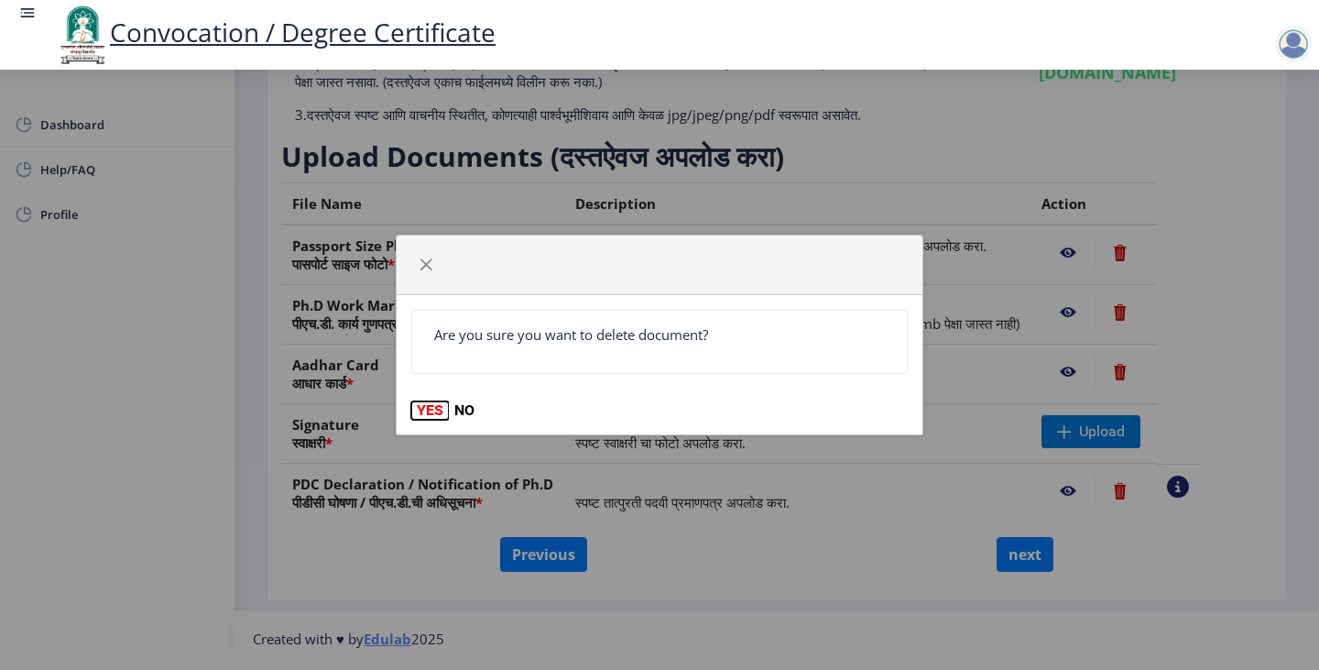
click at [426, 408] on button "YES" at bounding box center [430, 410] width 38 height 18
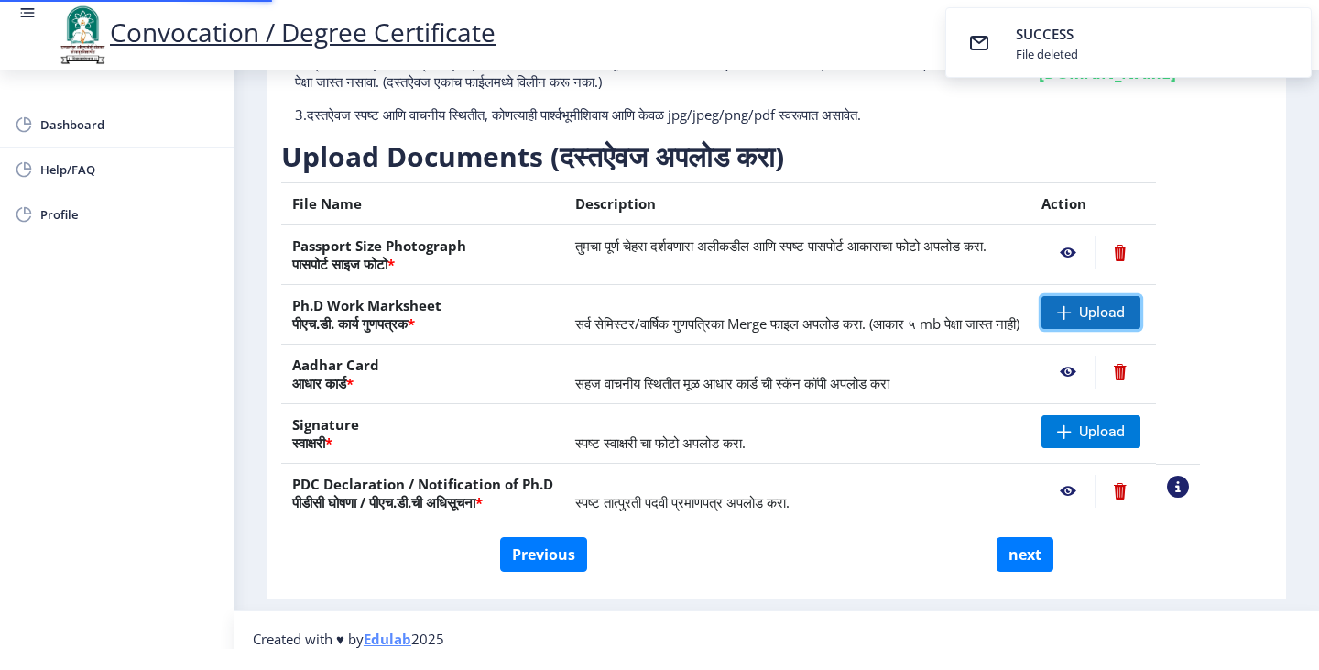
click at [1125, 304] on span "Upload" at bounding box center [1102, 312] width 46 height 18
click at [1117, 310] on span "Upload" at bounding box center [1091, 312] width 99 height 33
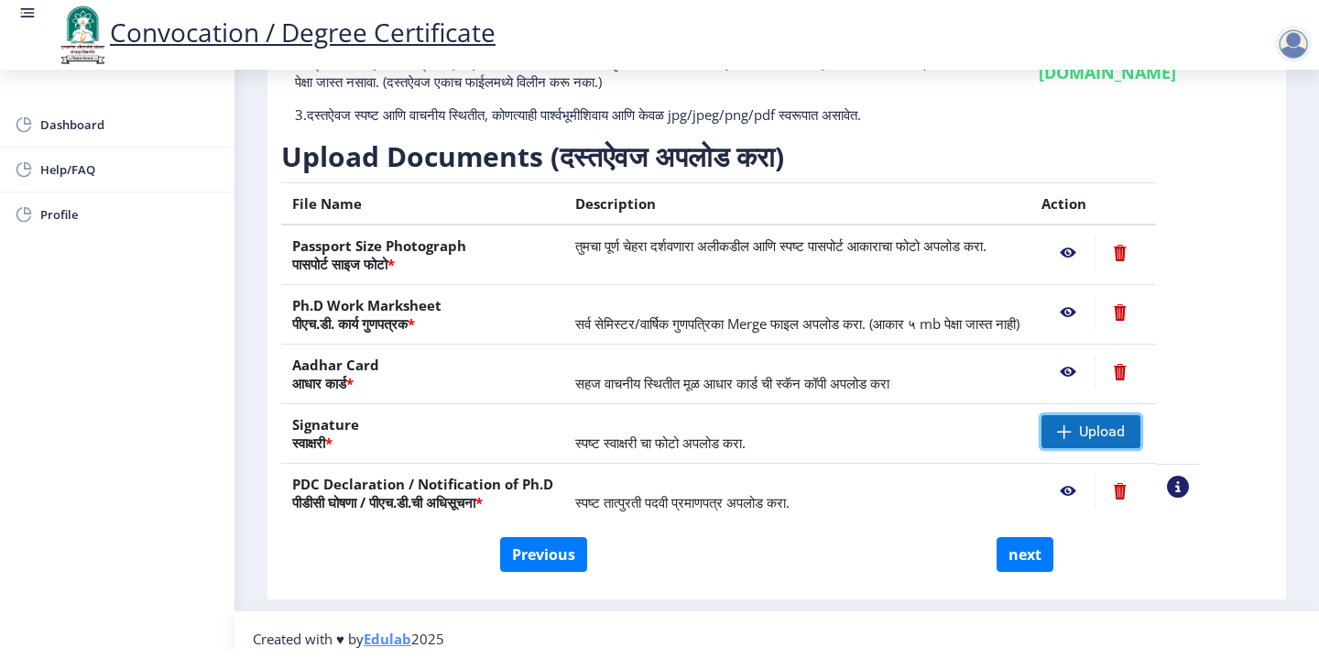
click at [1125, 429] on span "Upload" at bounding box center [1102, 431] width 46 height 18
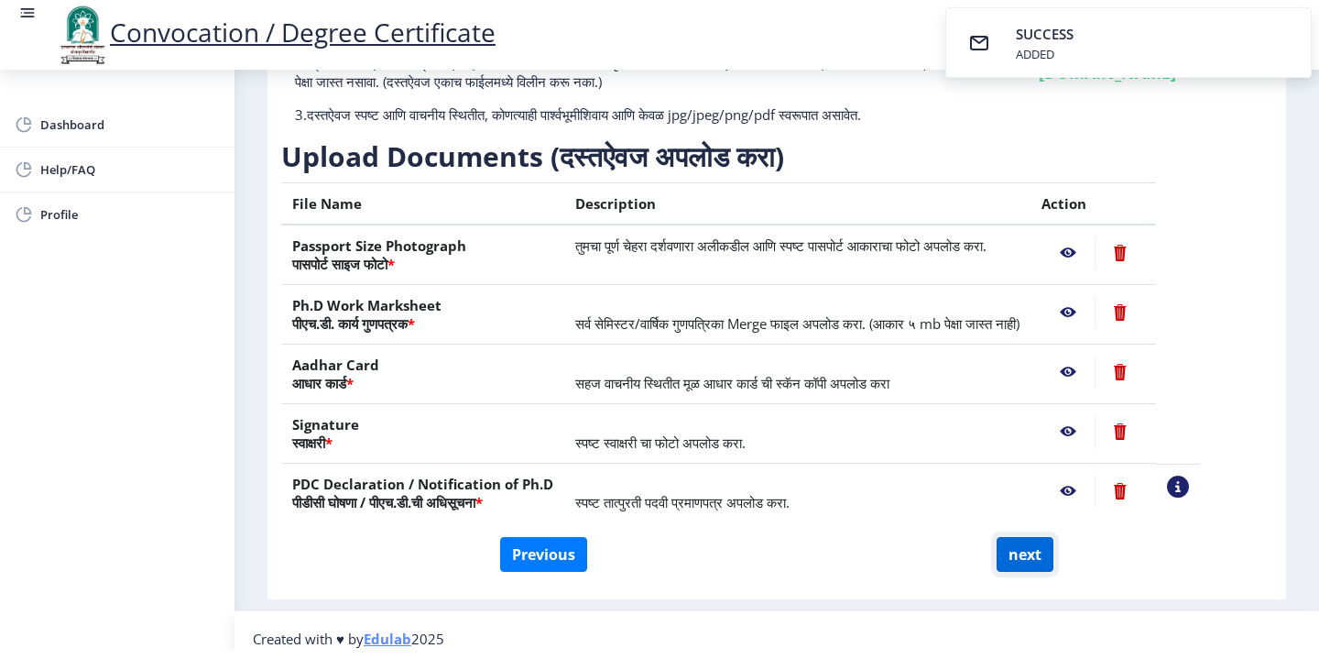
click at [1014, 557] on button "next" at bounding box center [1025, 554] width 57 height 35
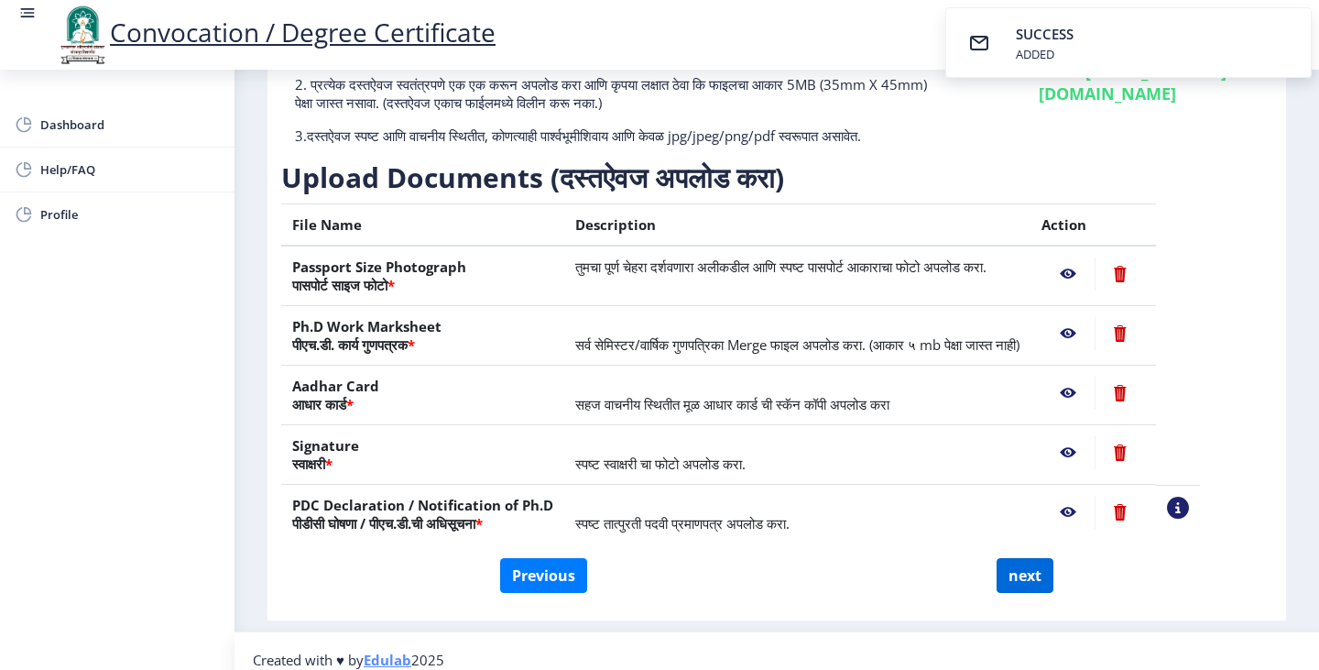
scroll to position [0, 0]
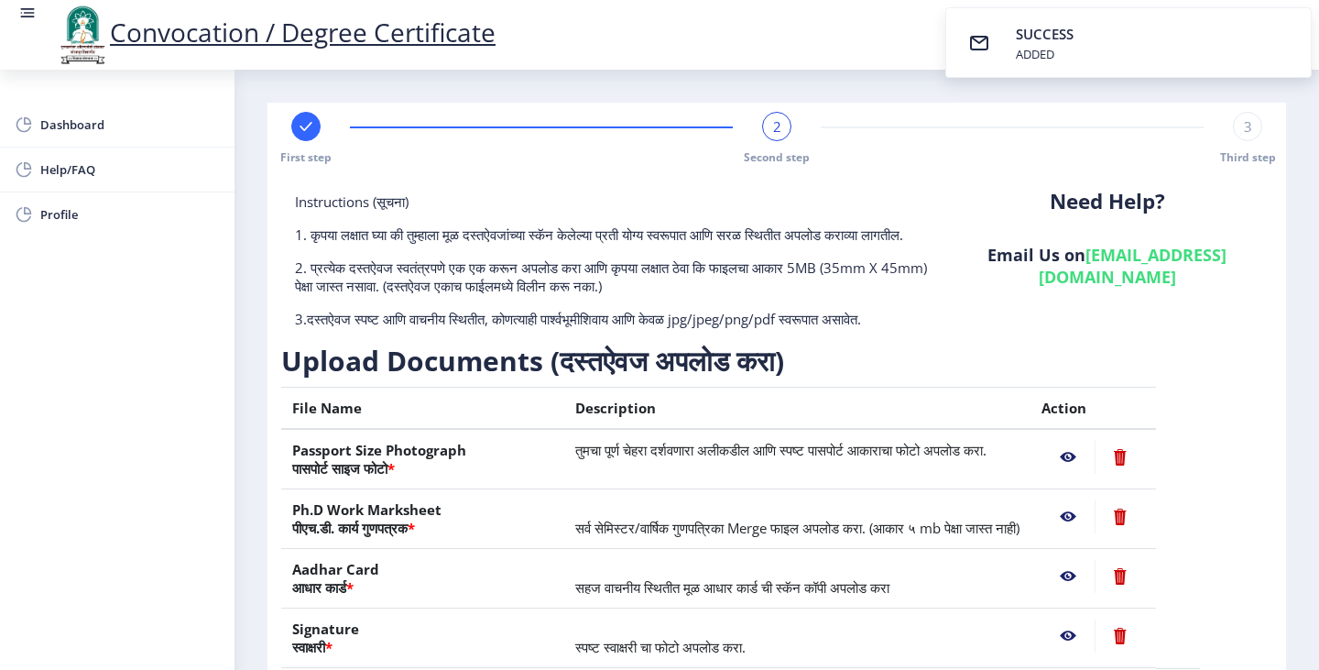
select select
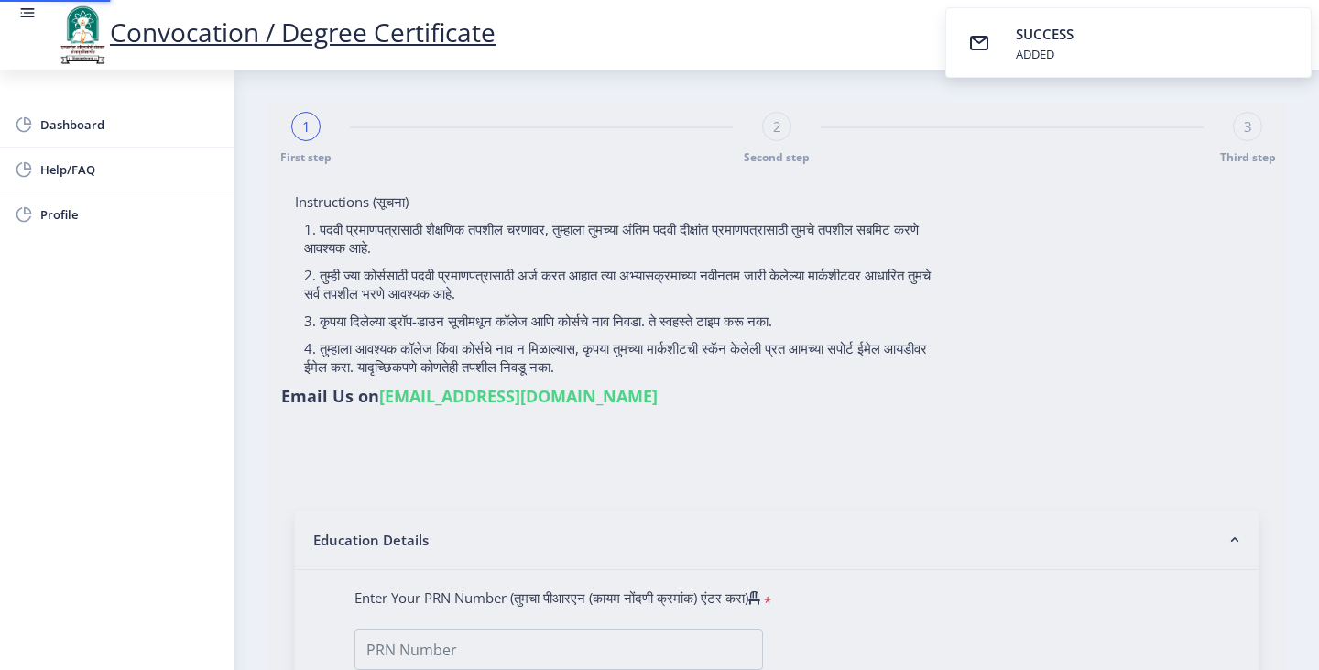
select select
type input "Karande Sujitkumar Haridas"
type input "SARASWATI"
type input "AVLPK8510F"
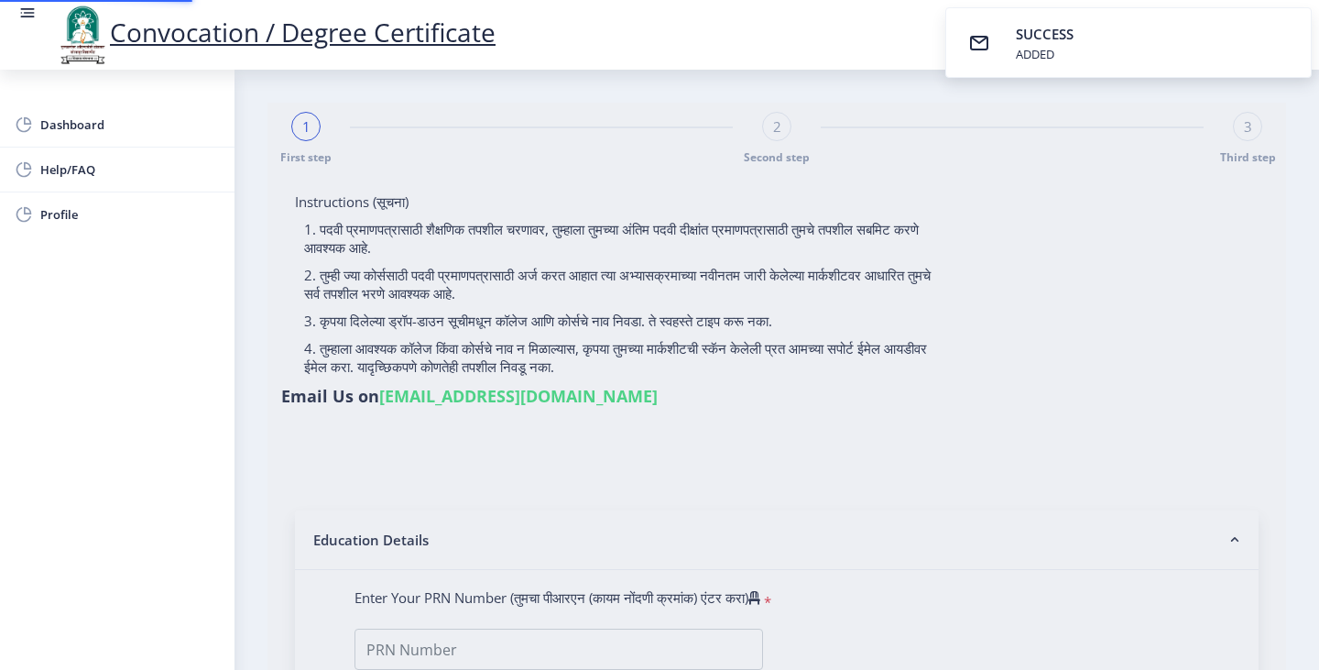
select select "Regular"
select select "2025"
select select "FIRST CLASS WITH DISTINCTION"
type input "P1982"
select select "August"
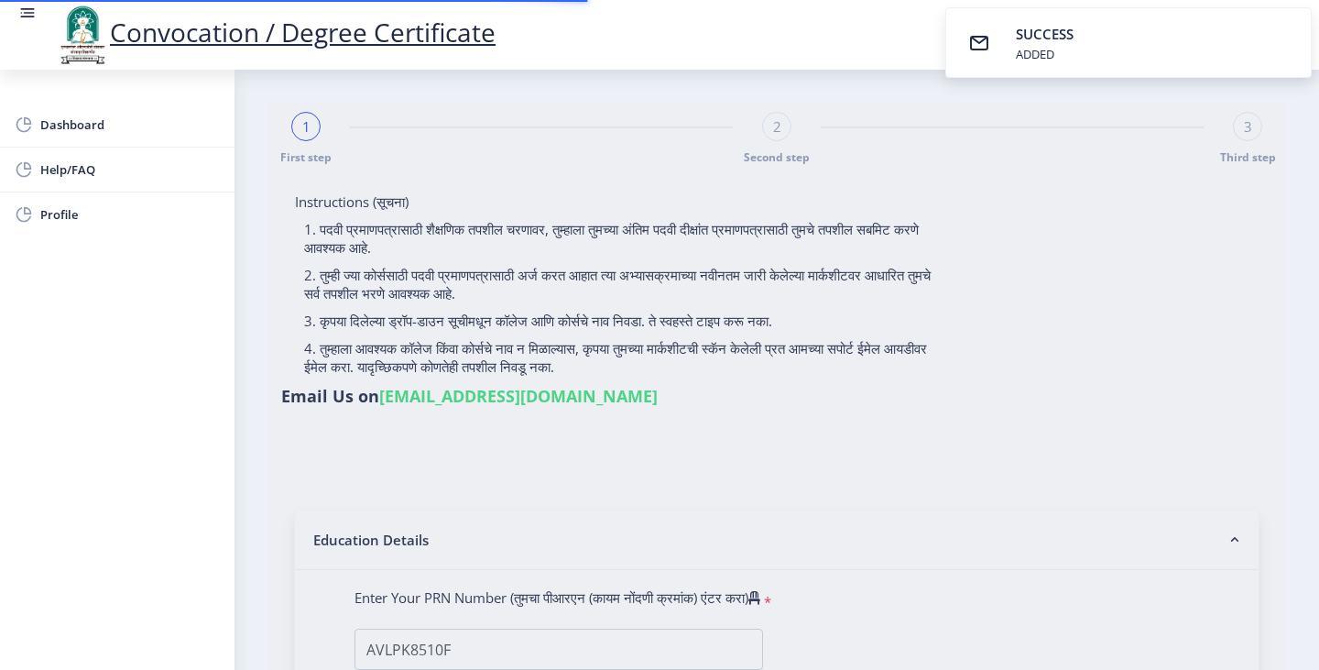
select select "Commerce"
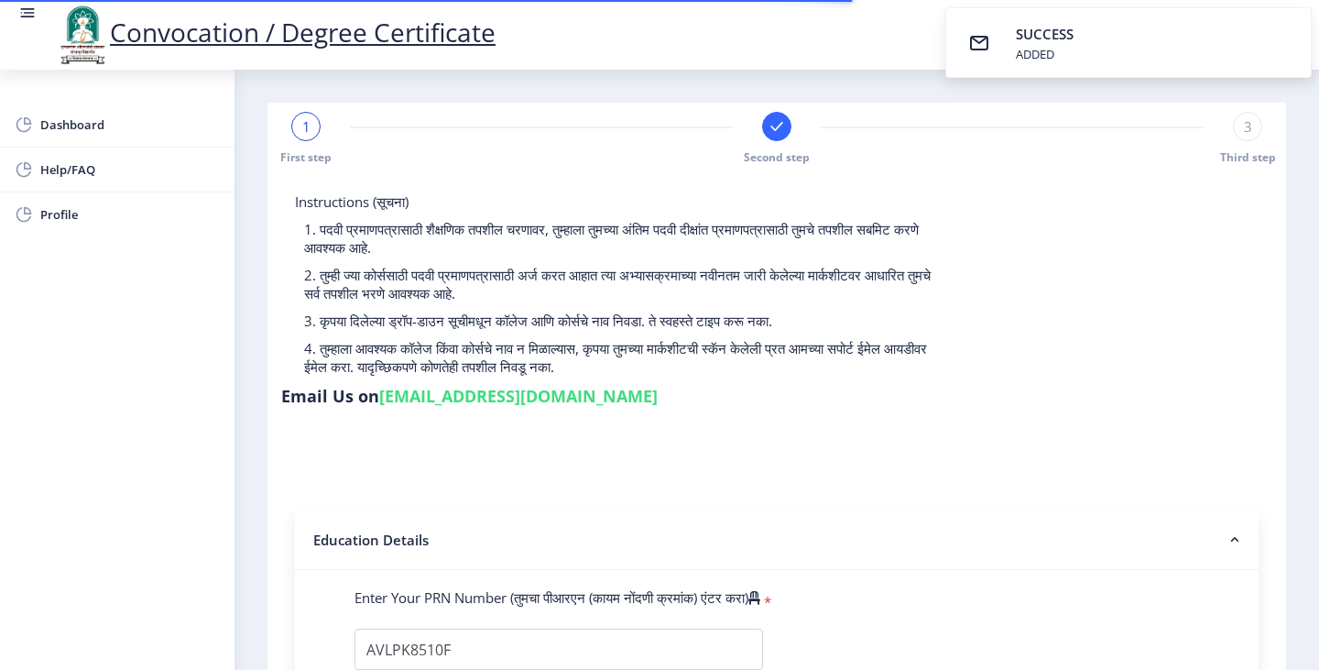
select select
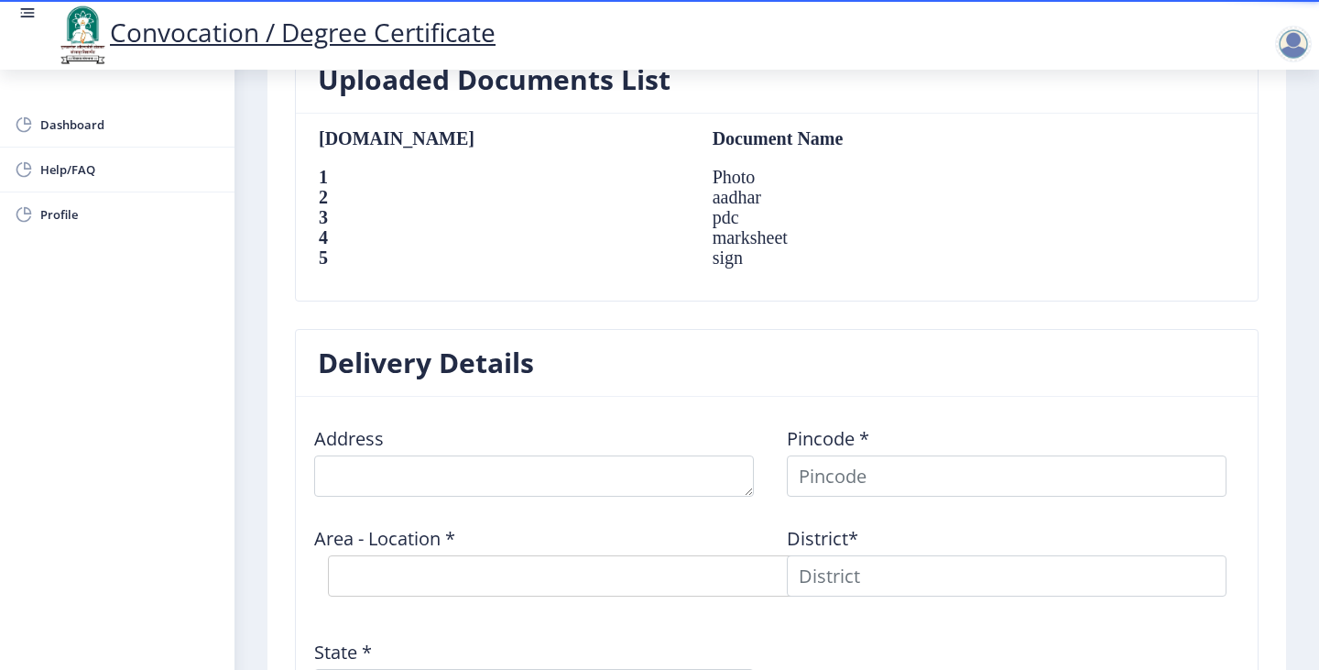
scroll to position [1392, 0]
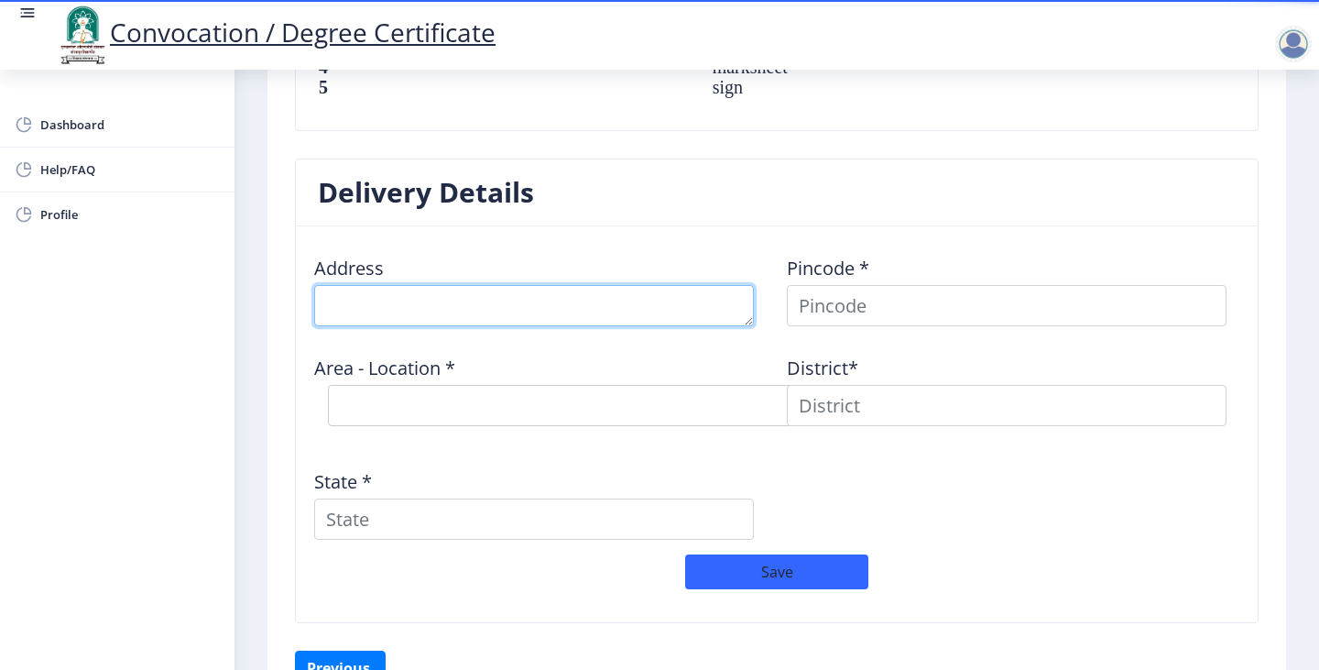
click at [442, 291] on textarea at bounding box center [534, 305] width 440 height 41
type textarea "n"
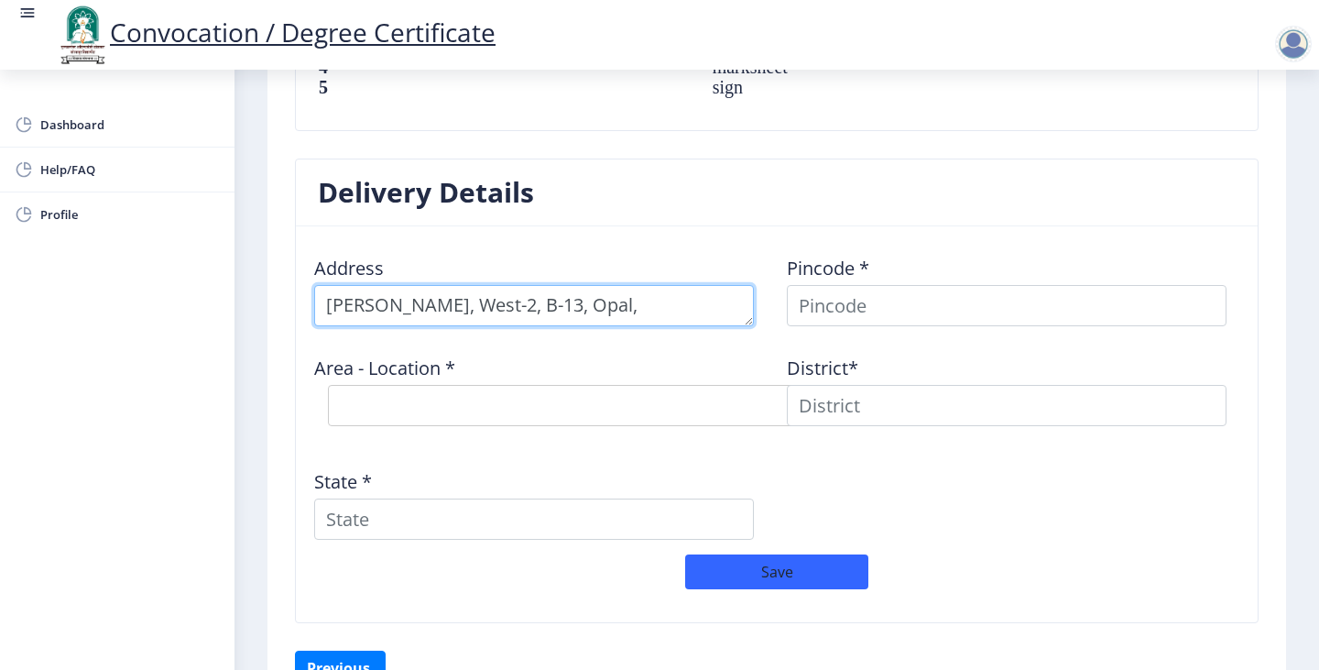
click at [583, 289] on textarea at bounding box center [534, 305] width 440 height 41
type textarea "Nyati Elan, West-2, B-13, Opal"
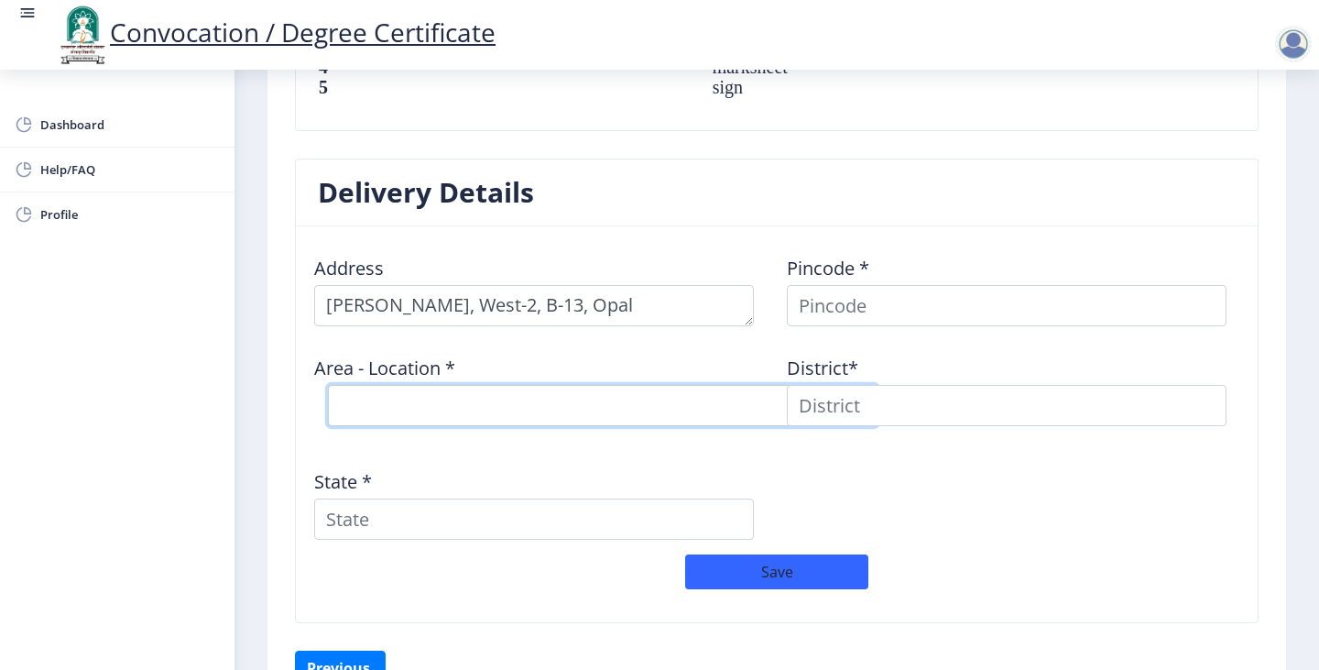
click at [478, 387] on select "Select Area Location" at bounding box center [603, 405] width 550 height 41
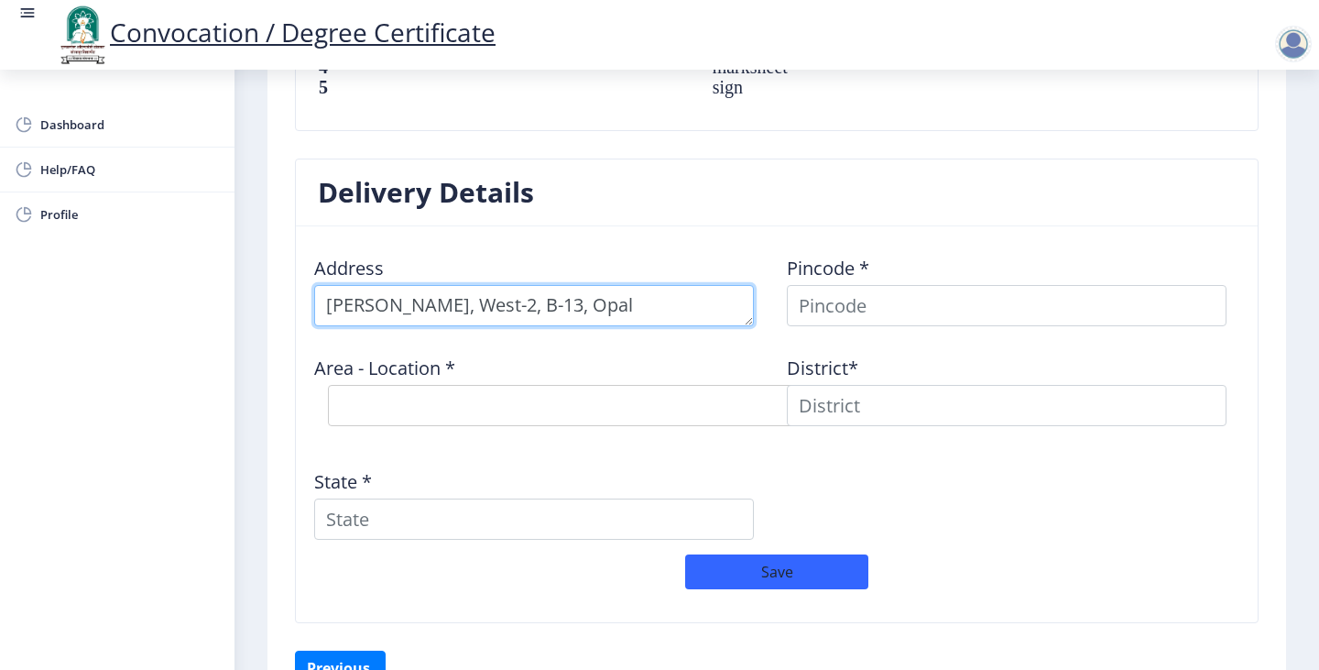
click at [616, 285] on textarea at bounding box center [534, 305] width 440 height 41
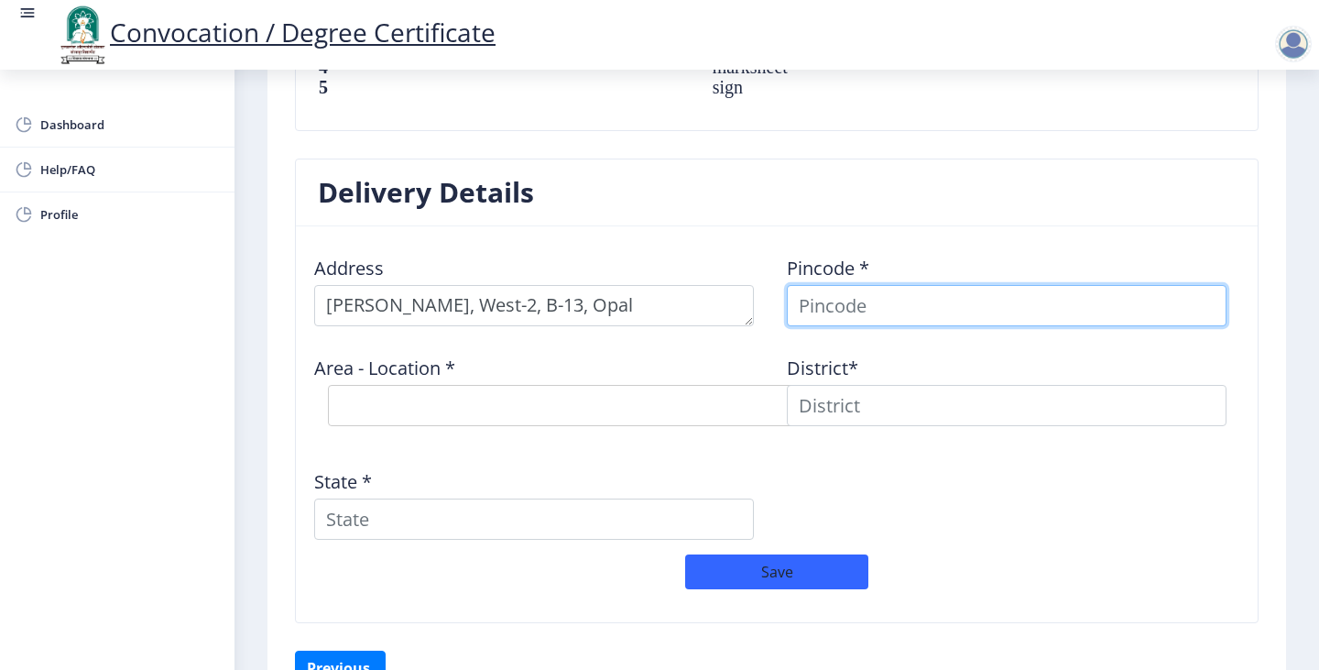
click at [966, 299] on input at bounding box center [1007, 305] width 440 height 41
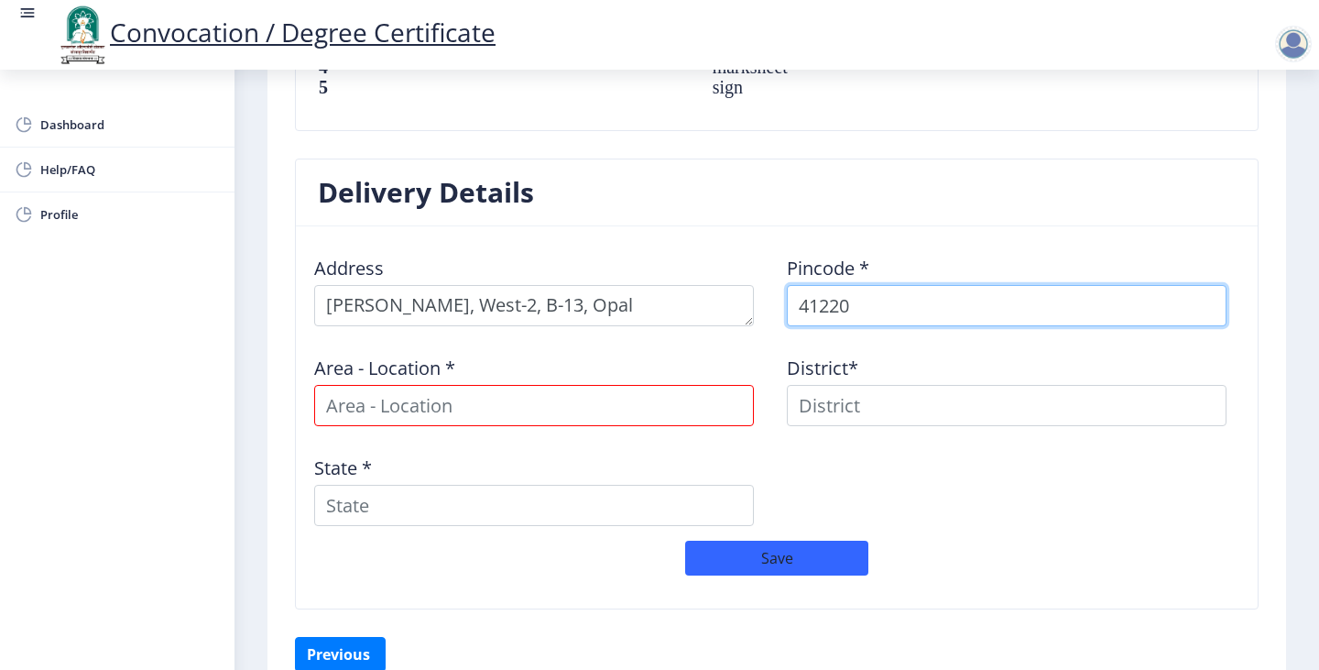
type input "412207"
select select
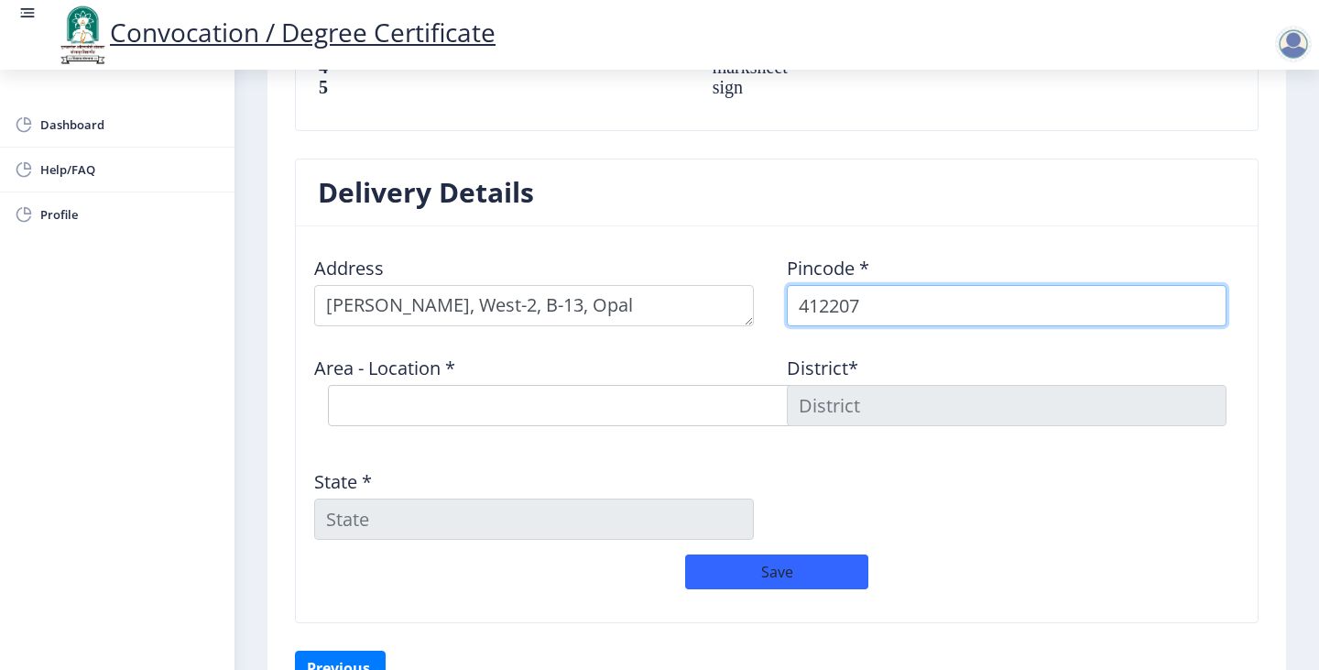
type input "412207"
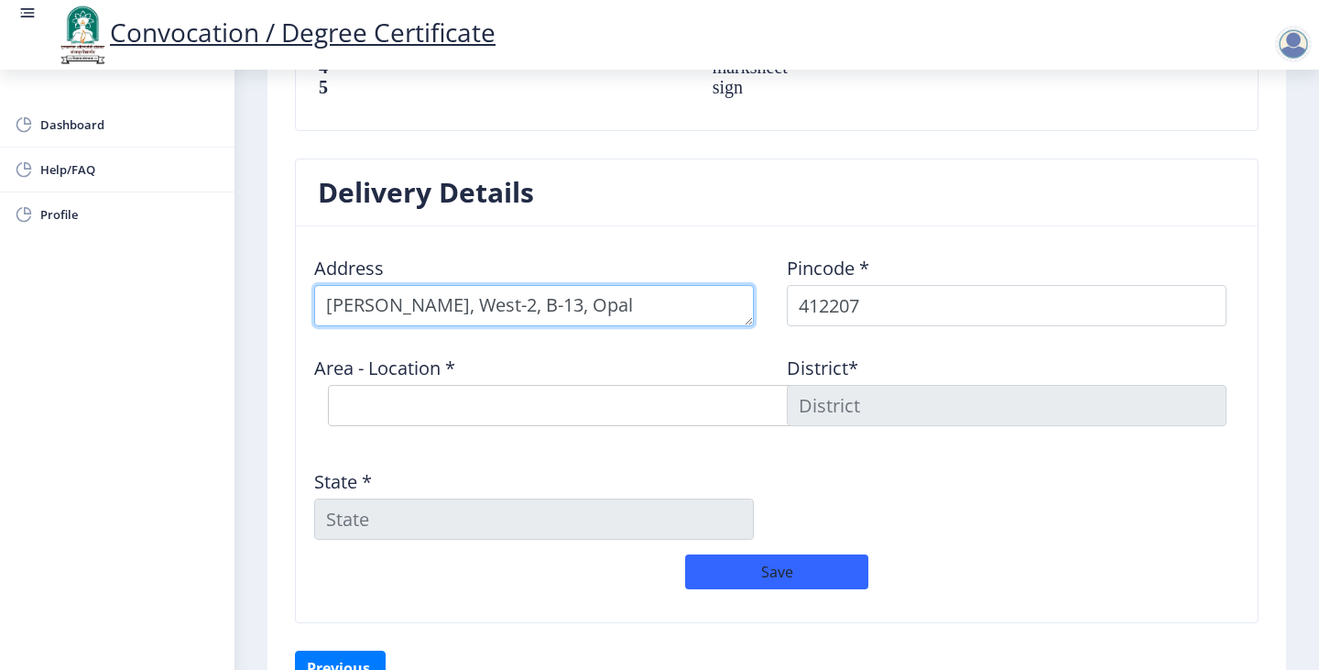
click at [635, 288] on textarea at bounding box center [534, 305] width 440 height 41
type textarea "Nyati Elan, West-2, B-13, Opal, In Front Off JSPM Univerisy Gate,"
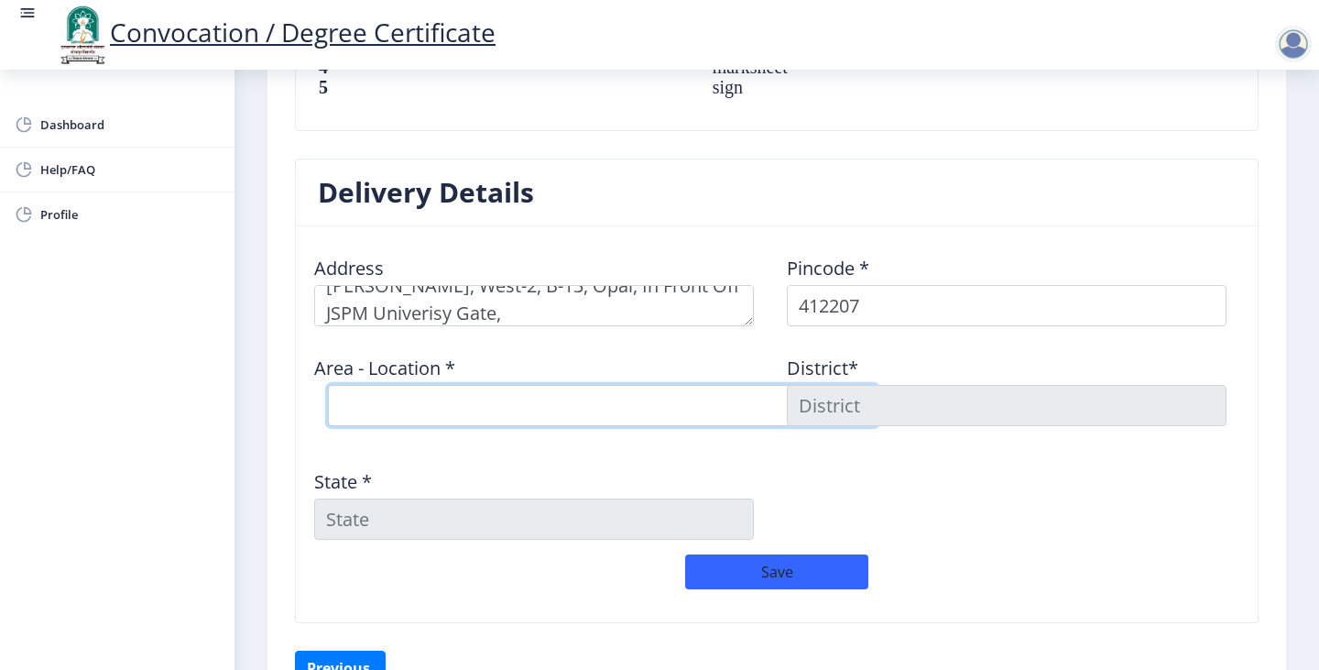
click at [556, 385] on select "Select Area Location Ashtapur B.O Dahitane B.O Kesnand B.O Koregaon Bhivar B.O …" at bounding box center [603, 405] width 550 height 41
select select "8: Object"
click at [328, 385] on select "Select Area Location Ashtapur B.O Dahitane B.O Kesnand B.O Koregaon Bhivar B.O …" at bounding box center [603, 405] width 550 height 41
type input "PUNE"
type input "Maharashtra"
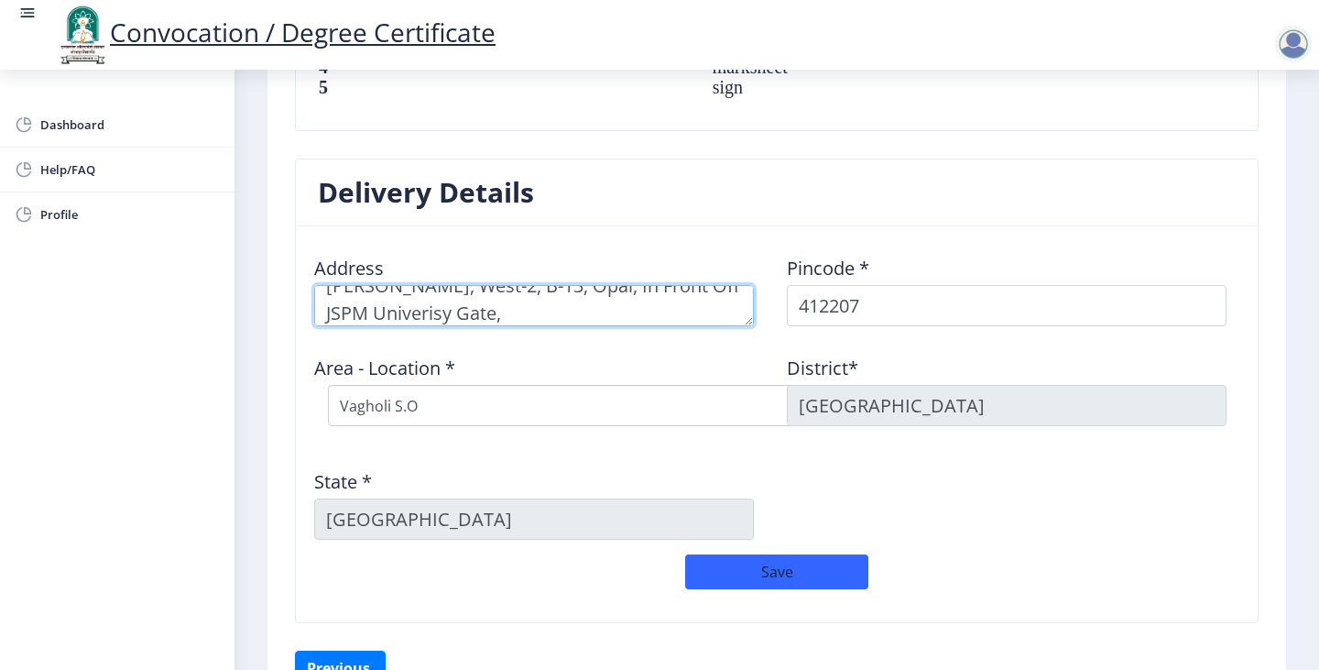
click at [526, 293] on textarea at bounding box center [534, 305] width 440 height 41
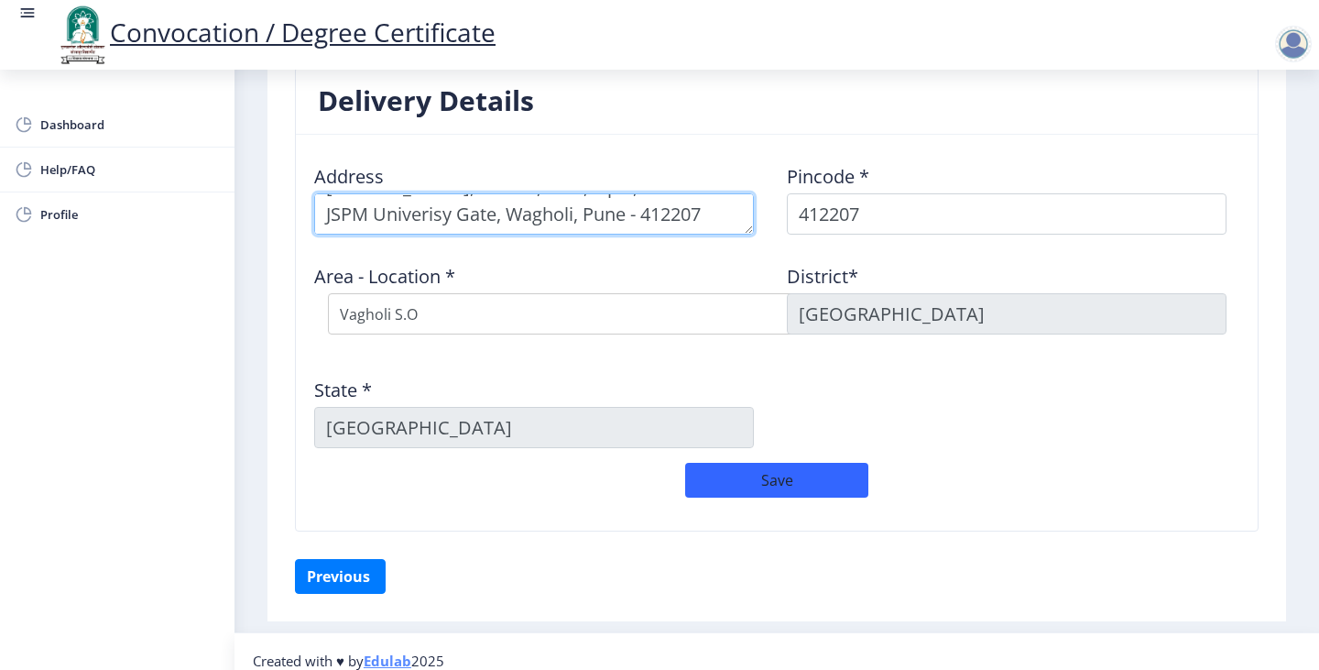
type textarea "Nyati Elan, West-2, B-13, Opal, In Front Off JSPM Univerisy Gate, Wagholi, Pune…"
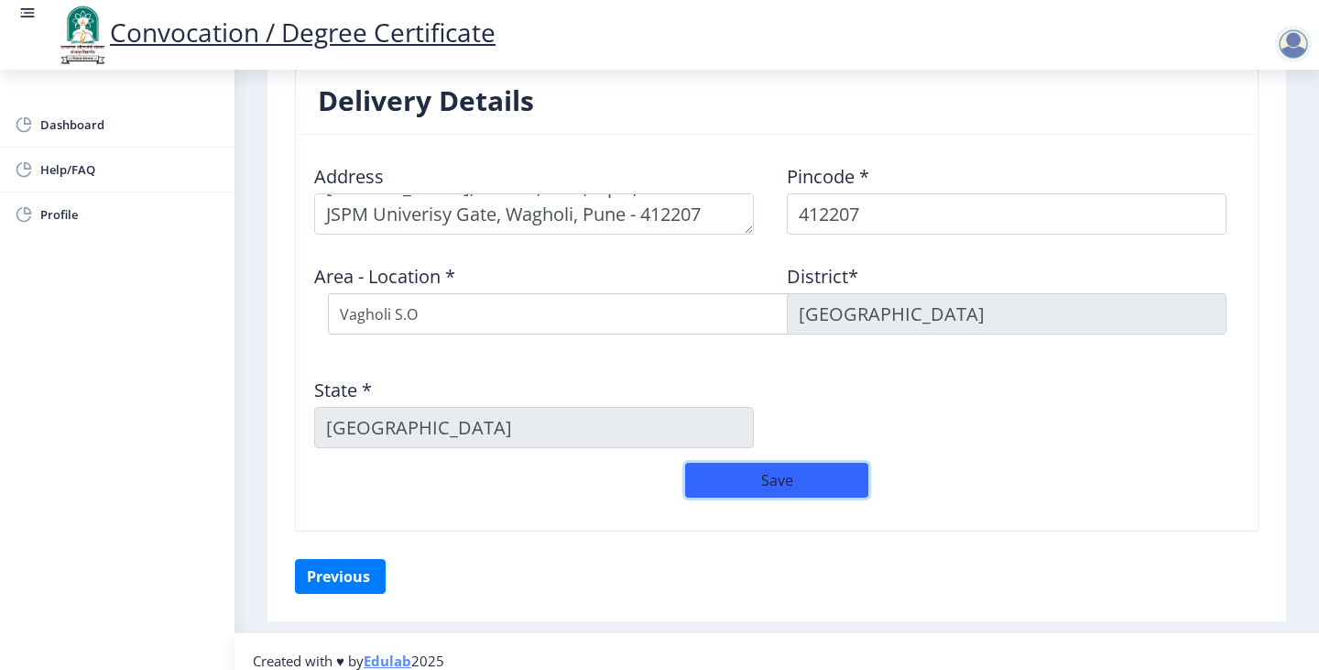
click at [757, 469] on button "Save" at bounding box center [776, 480] width 183 height 35
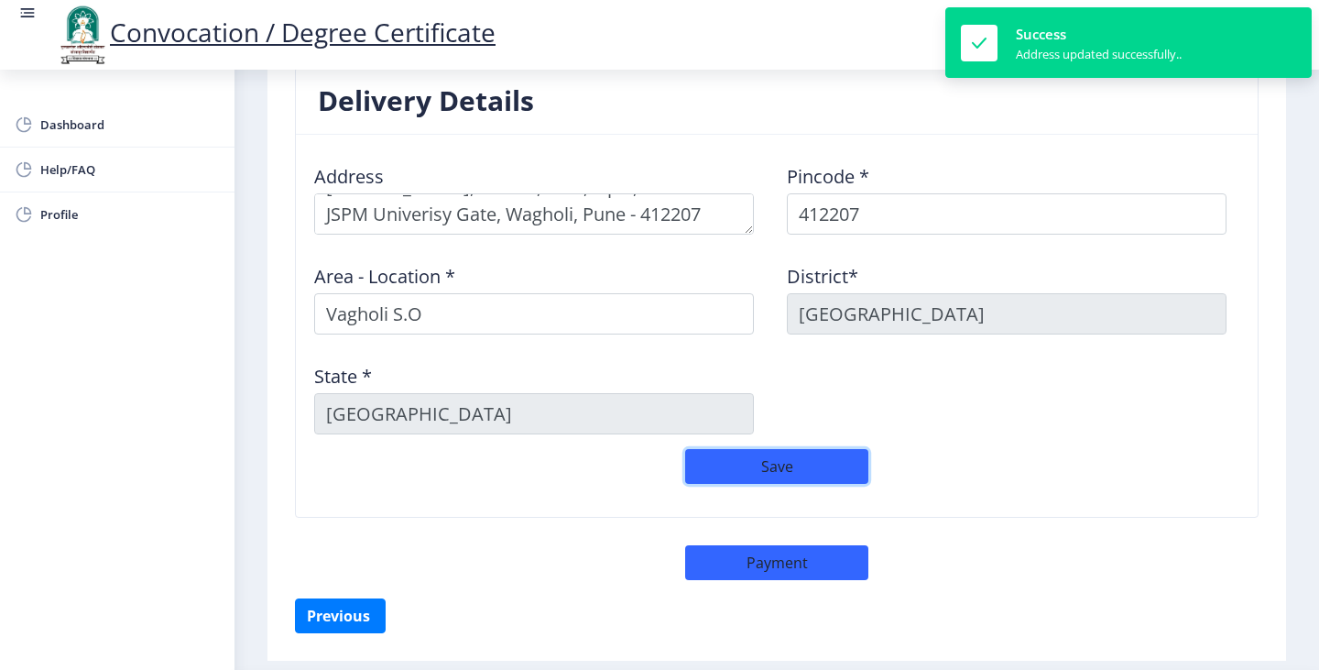
scroll to position [1300, 0]
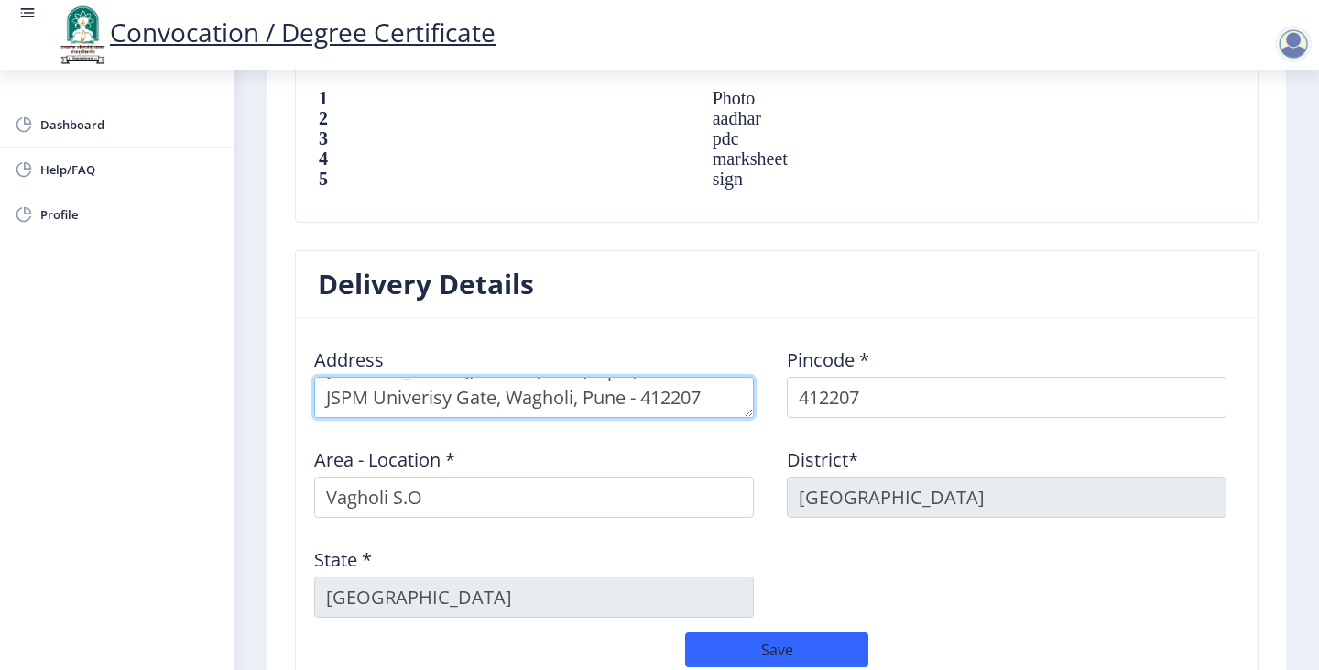
click at [597, 377] on textarea at bounding box center [534, 397] width 440 height 41
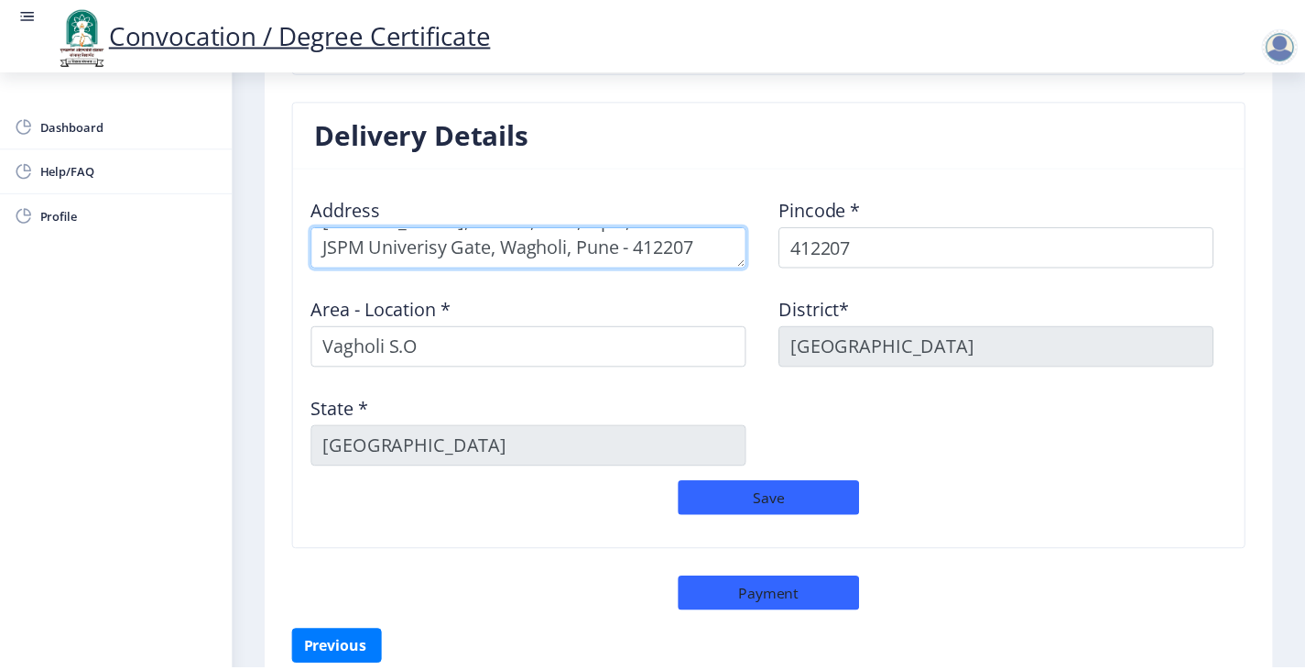
scroll to position [1483, 0]
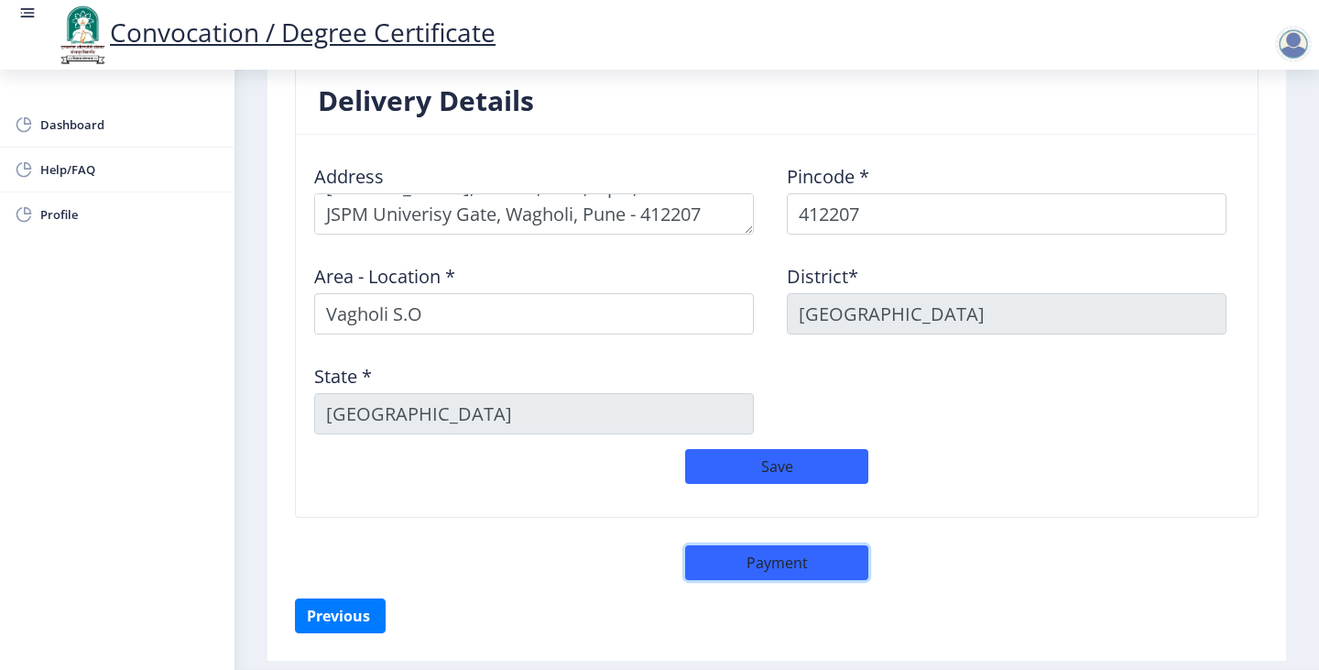
click at [819, 545] on button "Payment" at bounding box center [776, 562] width 183 height 35
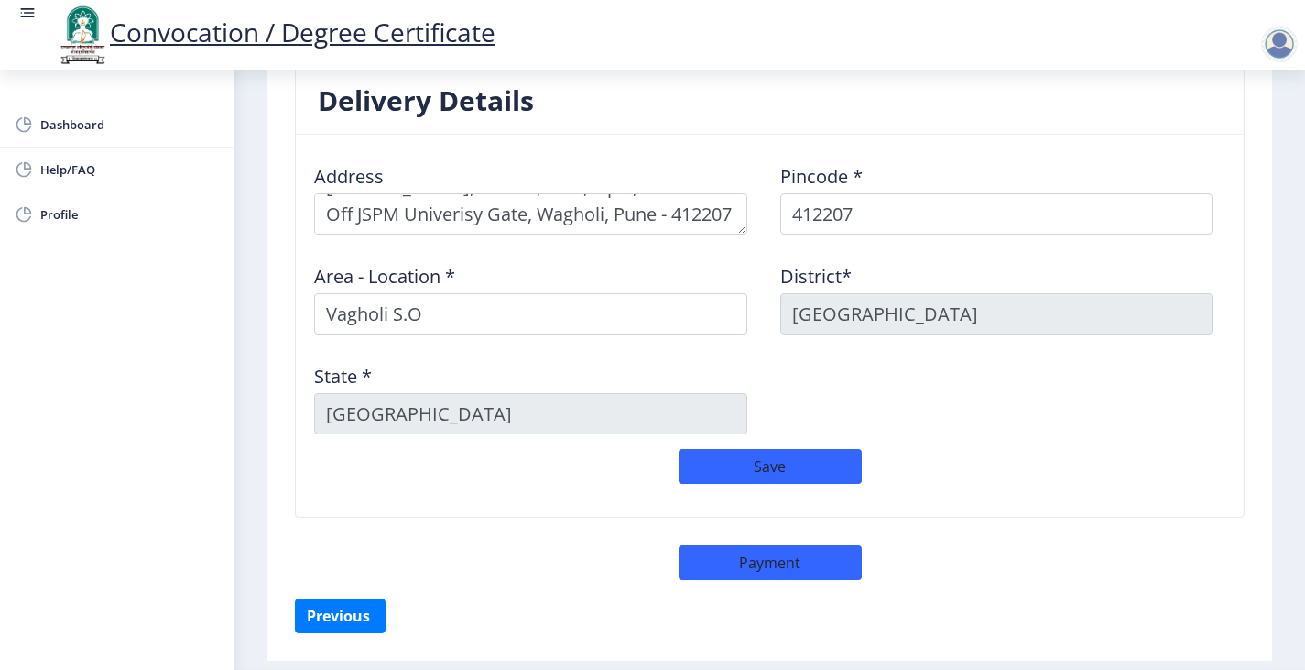
select select "sealed"
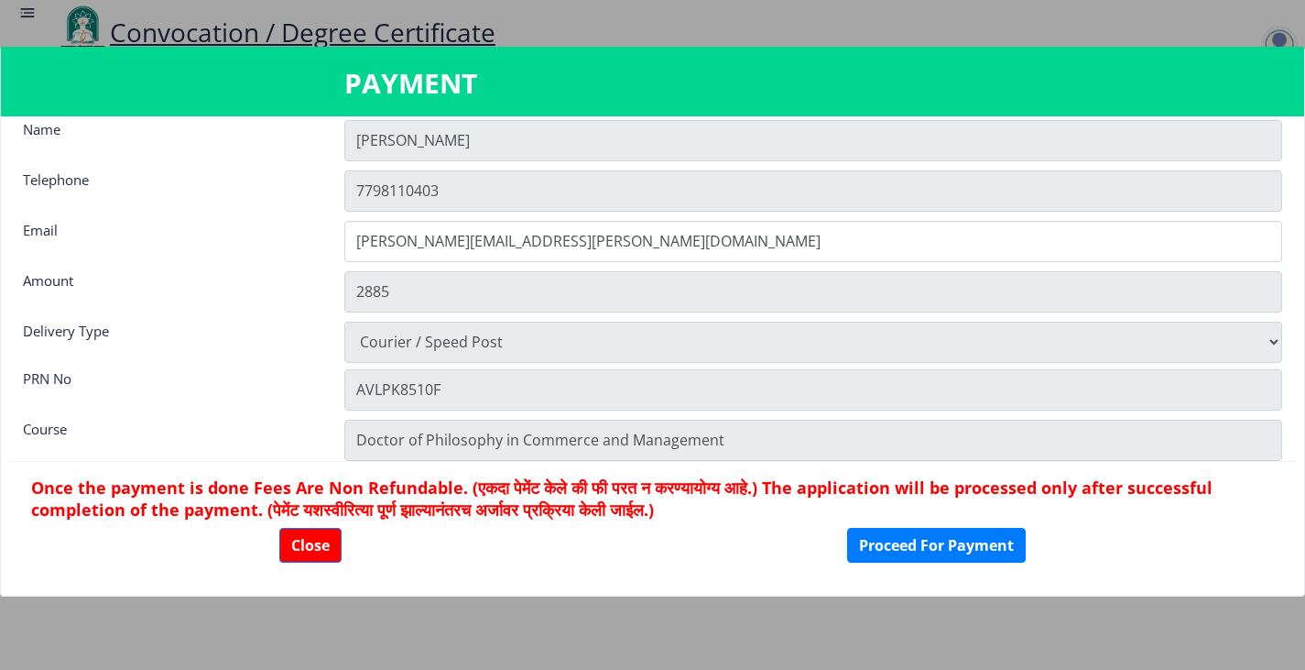
scroll to position [26, 0]
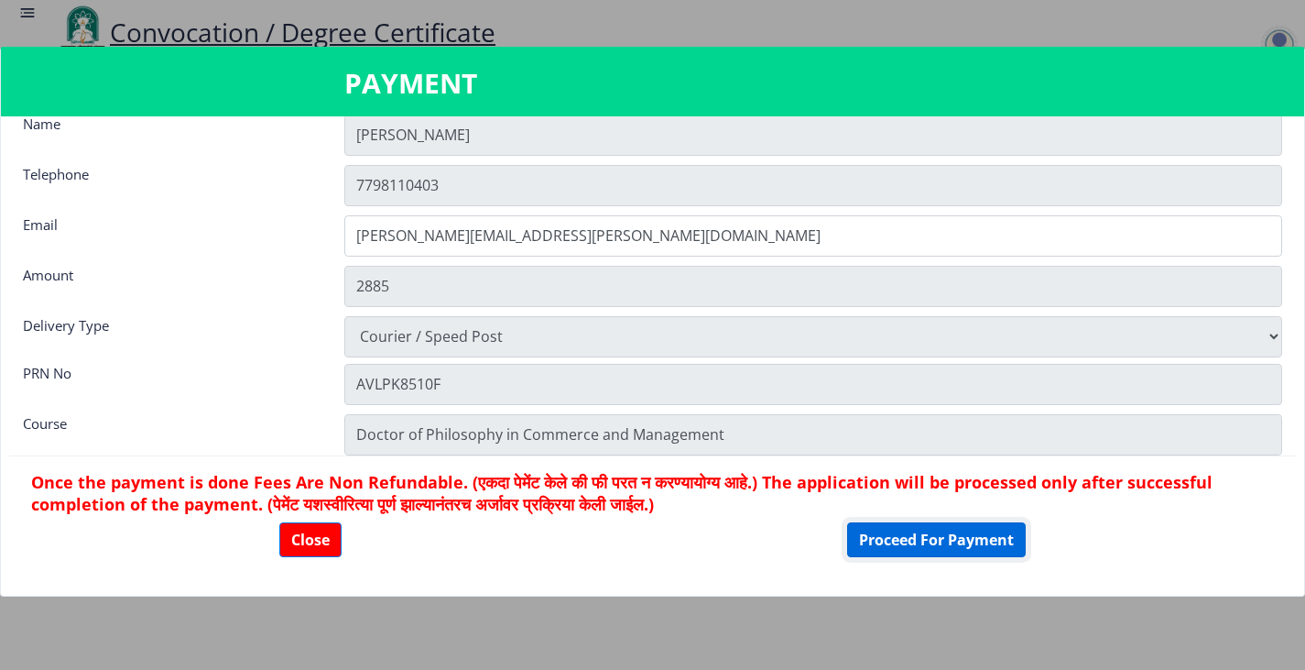
click at [977, 536] on button "Proceed For Payment" at bounding box center [936, 539] width 179 height 35
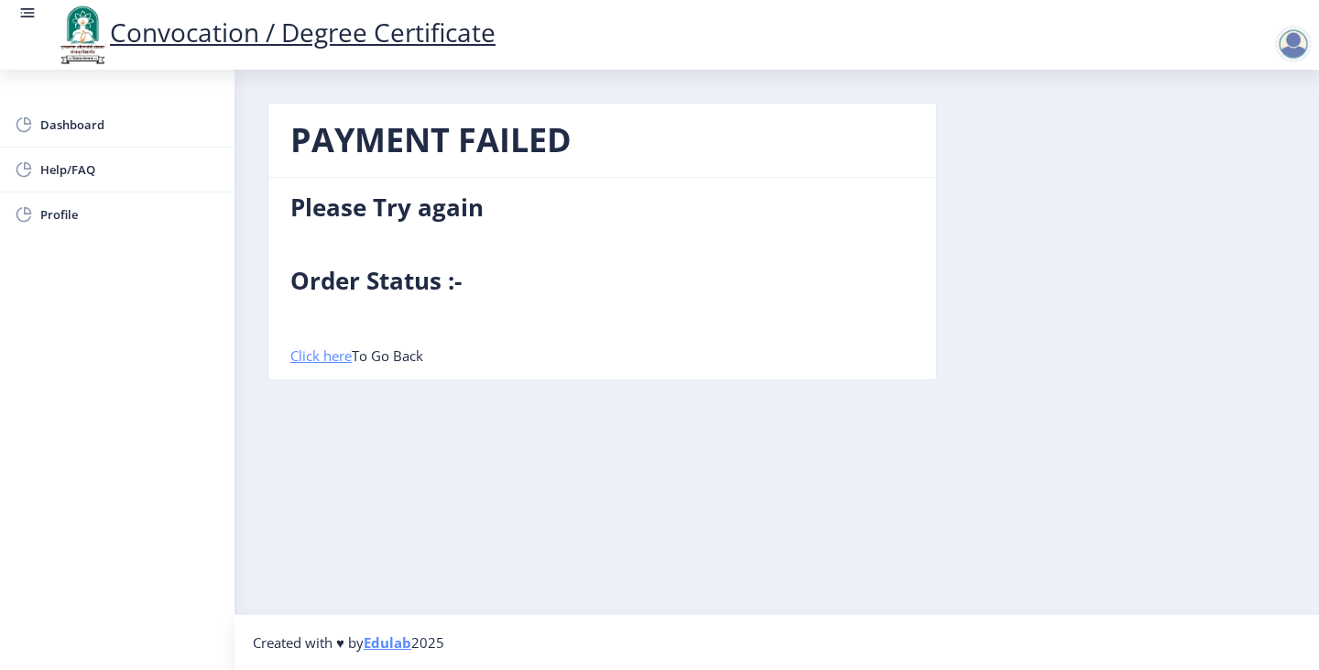
click at [335, 357] on link "Click here" at bounding box center [320, 355] width 61 height 18
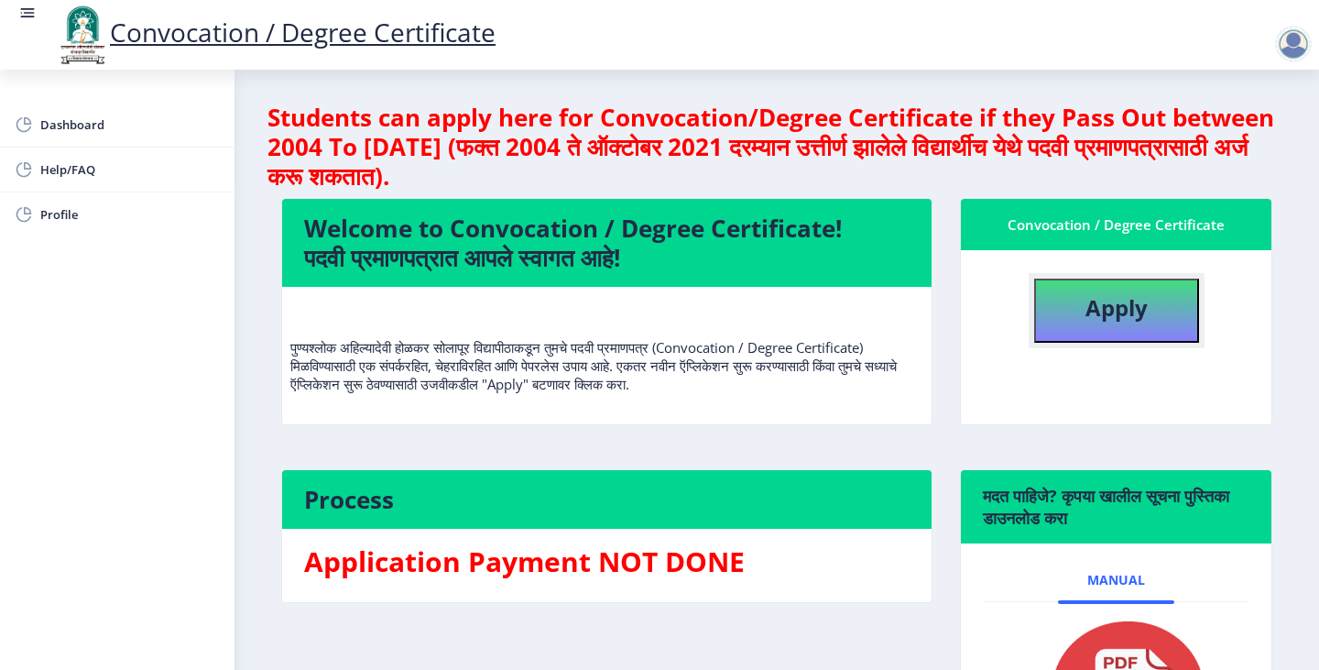
click at [1136, 321] on b "Apply" at bounding box center [1117, 307] width 62 height 30
select select
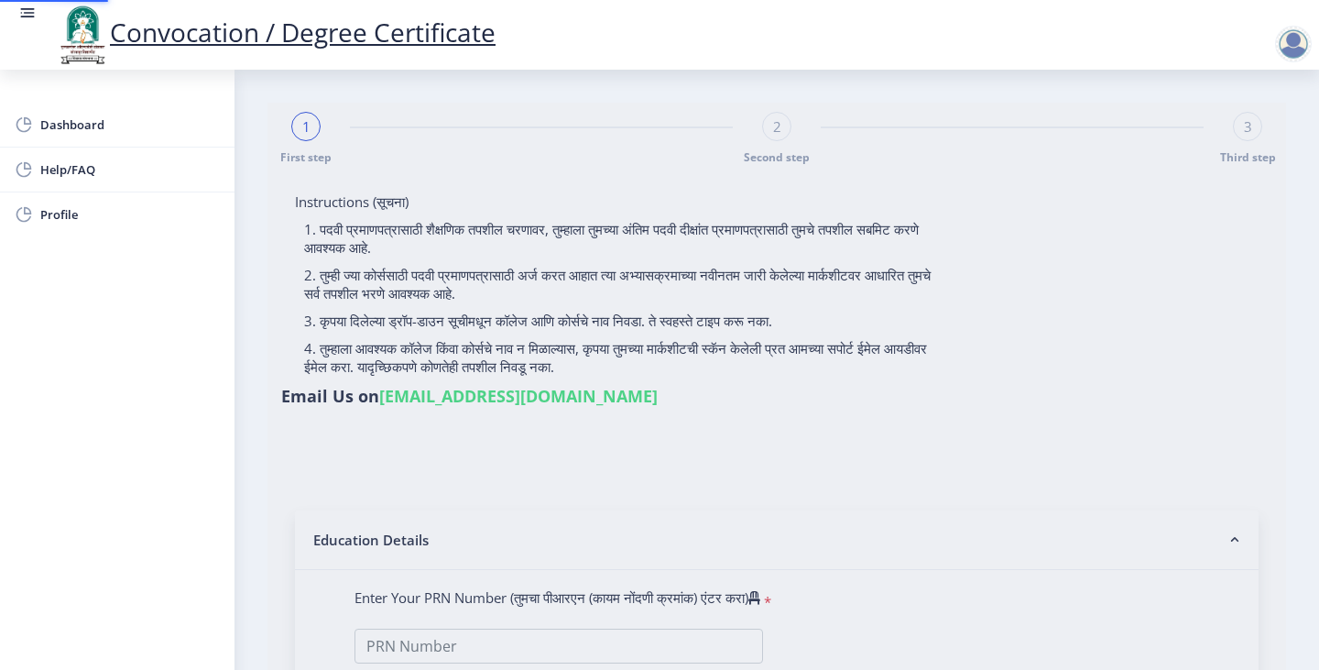
type input "[PERSON_NAME] [PERSON_NAME]"
type input "[PERSON_NAME]"
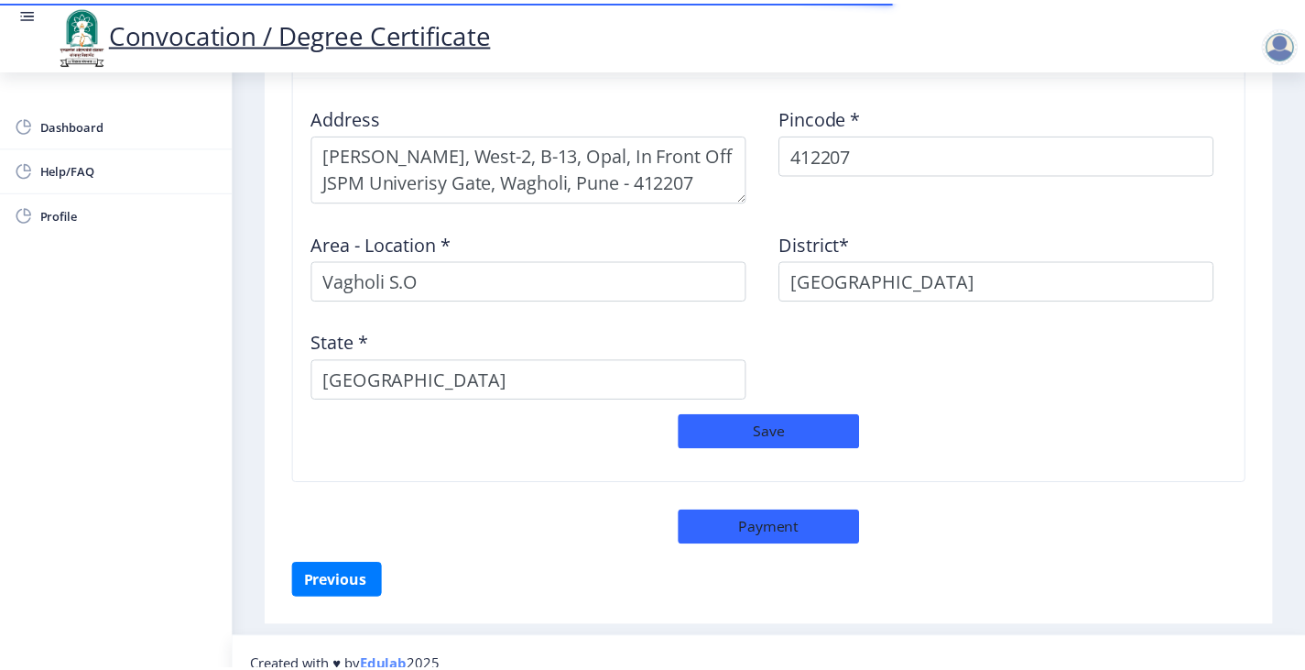
scroll to position [1547, 0]
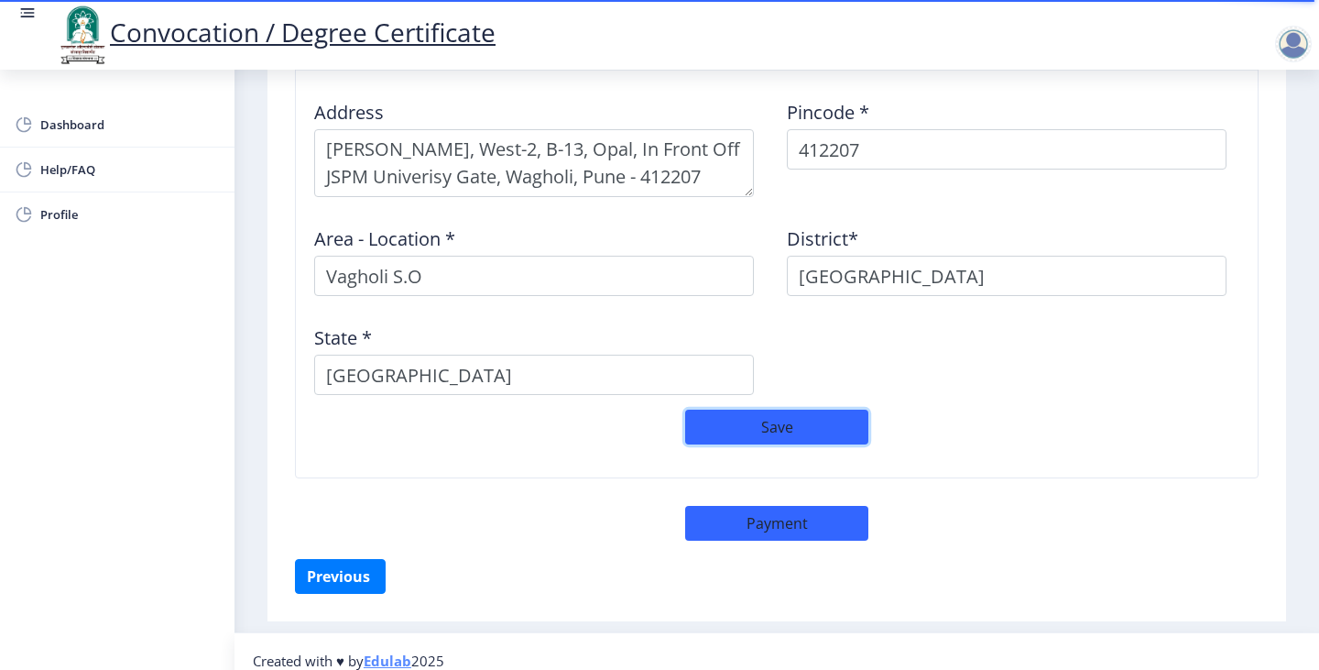
click at [800, 409] on button "Save" at bounding box center [776, 426] width 183 height 35
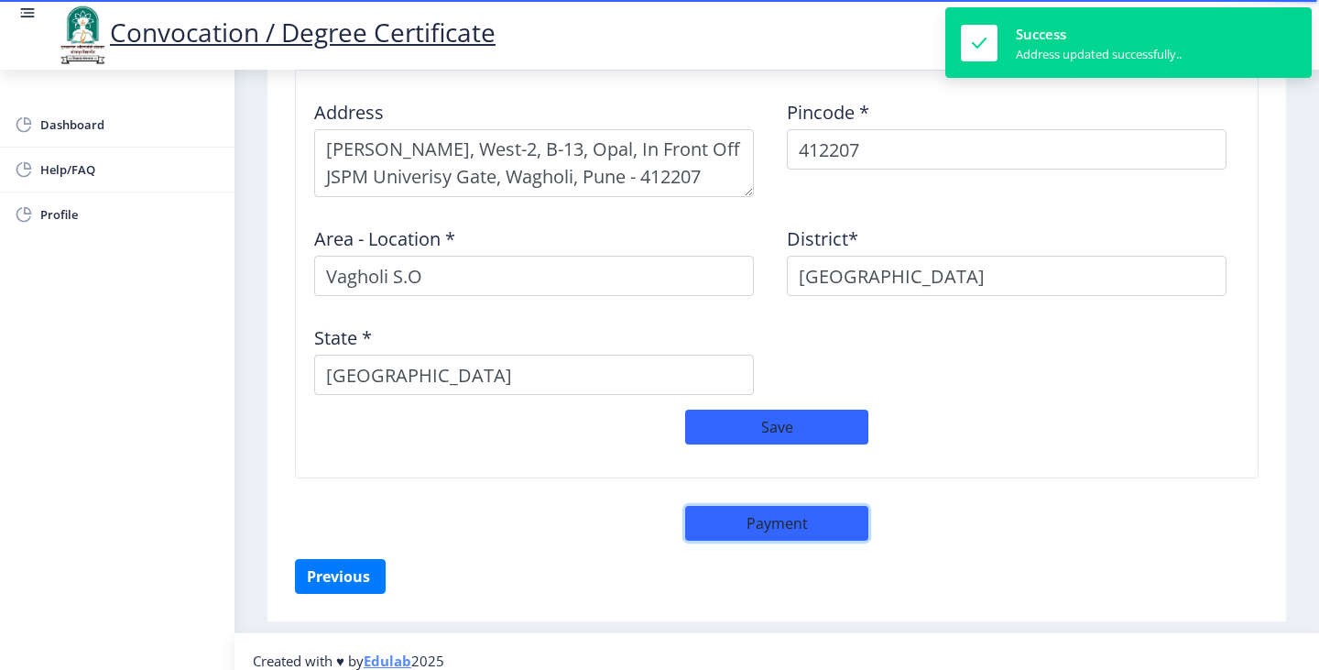
click at [817, 506] on button "Payment" at bounding box center [776, 523] width 183 height 35
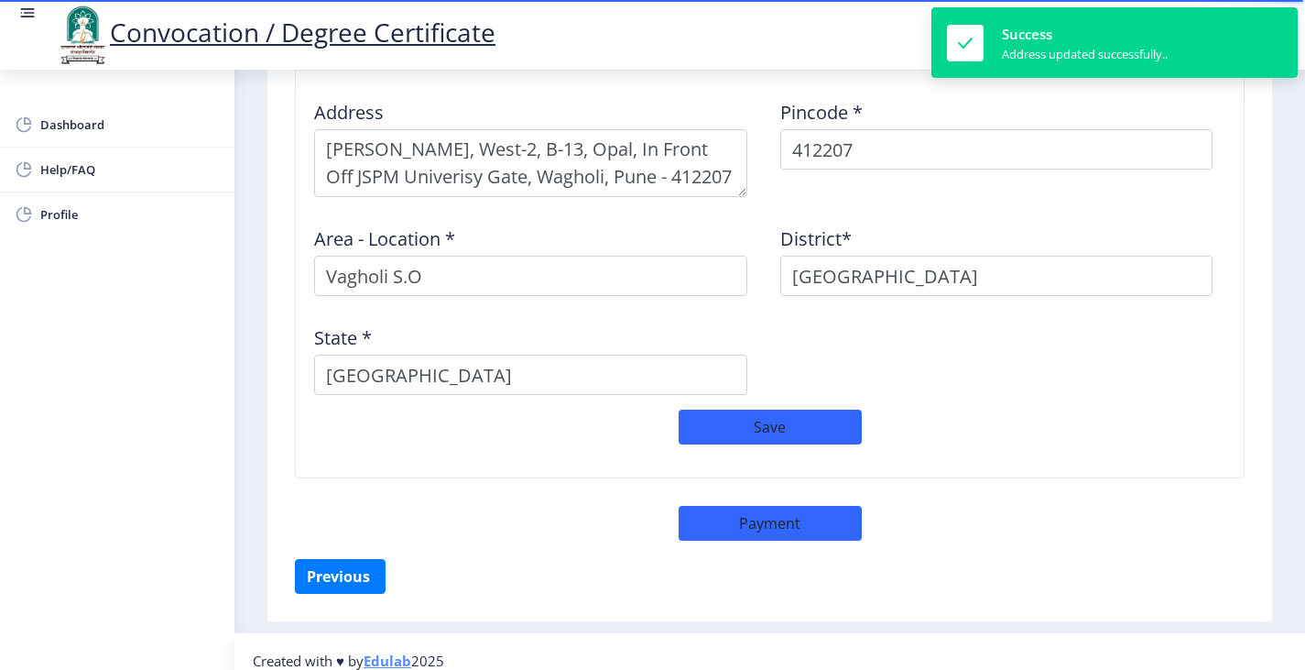
select select "sealed"
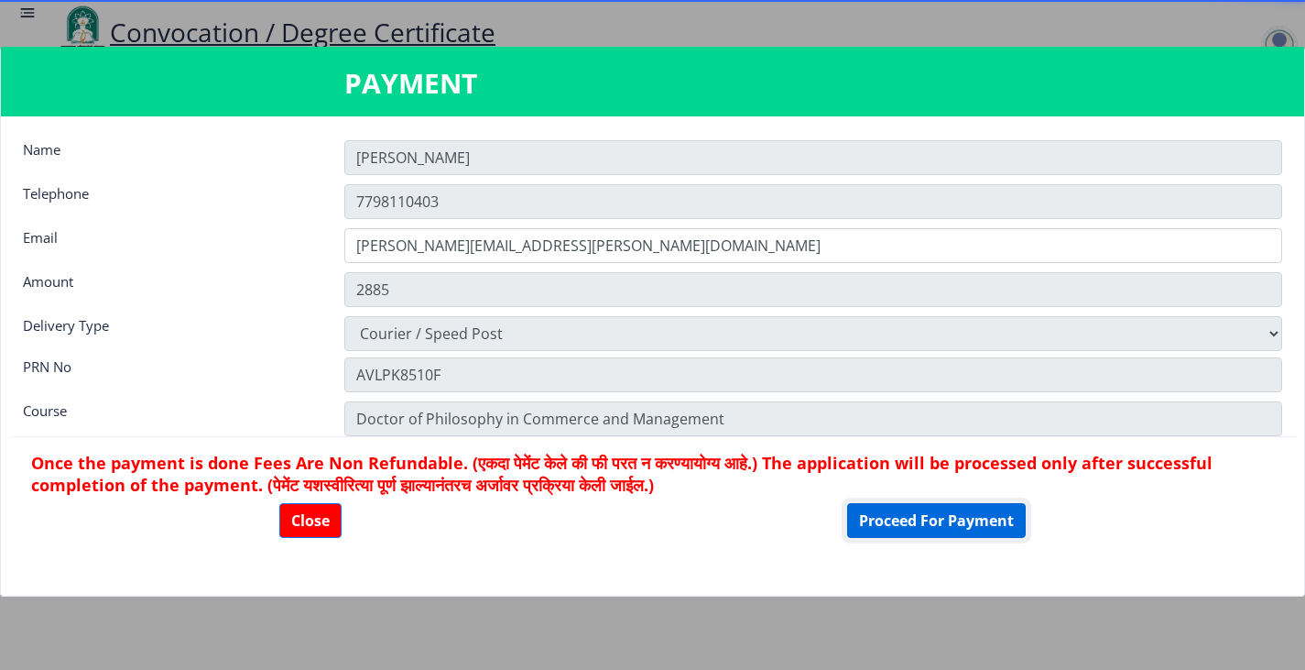
click at [963, 519] on button "Proceed For Payment" at bounding box center [936, 520] width 179 height 35
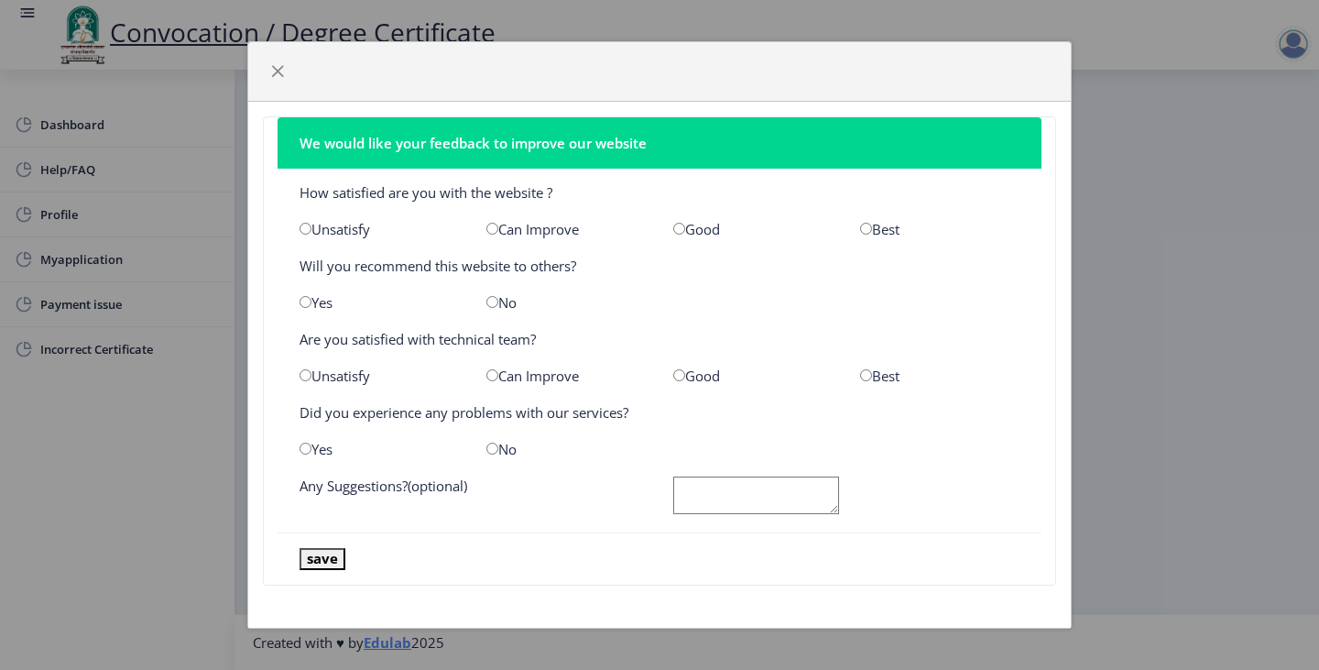
click at [496, 230] on input "radio" at bounding box center [492, 229] width 12 height 12
radio input "true"
click at [303, 303] on input "radio" at bounding box center [306, 302] width 12 height 12
radio input "true"
click at [487, 376] on input "radio" at bounding box center [492, 375] width 12 height 12
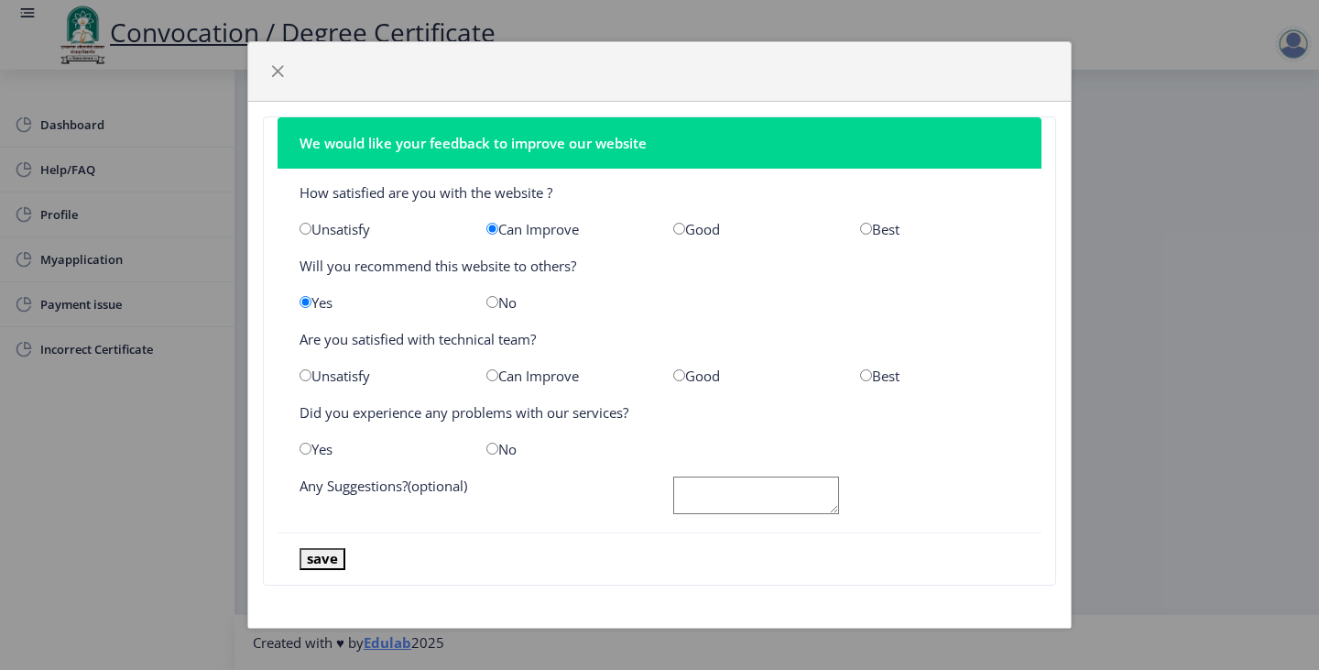
radio input "true"
click at [308, 448] on input "radio" at bounding box center [306, 448] width 12 height 12
radio input "true"
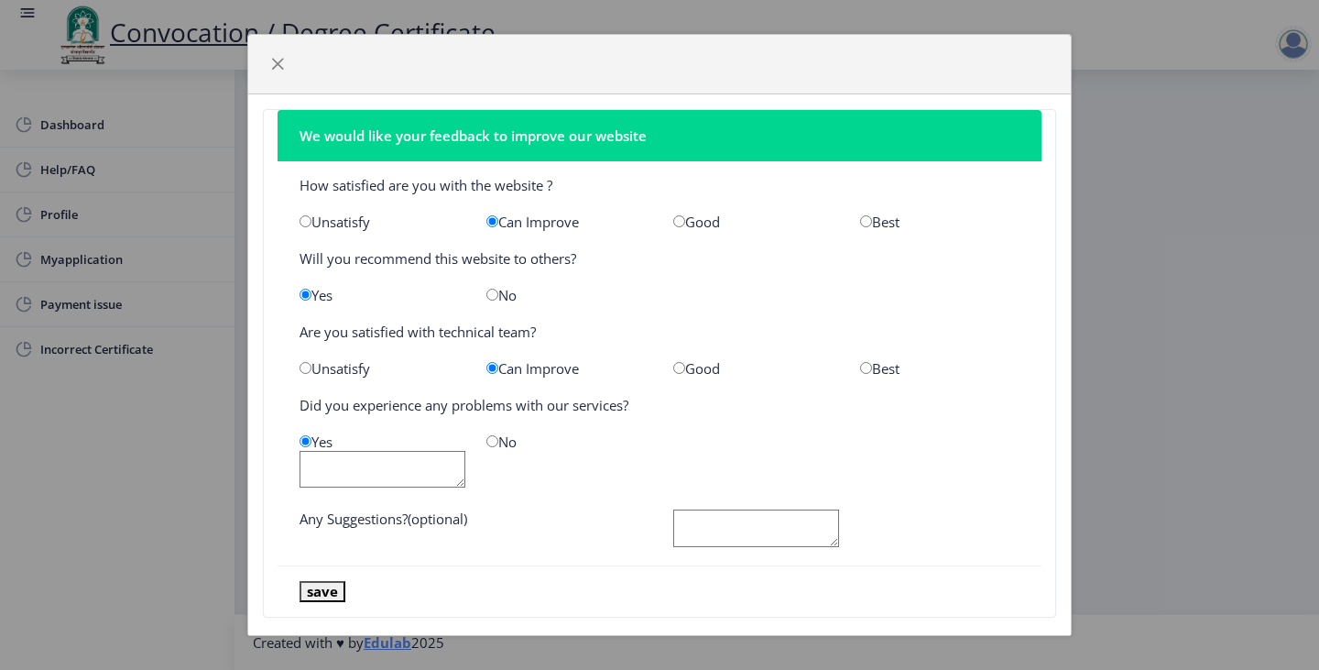
click at [353, 472] on textarea at bounding box center [383, 470] width 166 height 38
type textarea "payment not completed with google pay - UPI Mode"
click at [751, 527] on textarea at bounding box center [756, 528] width 166 height 38
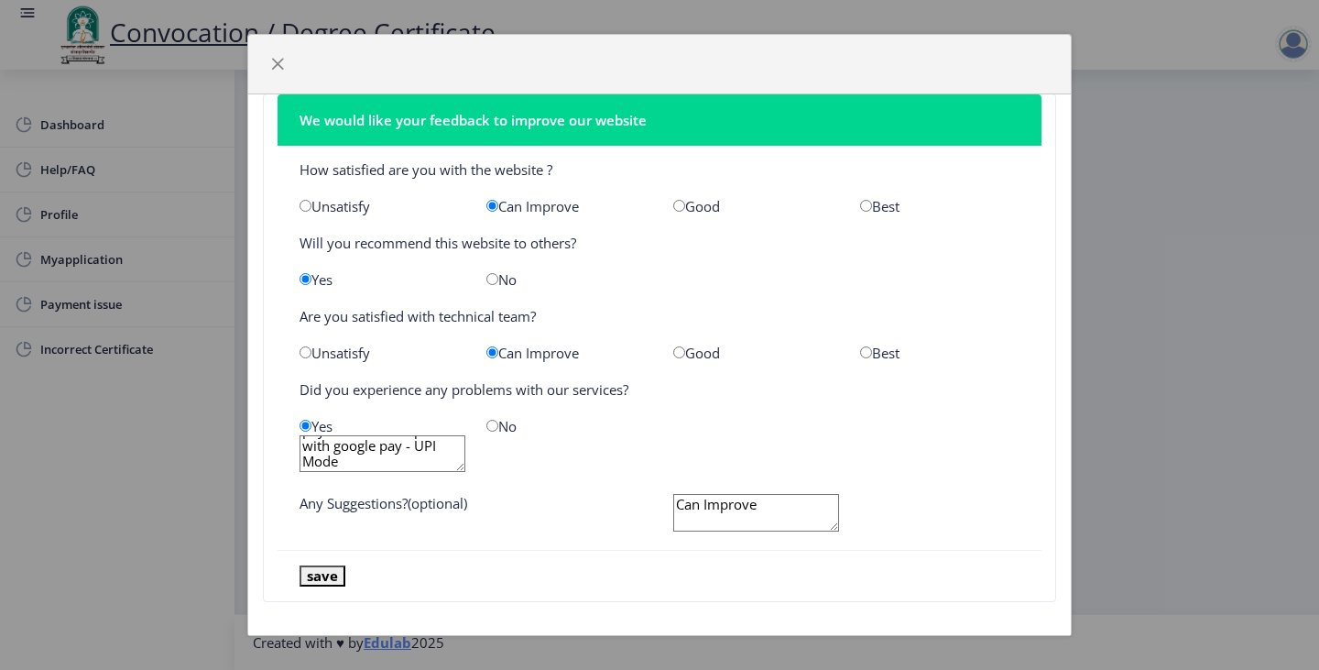
scroll to position [25, 0]
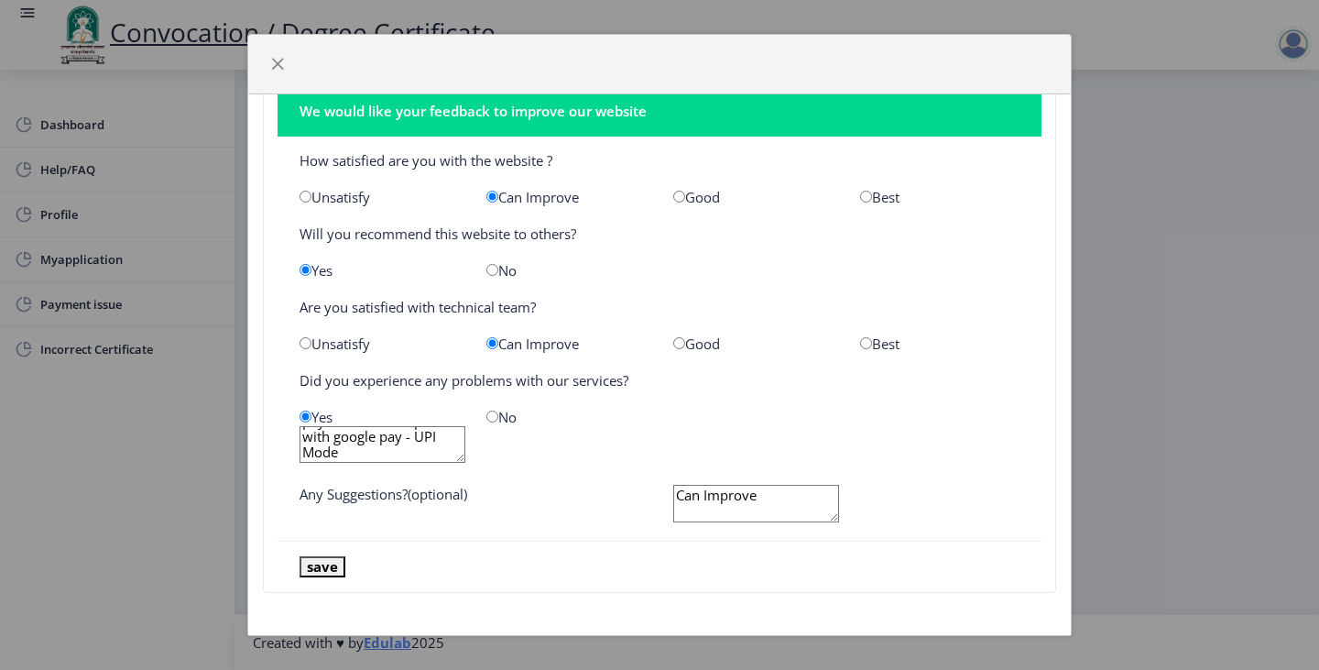
type textarea "Can Improve"
click at [309, 571] on button "save" at bounding box center [323, 566] width 46 height 21
